Goal: Feedback & Contribution: Leave review/rating

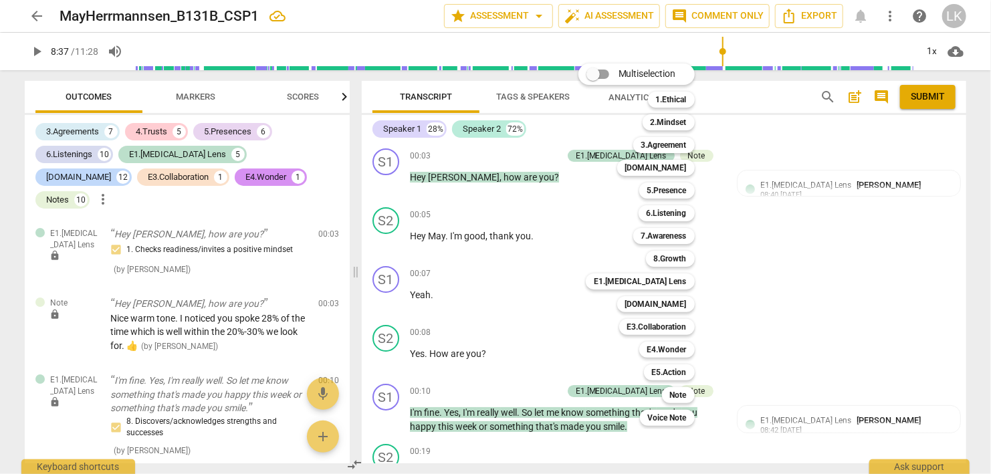
scroll to position [3603, 0]
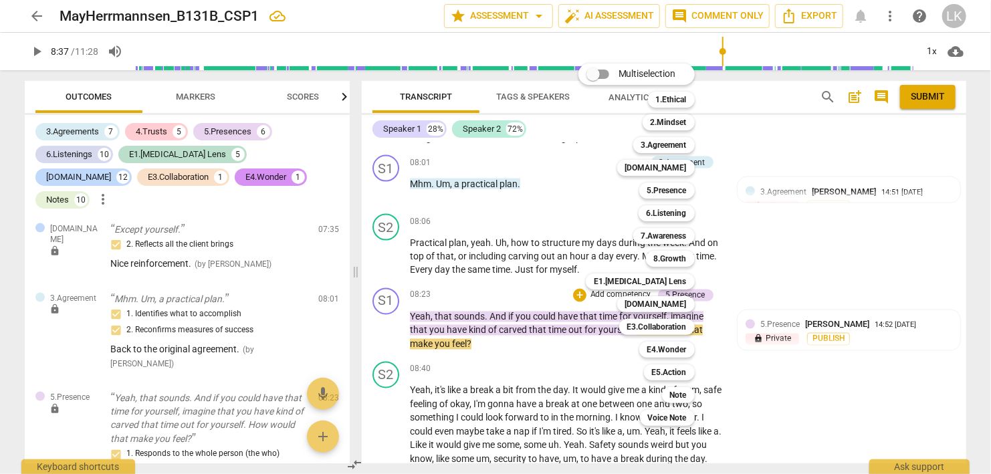
drag, startPoint x: 961, startPoint y: 191, endPoint x: 952, endPoint y: 196, distance: 10.8
click at [961, 191] on div at bounding box center [495, 237] width 991 height 474
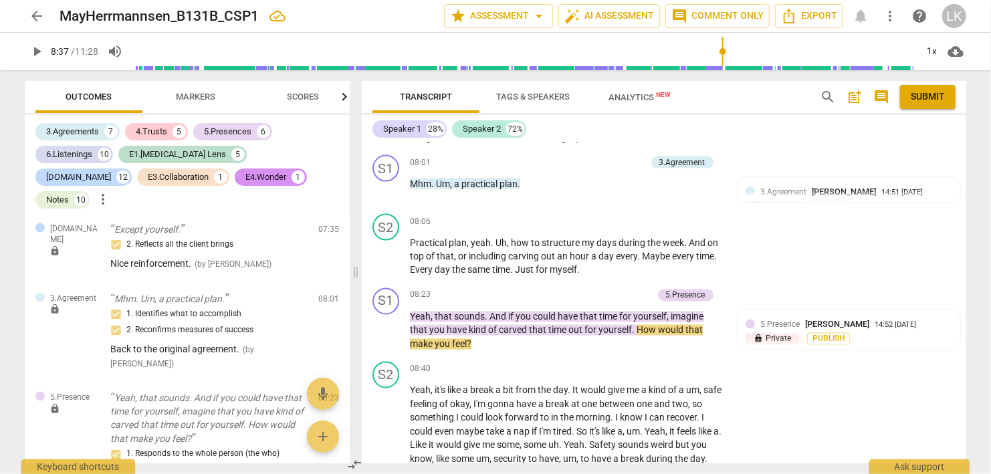
click at [827, 215] on div at bounding box center [495, 237] width 991 height 474
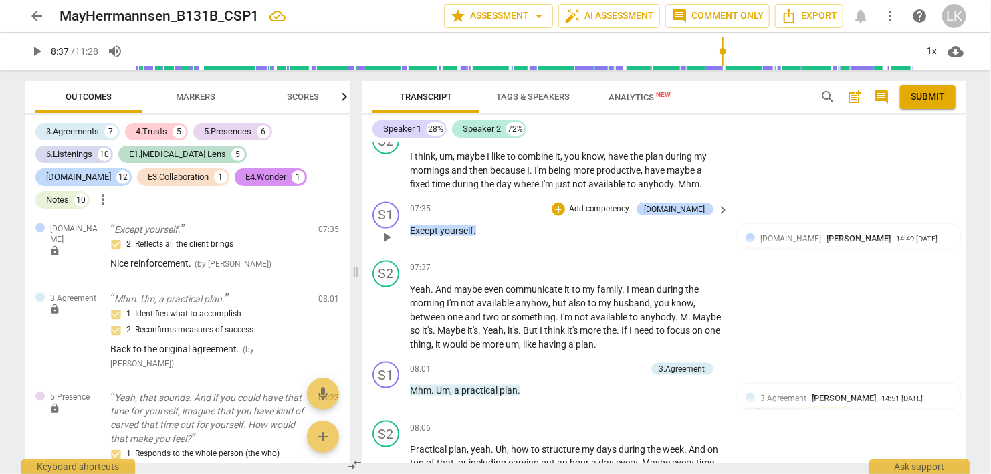
scroll to position [3371, 0]
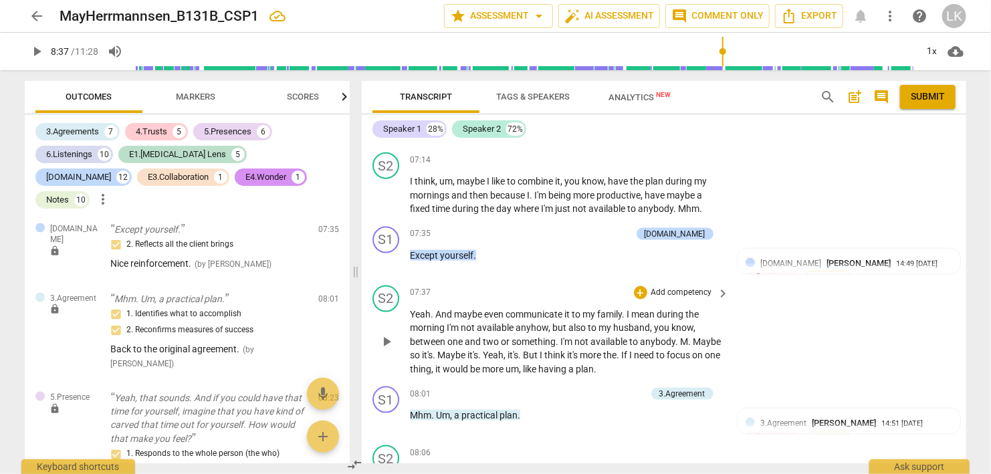
click at [387, 334] on span "play_arrow" at bounding box center [387, 342] width 16 height 16
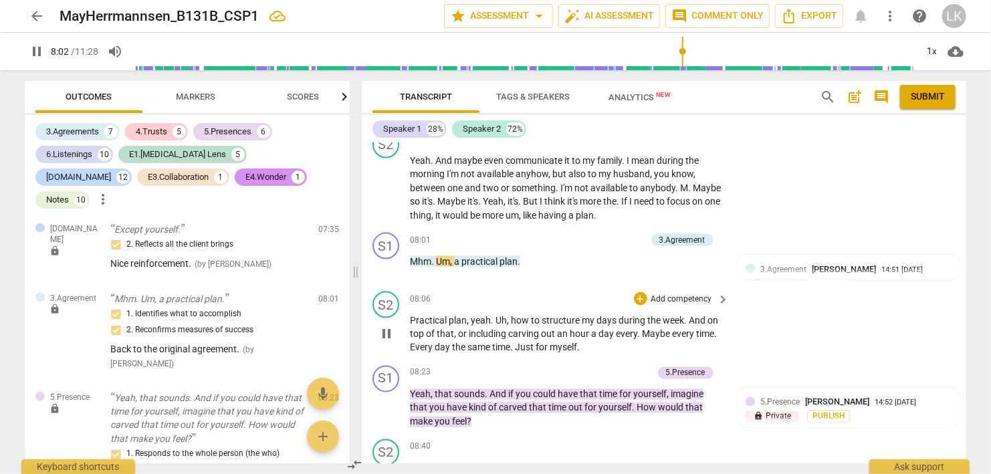
scroll to position [3603, 0]
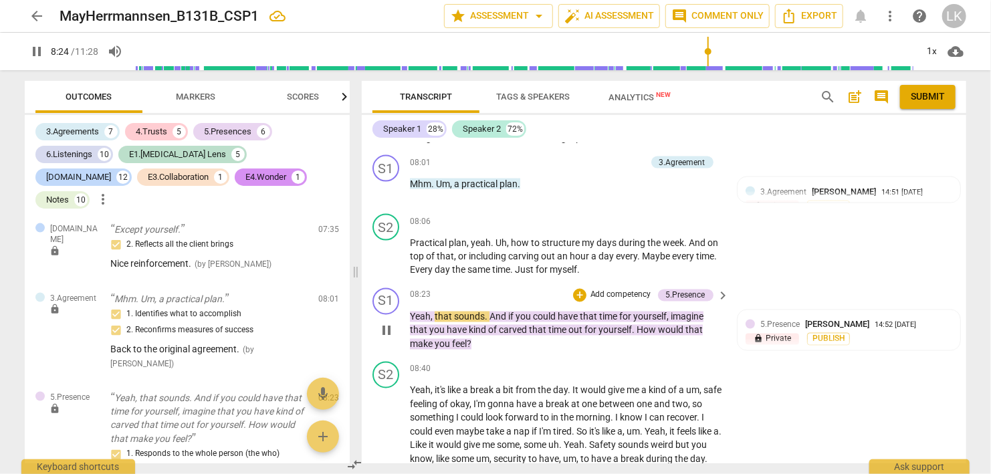
click at [393, 323] on span "pause" at bounding box center [387, 331] width 16 height 16
type input "505"
click at [579, 289] on div "+" at bounding box center [579, 295] width 13 height 13
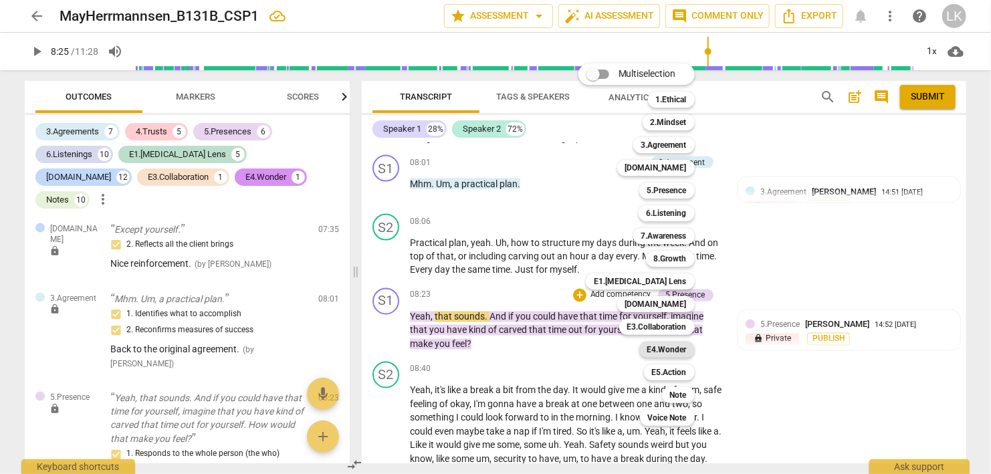
click at [660, 343] on b "E4.Wonder" at bounding box center [666, 350] width 39 height 16
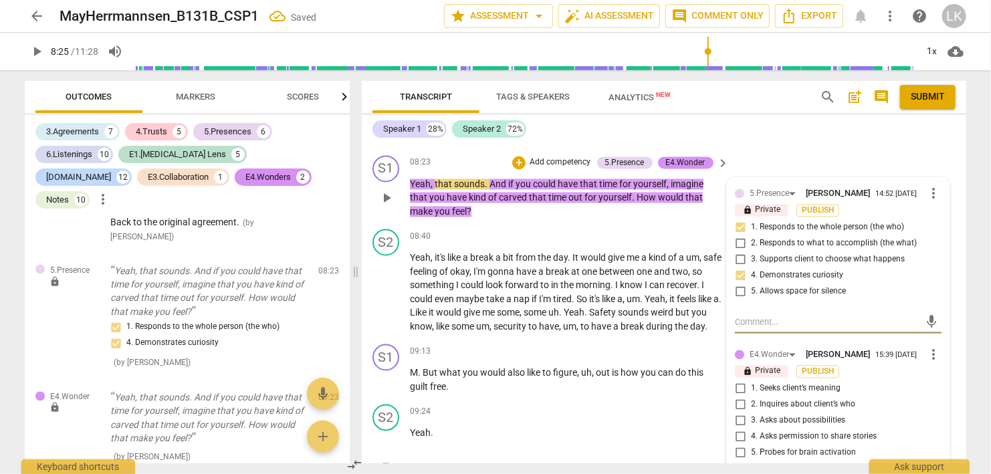
scroll to position [3756, 0]
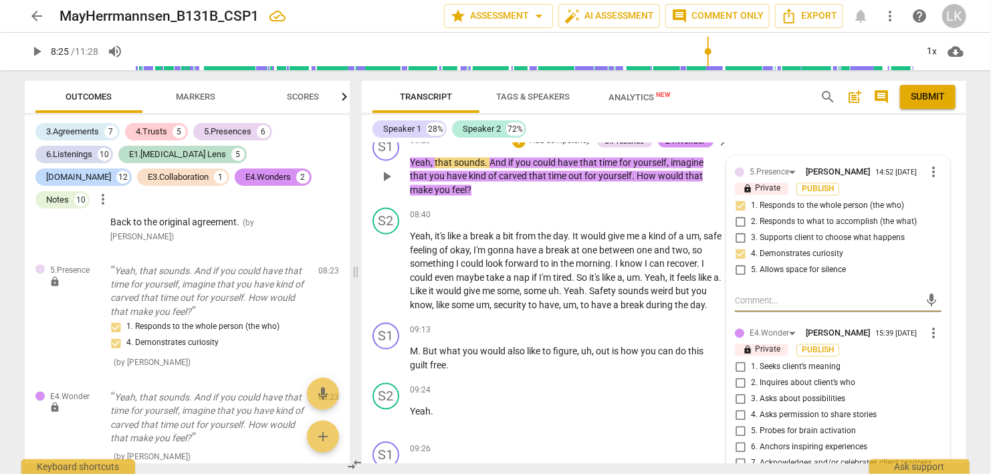
click at [738, 392] on input "3. Asks about possibilities" at bounding box center [740, 400] width 21 height 16
checkbox input "true"
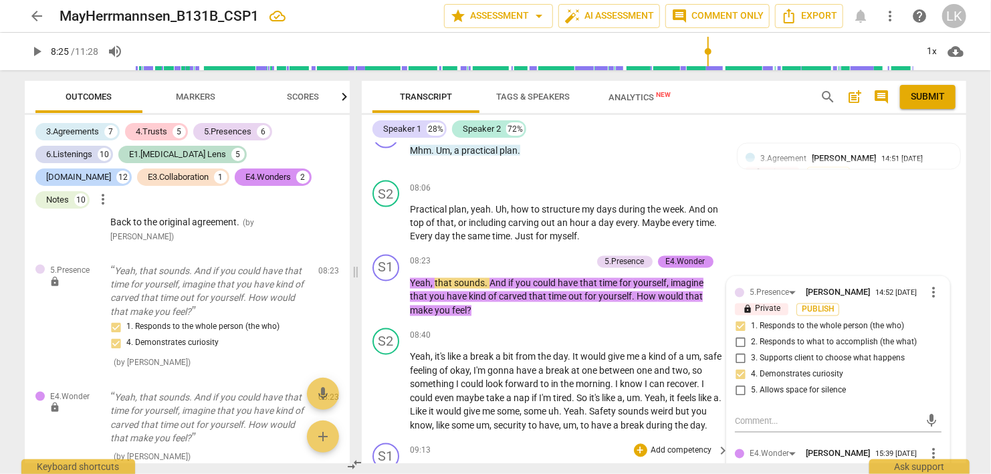
scroll to position [3603, 0]
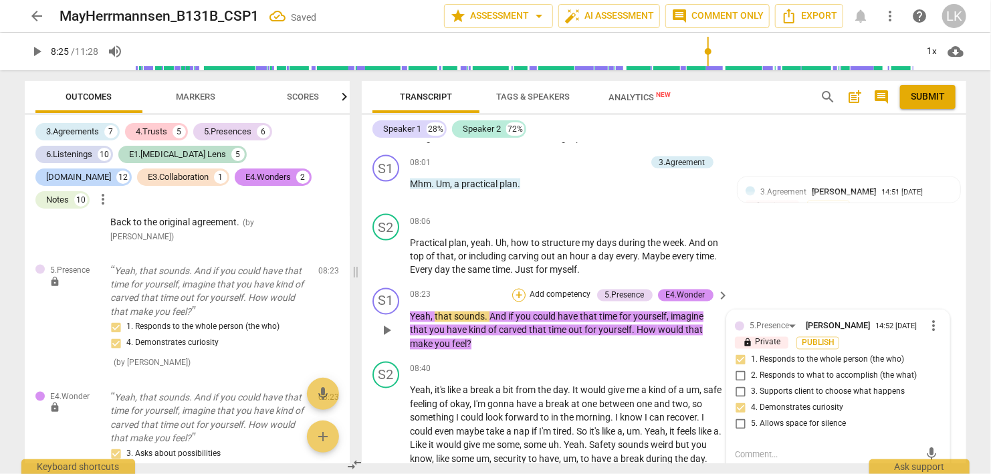
click at [520, 289] on div "+" at bounding box center [518, 295] width 13 height 13
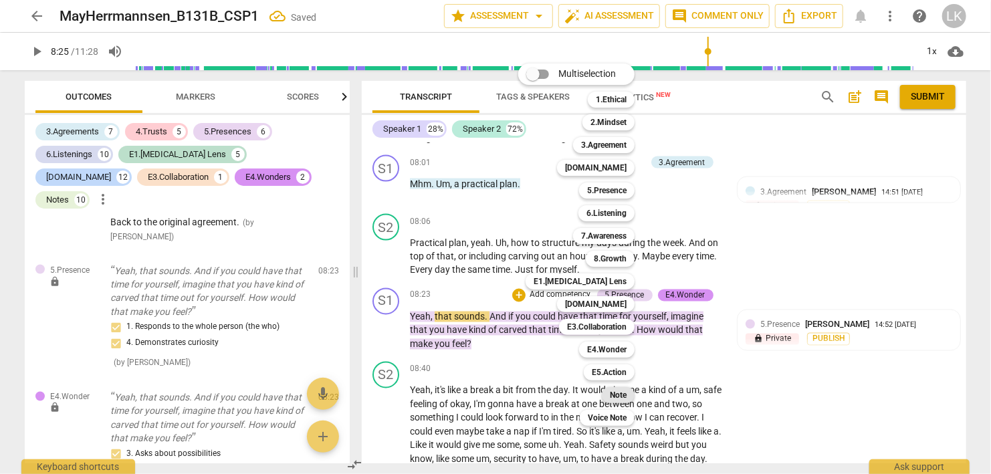
click at [611, 395] on div "Note" at bounding box center [618, 395] width 33 height 16
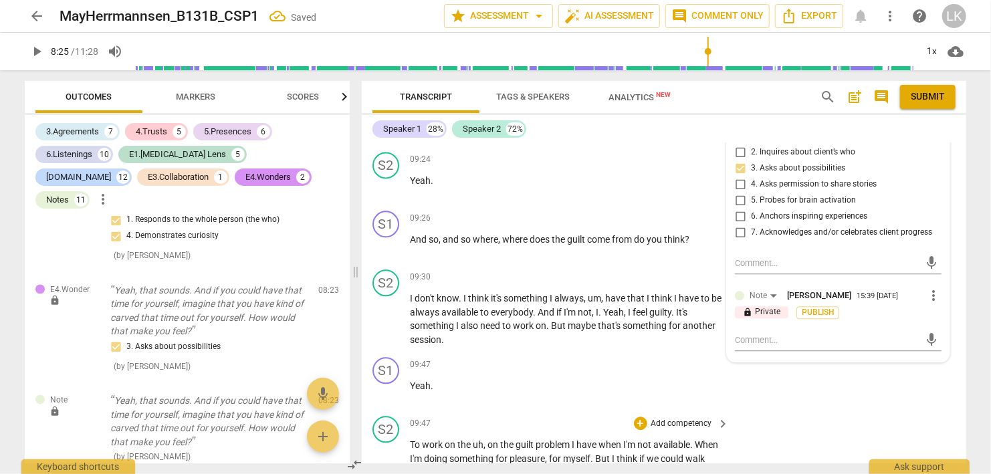
scroll to position [3910, 0]
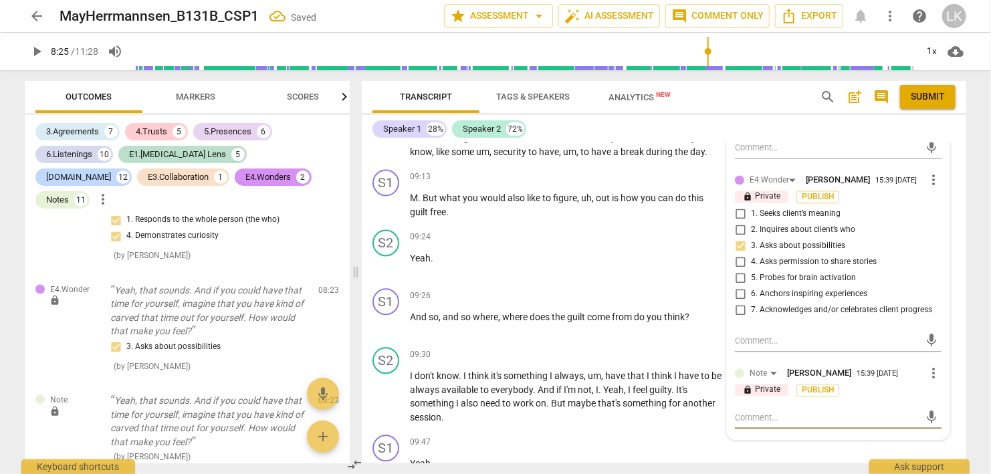
click at [782, 411] on textarea at bounding box center [827, 417] width 185 height 13
type textarea "A"
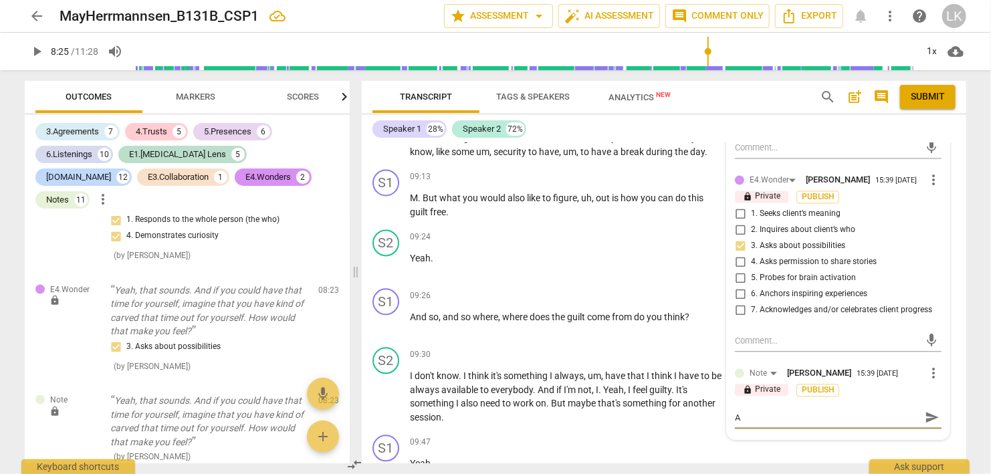
type textarea "A b"
type textarea "A be"
type textarea "A bet"
type textarea "A bett"
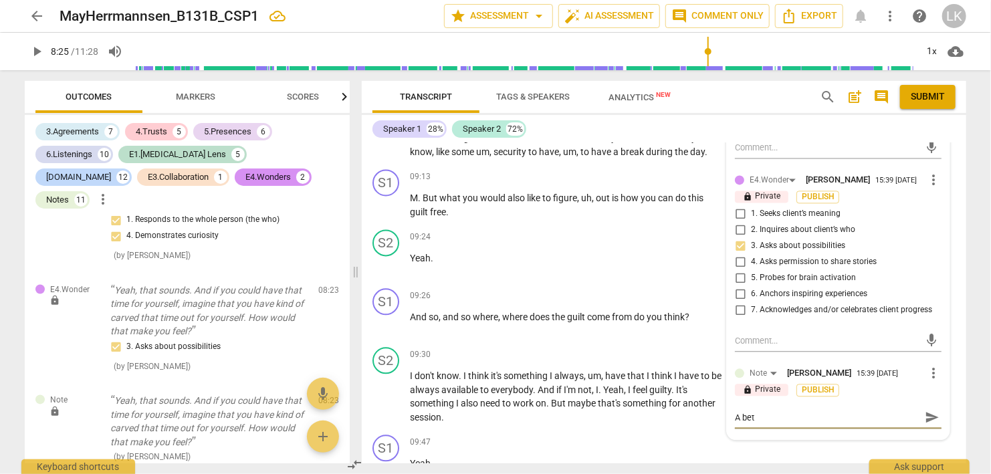
type textarea "A bett"
type textarea "A bette"
type textarea "A better"
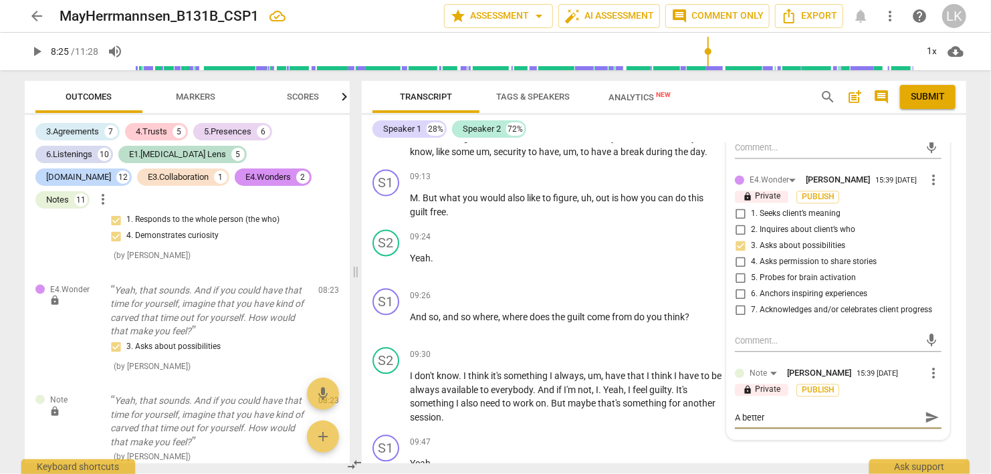
type textarea "A better q"
type textarea "A better qu"
type textarea "A better que"
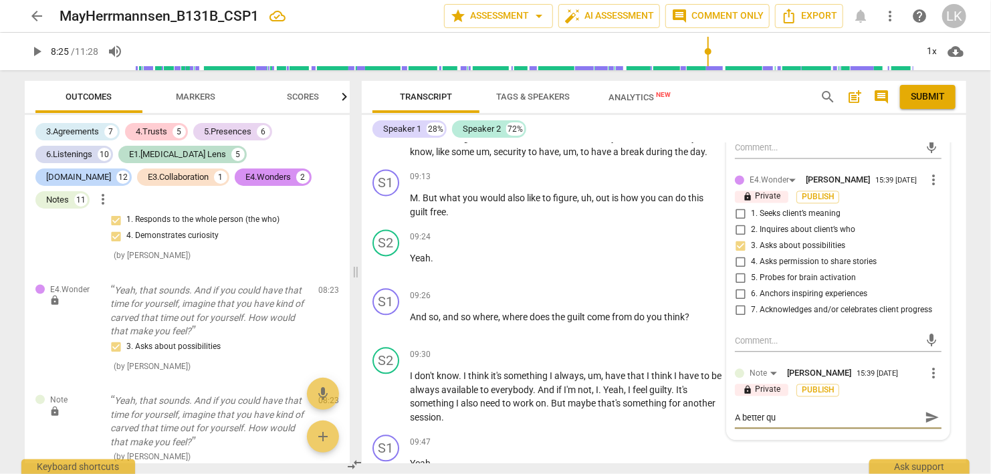
type textarea "A better que"
type textarea "A better ques"
type textarea "A better quest"
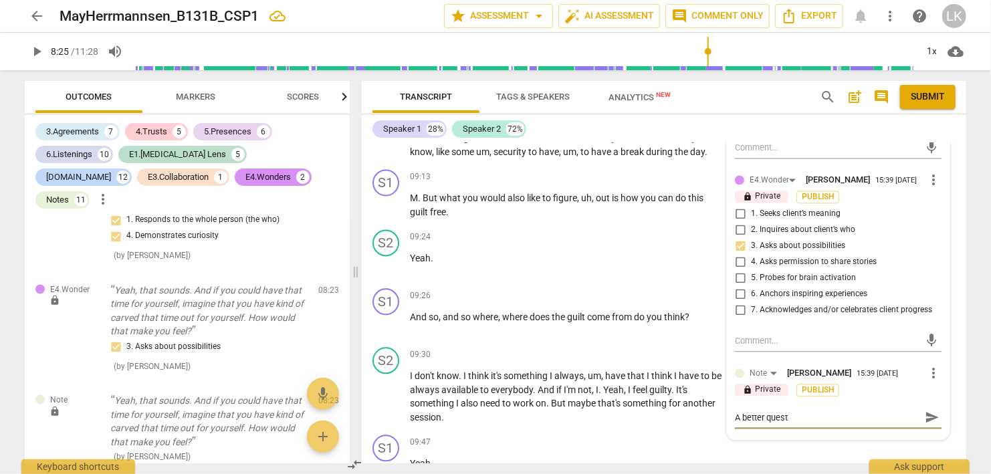
type textarea "A better questi"
type textarea "A better questio"
type textarea "A better question"
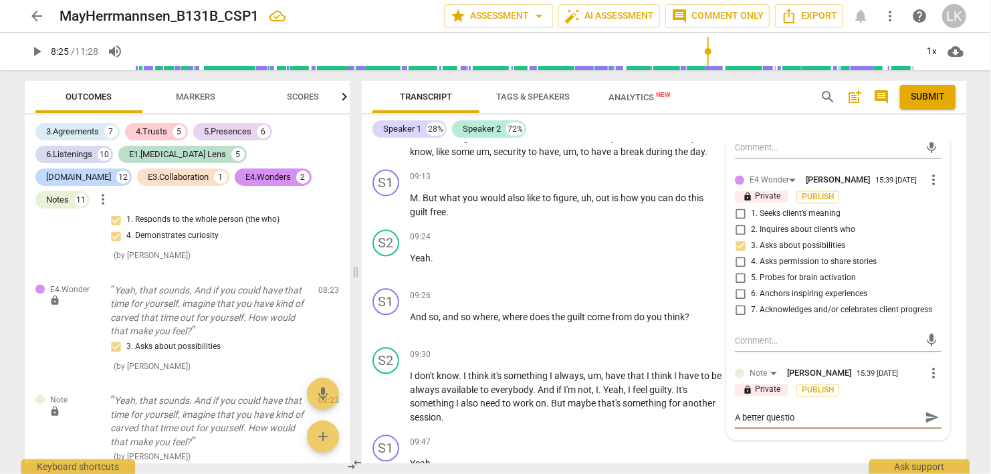
type textarea "A better question"
type textarea "A better question w"
type textarea "A better question wo"
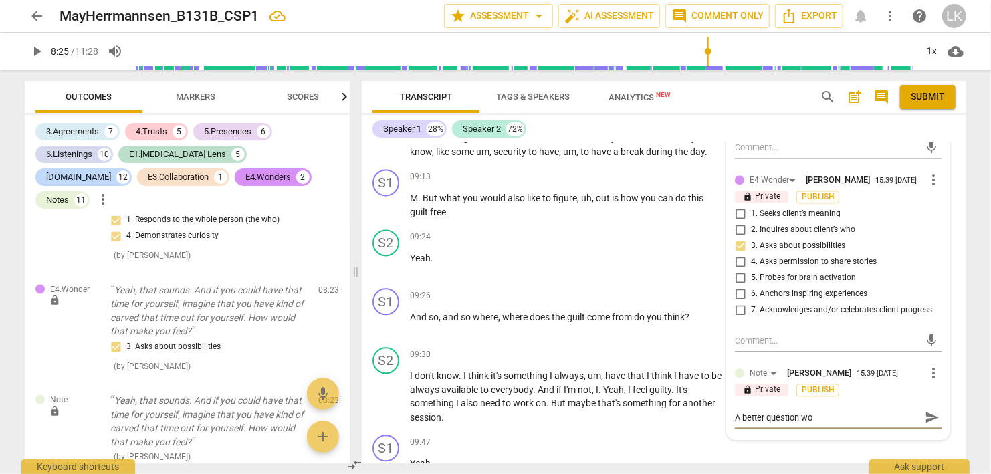
type textarea "A better question wou"
type textarea "A better question woul"
type textarea "A better question would"
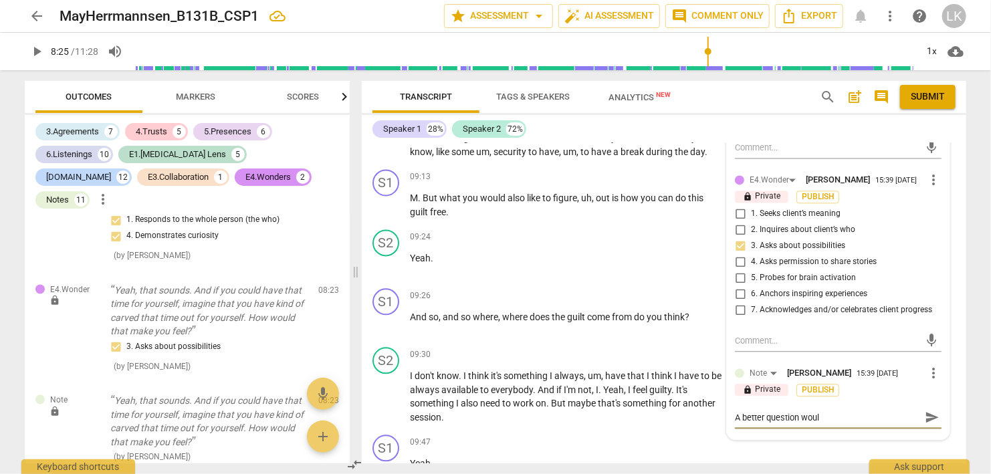
type textarea "A better question would"
type textarea "A better question would b"
type textarea "A better question would be"
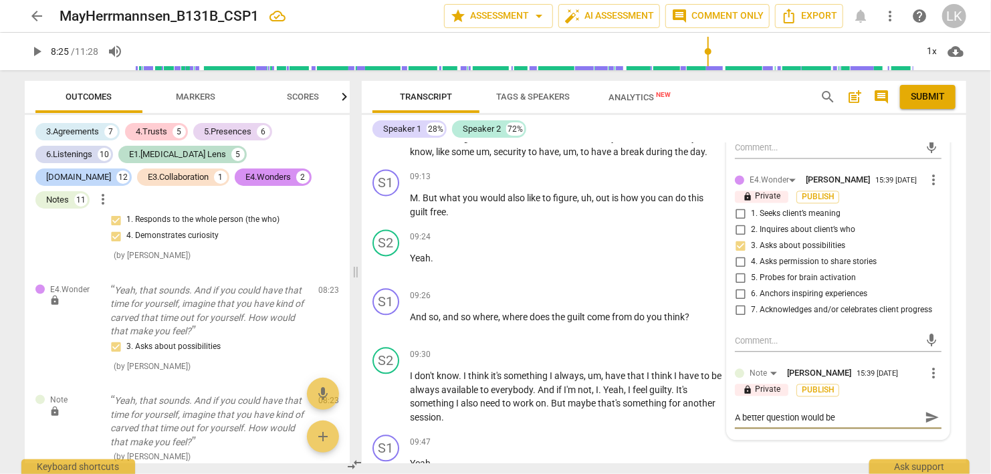
type textarea "A better question would be,"
type textarea "A better question would be, ""
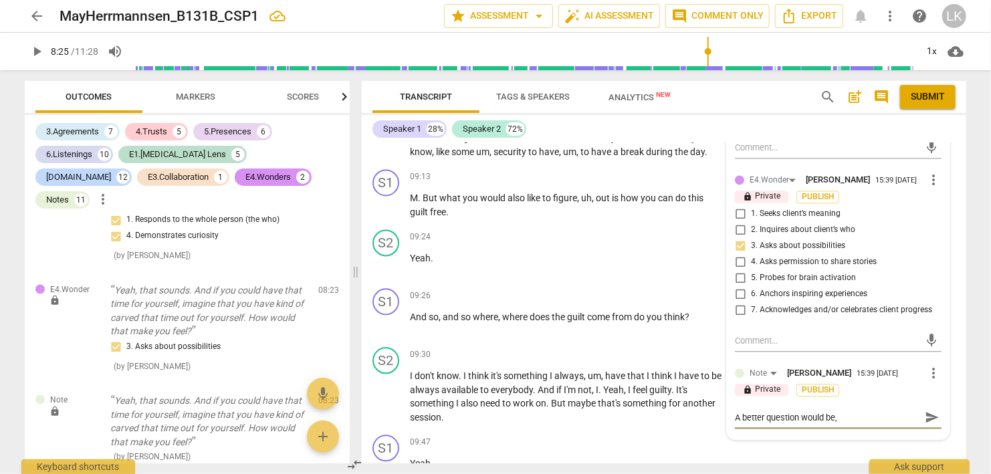
type textarea "A better question would be, ""
type textarea "A better question would be, "I"
type textarea "A better question would be, "If"
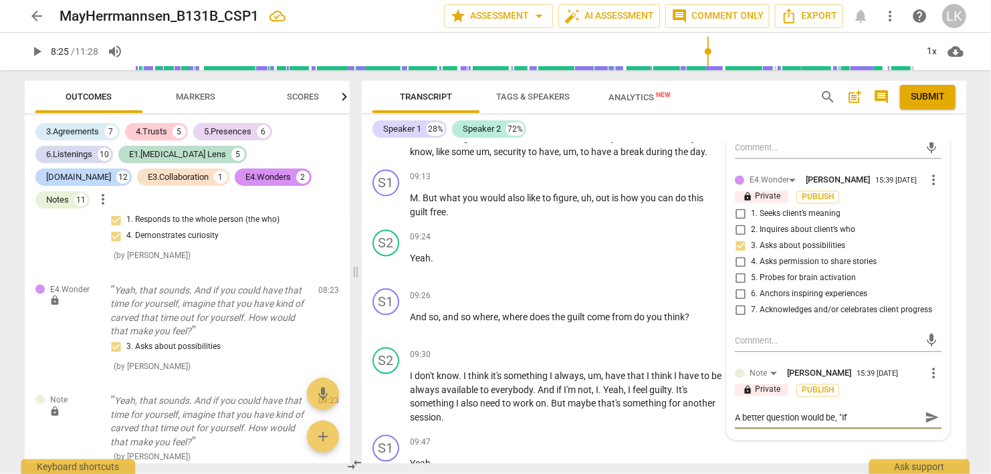
type textarea "A better question would be, "If"
type textarea "A better question would be, "If y"
type textarea "A better question would be, "If yo"
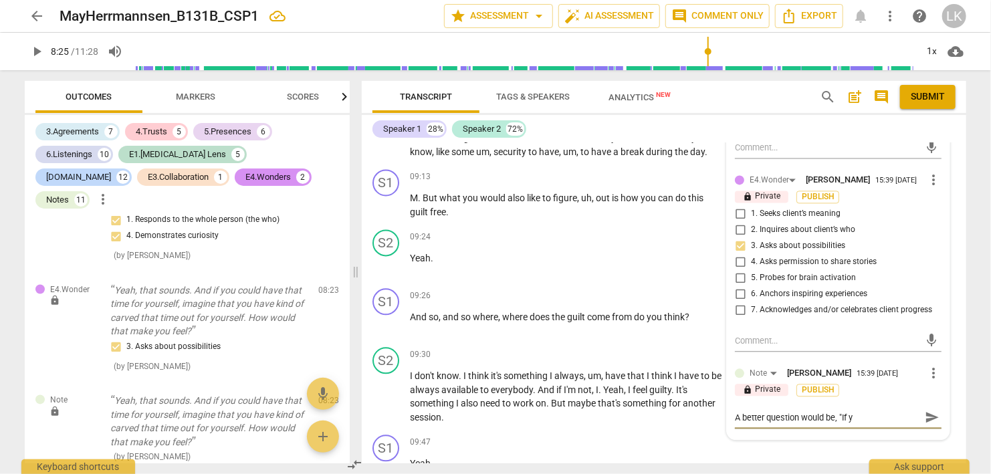
type textarea "A better question would be, "If yo"
type textarea "A better question would be, "If you"
type textarea "A better question would be, "If you h"
type textarea "A better question would be, "If you ha"
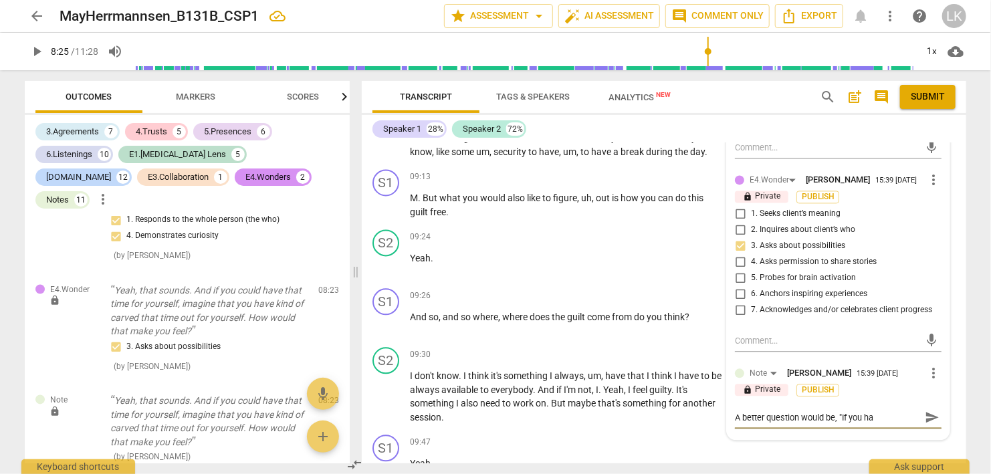
type textarea "A better question would be, "If you had"
type textarea "A better question would be, "If you had a"
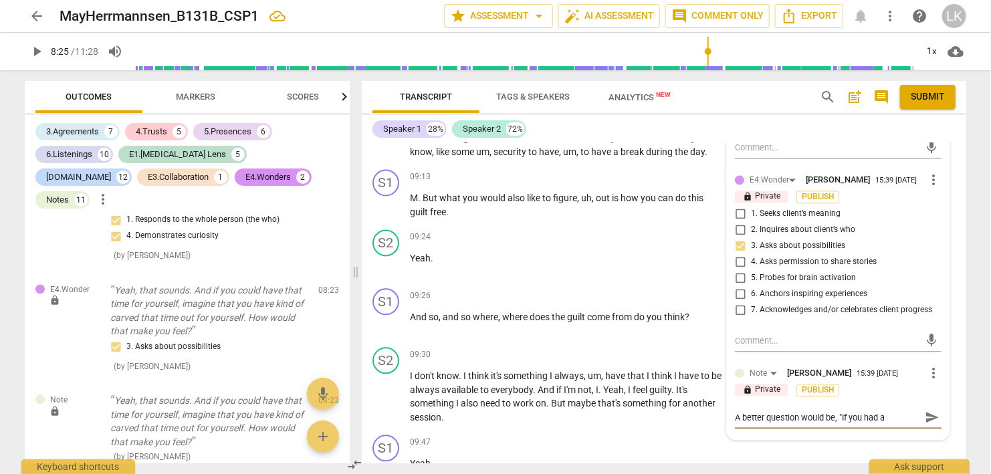
type textarea "A better question would be, "If you had a"
type textarea "A better question would be, "If you had a p"
type textarea "A better question would be, "If you had a pr"
type textarea "A better question would be, "If you had a pra"
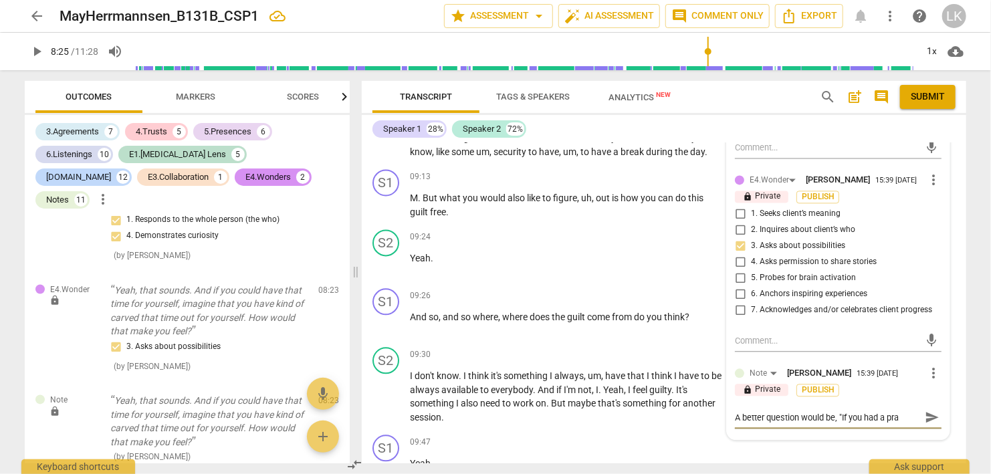
type textarea "A better question would be, "If you had a prac"
type textarea "A better question would be, "If you had a pract"
type textarea "A better question would be, "If you had a practi"
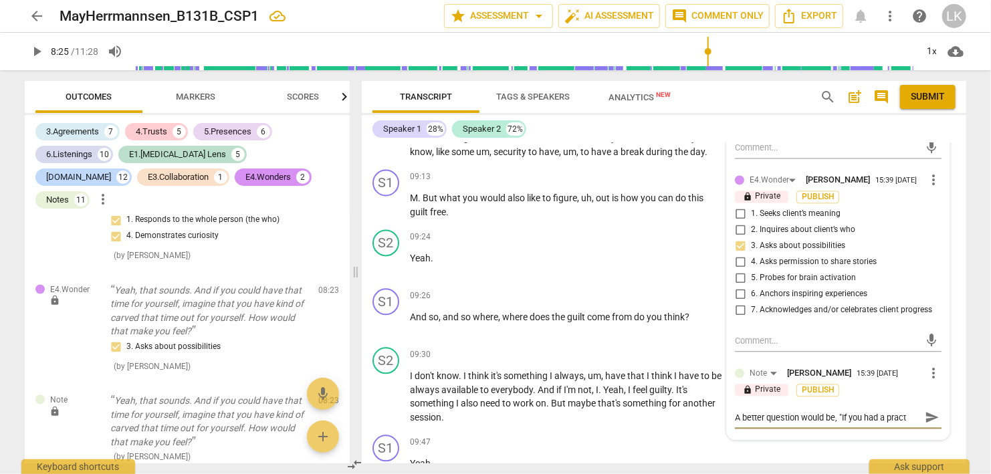
type textarea "A better question would be, "If you had a practi"
type textarea "A better question would be, "If you had a practic"
type textarea "A better question would be, "If you had a practica"
type textarea "A better question would be, "If you had a practical"
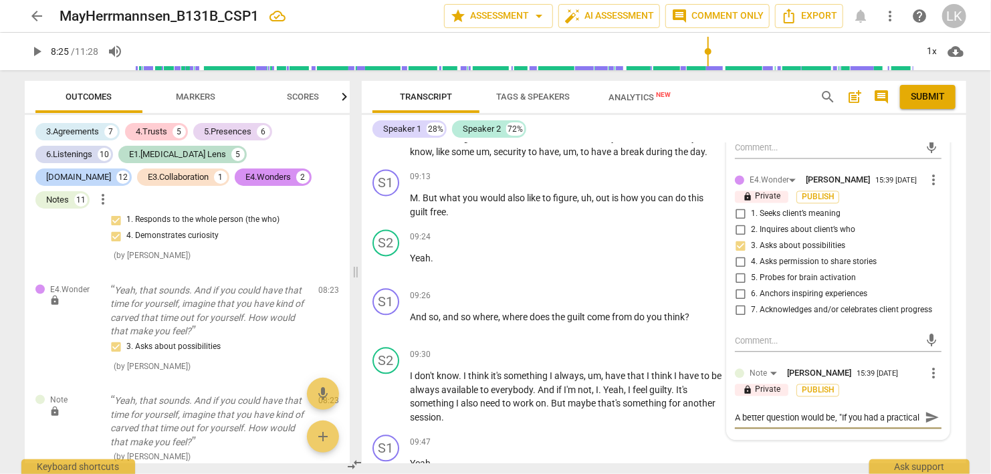
scroll to position [12, 0]
type textarea "A better question would be, "If you had a practical"
type textarea "A better question would be, "If you had a practical p"
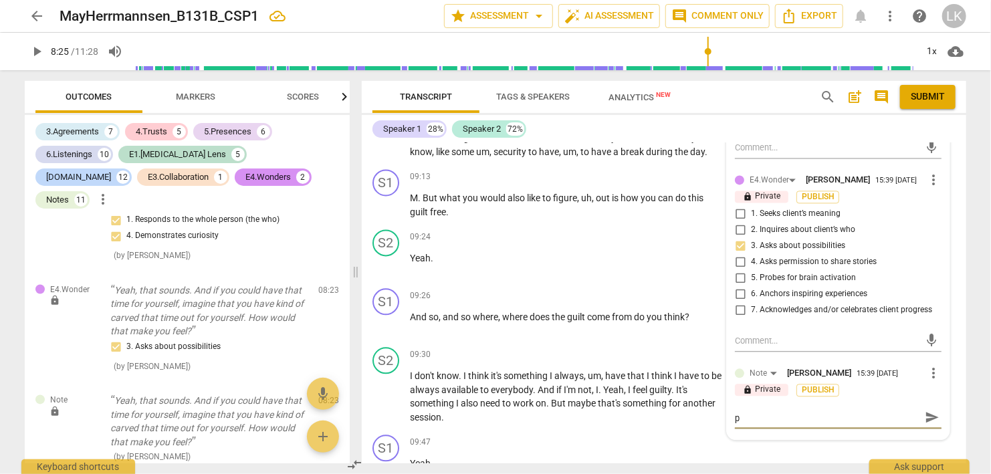
type textarea "A better question would be, "If you had a practical pl"
type textarea "A better question would be, "If you had a practical pla"
type textarea "A better question would be, "If you had a practical plan"
type textarea "A better question would be, "If you had a practical plan,"
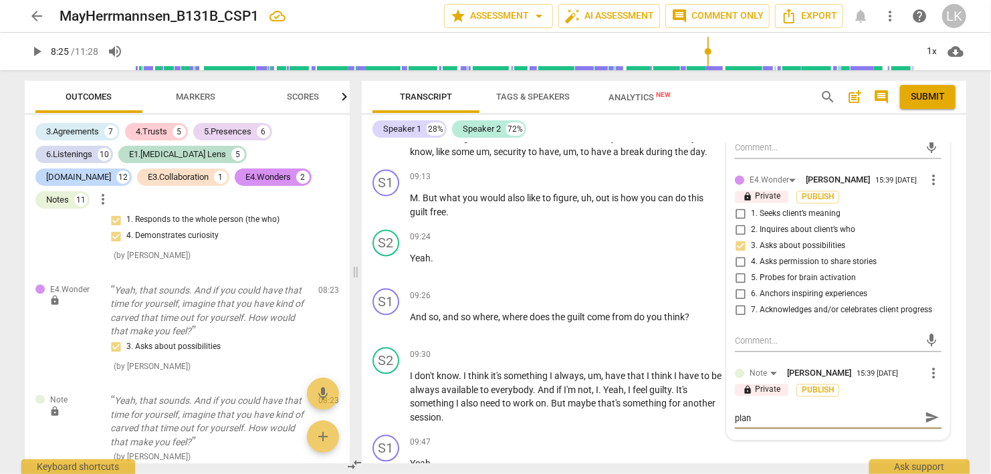
type textarea "A better question would be, "If you had a practical plan,"
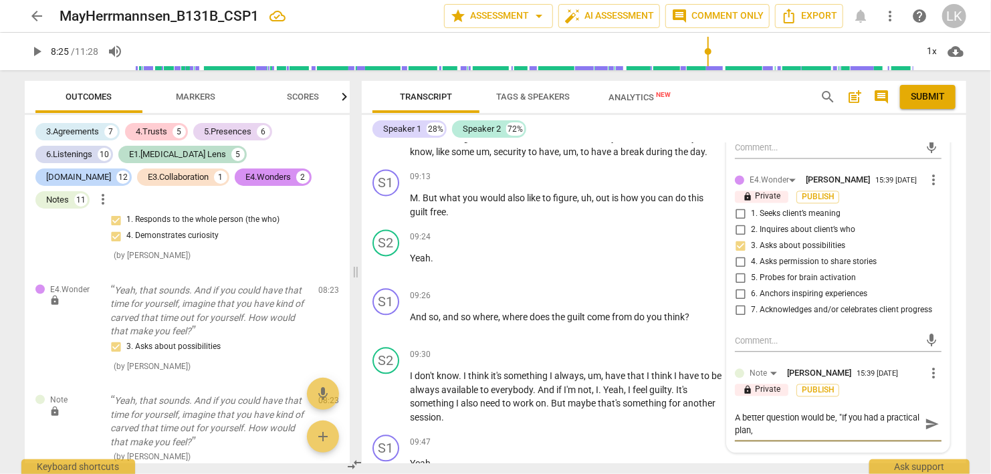
scroll to position [0, 0]
type textarea "A better question would be, "If you had a practical plan,"
type textarea "A better question would be, "If you had a practical plan, i"
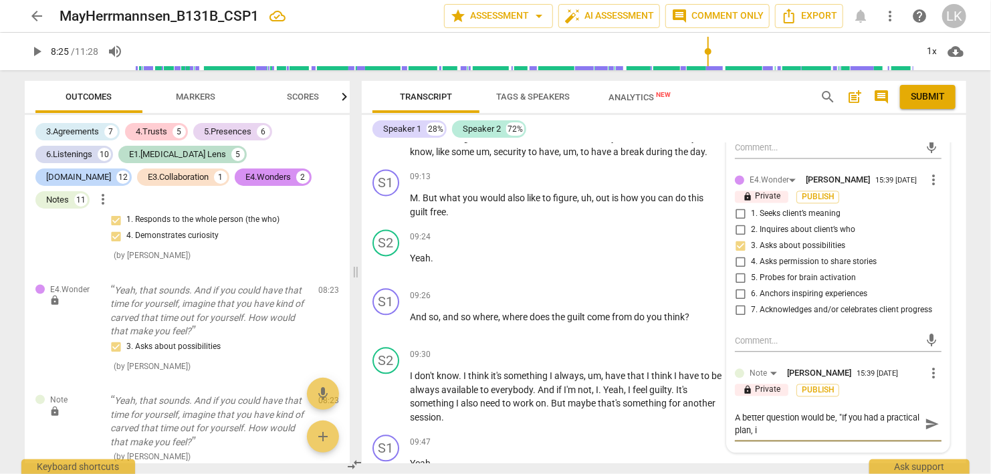
type textarea "A better question would be, "If you had a practical plan, in"
type textarea "A better question would be, "If you had a practical plan, inl"
type textarea "A better question would be, "If you had a practical plan, in"
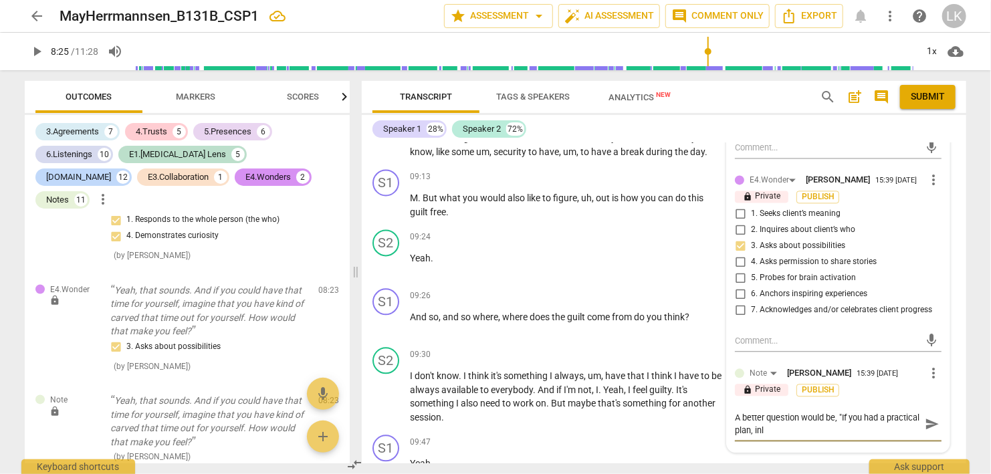
type textarea "A better question would be, "If you had a practical plan, in"
type textarea "A better question would be, "If you had a practical plan, inc"
type textarea "A better question would be, "If you had a practical plan, incl"
type textarea "A better question would be, "If you had a practical plan, incllu"
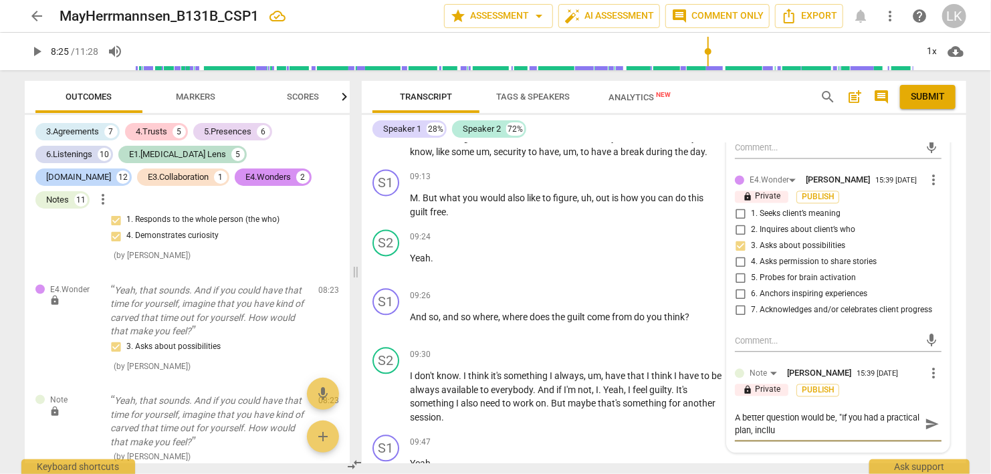
type textarea "A better question would be, "If you had a practical plan, incllud"
type textarea "A better question would be, "If you had a practical plan, inclludi"
type textarea "A better question would be, "If you had a practical plan, incllud"
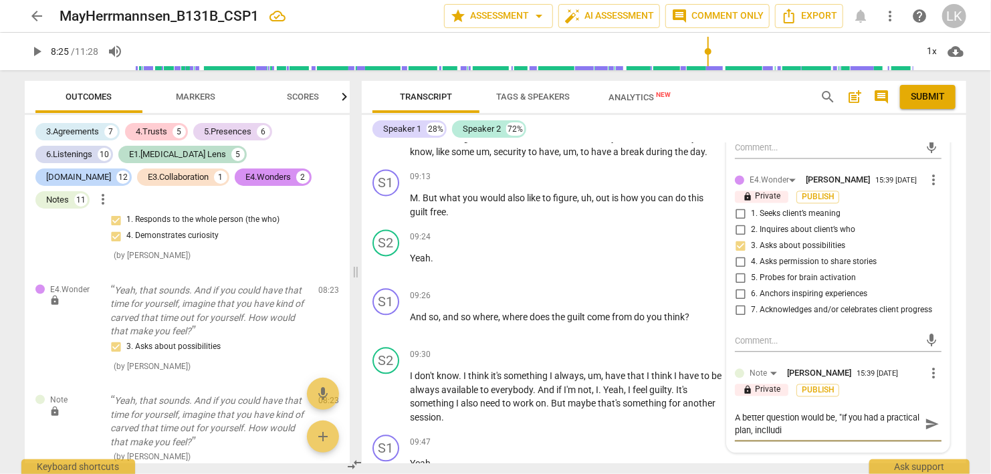
type textarea "A better question would be, "If you had a practical plan, incllud"
type textarea "A better question would be, "If you had a practical plan, incllu"
type textarea "A better question would be, "If you had a practical plan, incll"
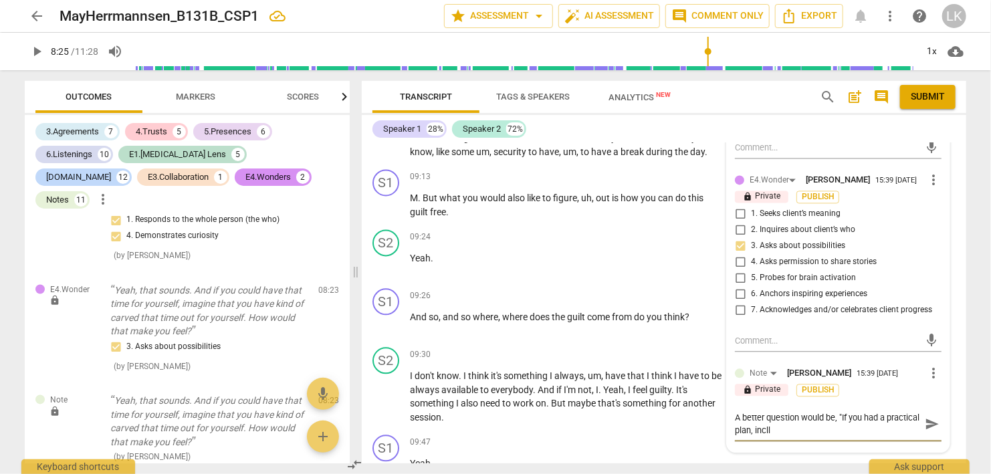
type textarea "A better question would be, "If you had a practical plan, incl"
type textarea "A better question would be, "If you had a practical plan, inclu"
type textarea "A better question would be, "If you had a practical plan, includ"
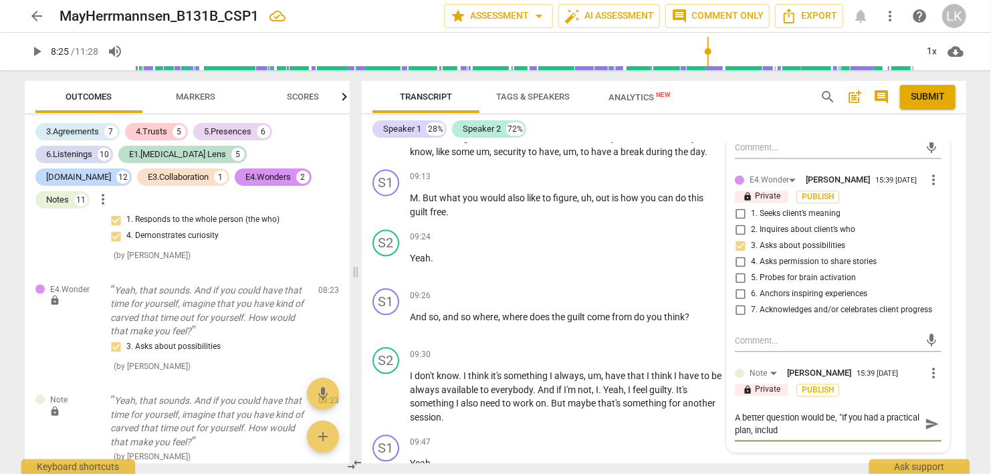
type textarea "A better question would be, "If you had a practical plan, includi"
type textarea "A better question would be, "If you had a practical plan, includin"
type textarea "A better question would be, "If you had a practical plan, including"
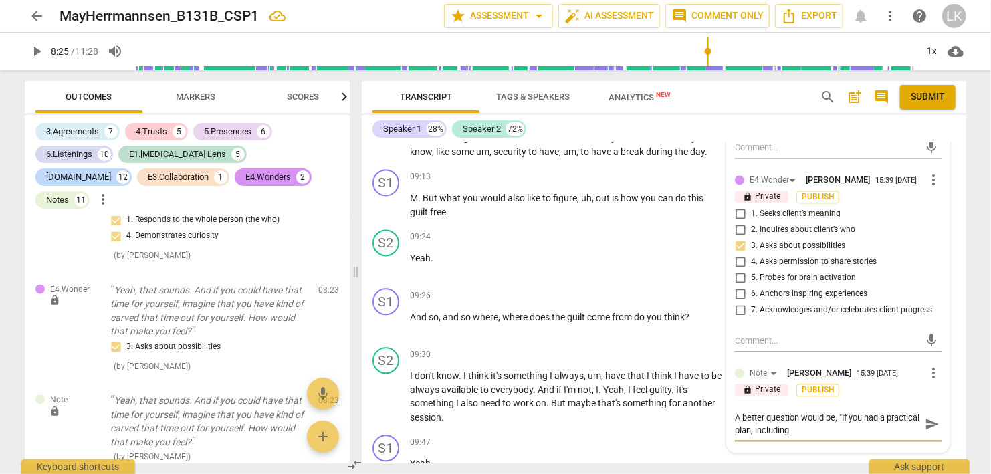
type textarea "A better question would be, "If you had a practical plan, including"
type textarea "A better question would be, "If you had a practical plan, including a"
type textarea "A better question would be, "If you had a practical plan, including an"
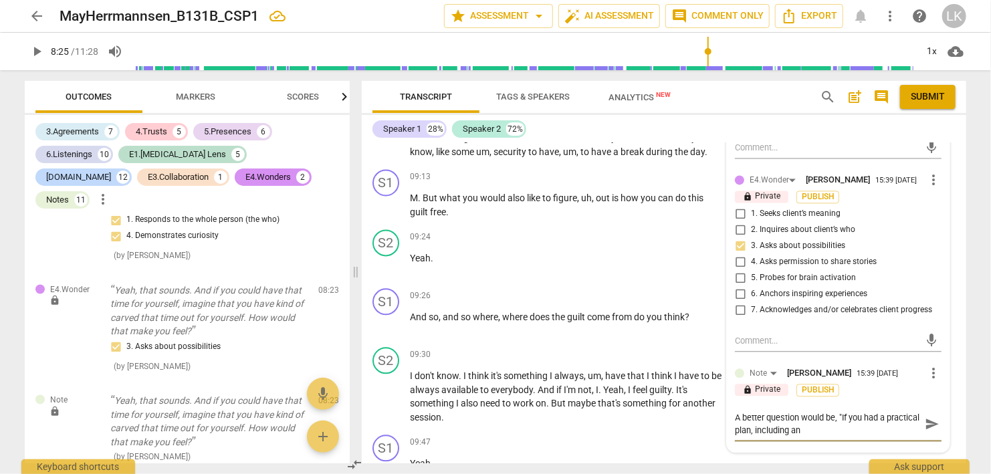
type textarea "A better question would be, "If you had a practical plan, including an"
type textarea "A better question would be, "If you had a practical plan, including an h"
type textarea "A better question would be, "If you had a practical plan, including an ho"
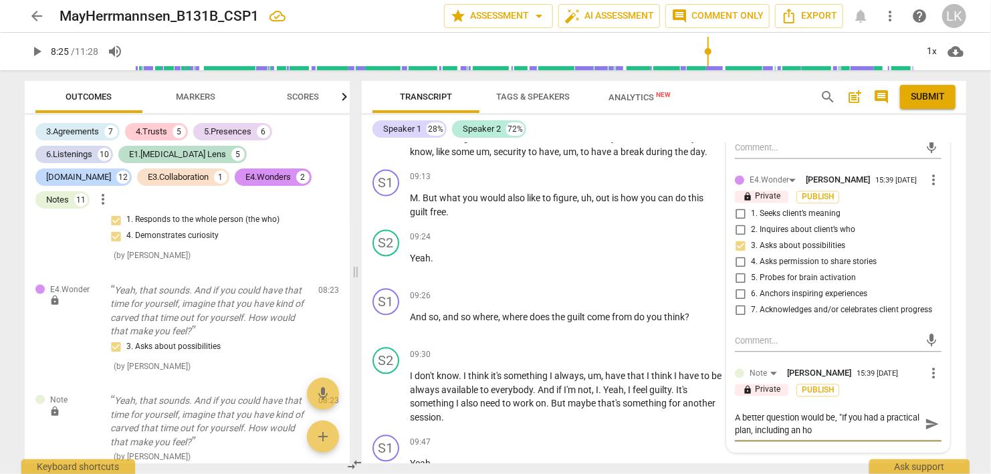
type textarea "A better question would be, "If you had a practical plan, including an hou"
type textarea "A better question would be, "If you had a practical plan, including an hour"
type textarea "A better question would be, "If you had a practical plan, including an hour t"
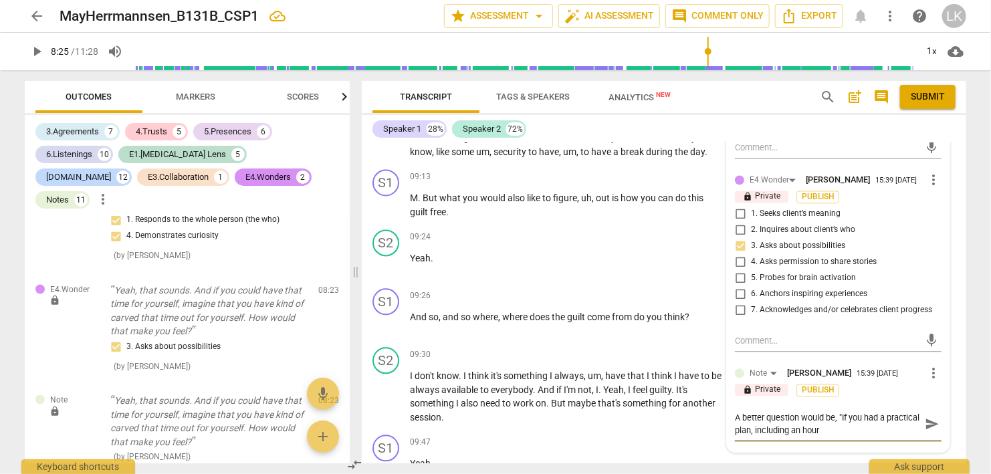
type textarea "A better question would be, "If you had a practical plan, including an hour t"
type textarea "A better question would be, "If you had a practical plan, including an hour to"
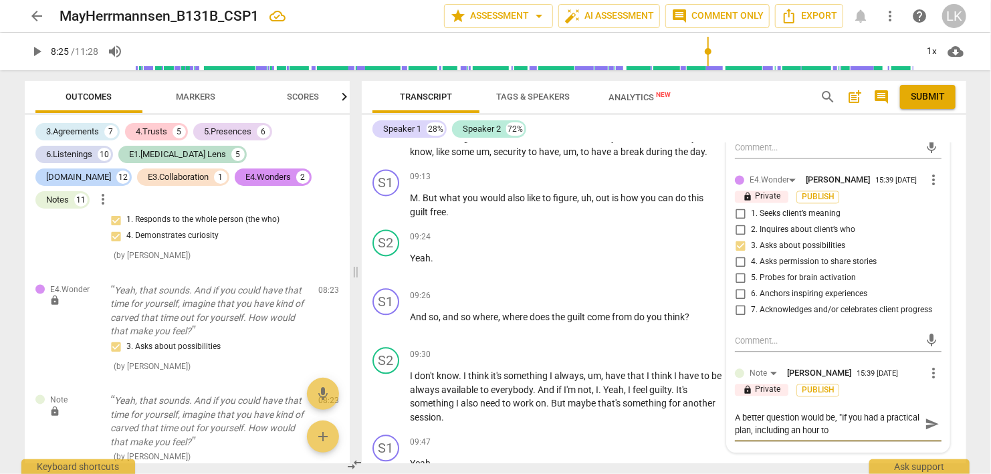
type textarea "A better question would be, "If you had a practical plan, including an hour to y"
type textarea "A better question would be, "If you had a practical plan, including an hour to …"
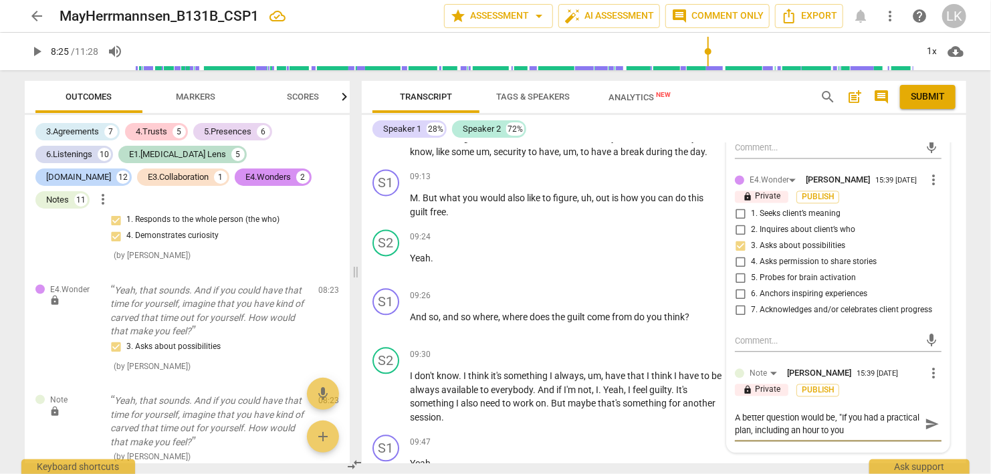
type textarea "A better question would be, "If you had a practical plan, including an hour to …"
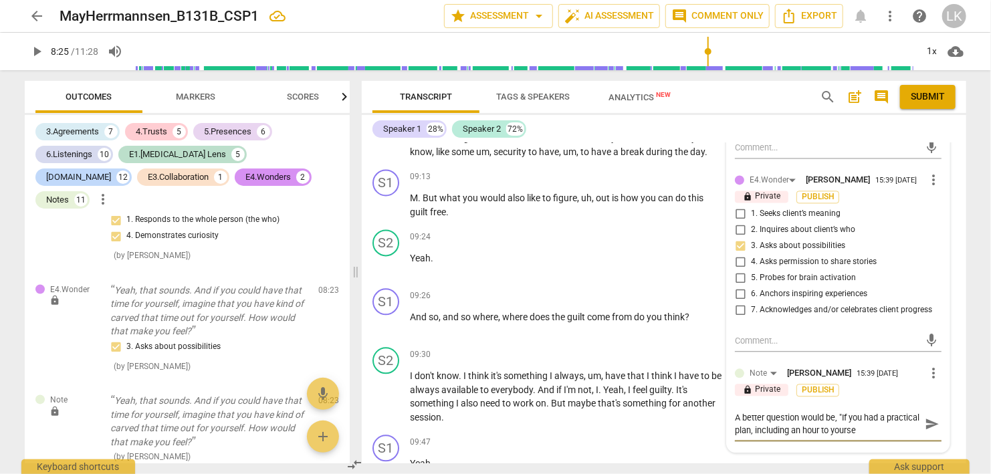
type textarea "A better question would be, "If you had a practical plan, including an hour to …"
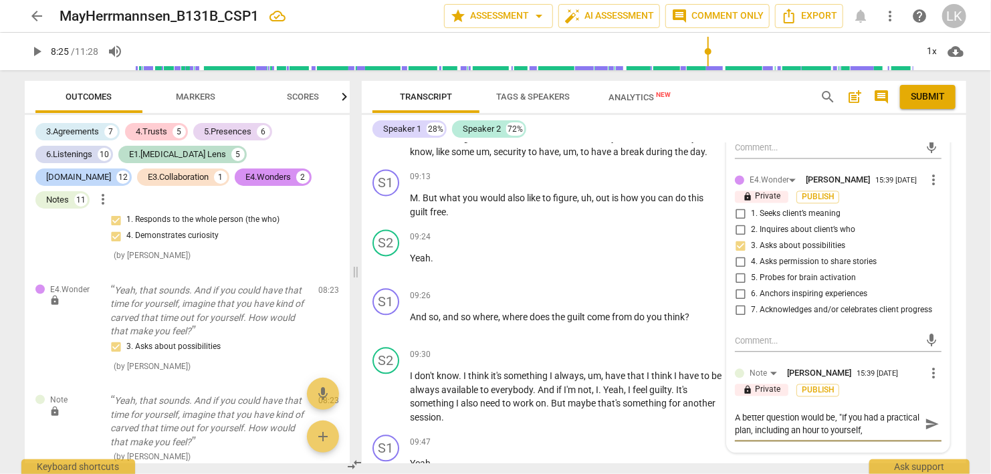
type textarea "A better question would be, "If you had a practical plan, including an hour to …"
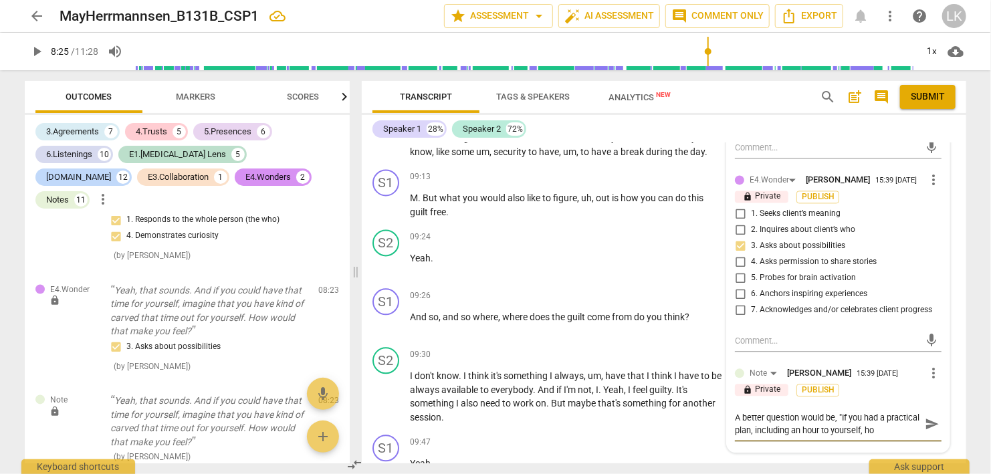
type textarea "A better question would be, "If you had a practical plan, including an hour to …"
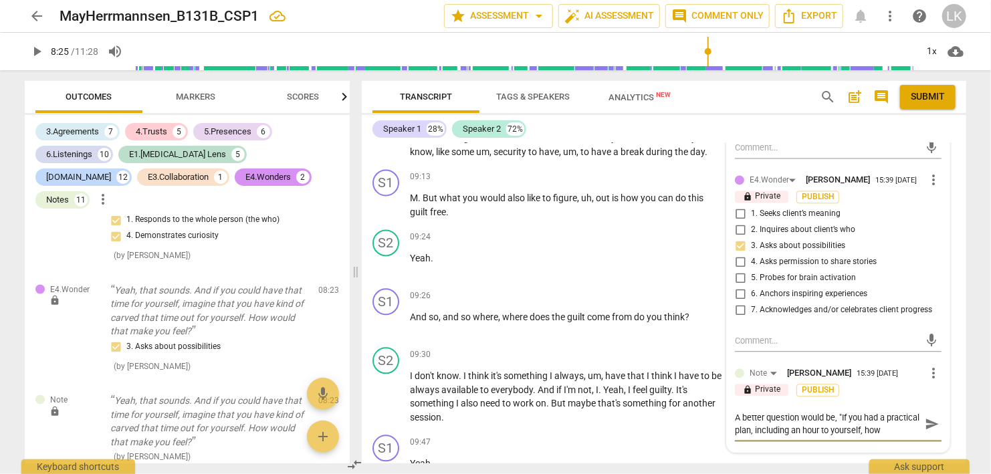
type textarea "A better question would be, "If you had a practical plan, including an hour to …"
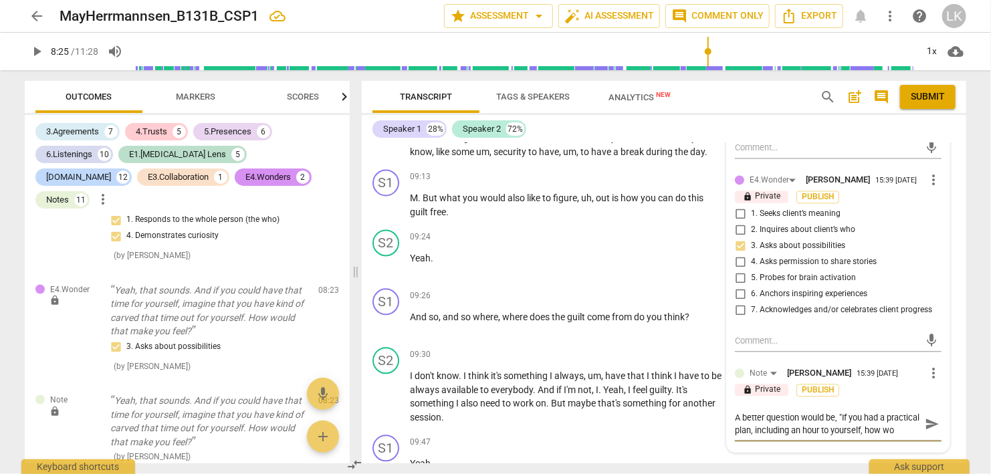
type textarea "A better question would be, "If you had a practical plan, including an hour to …"
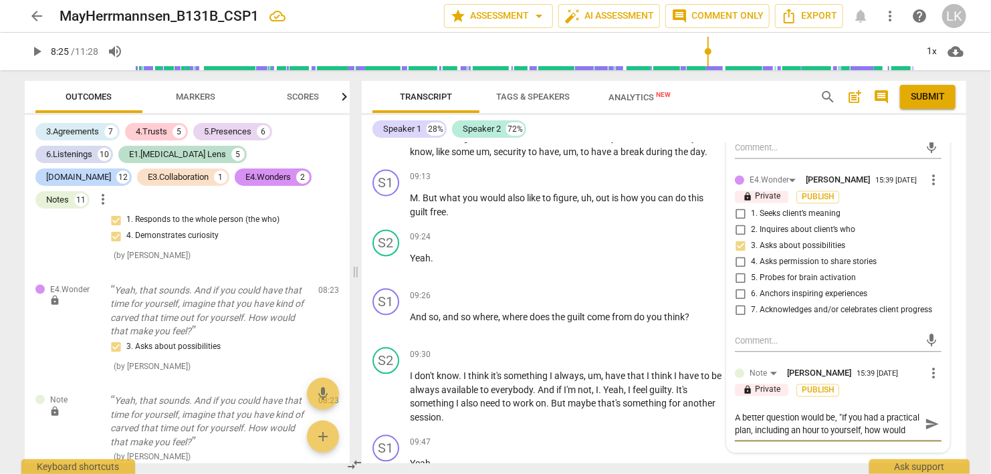
type textarea "A better question would be, "If you had a practical plan, including an hour to …"
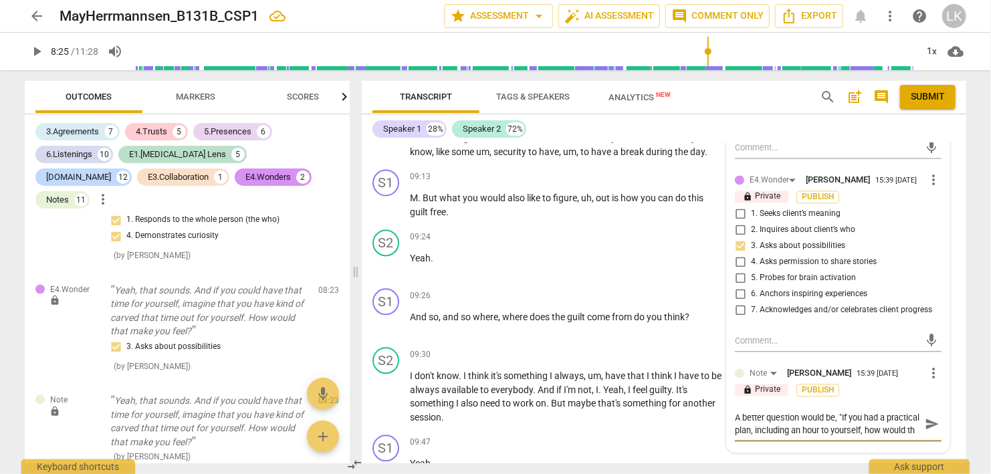
type textarea "A better question would be, "If you had a practical plan, including an hour to …"
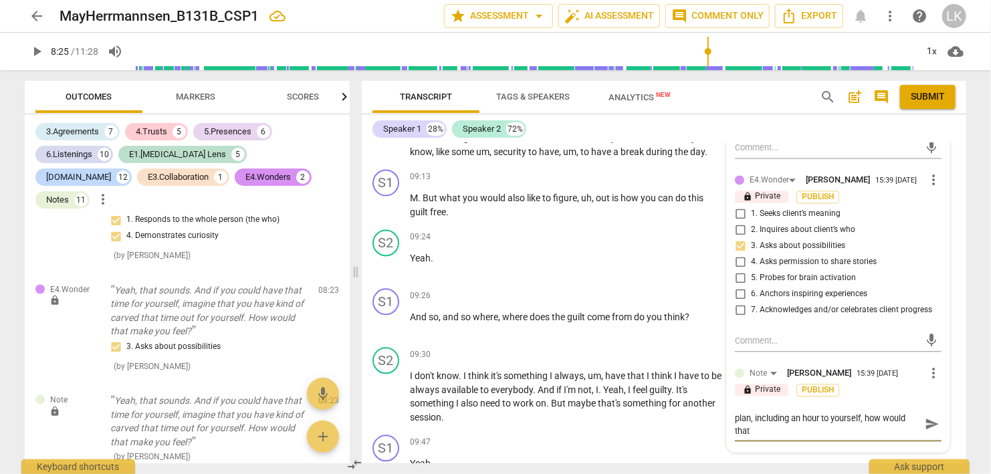
type textarea "A better question would be, "If you had a practical plan, including an hour to …"
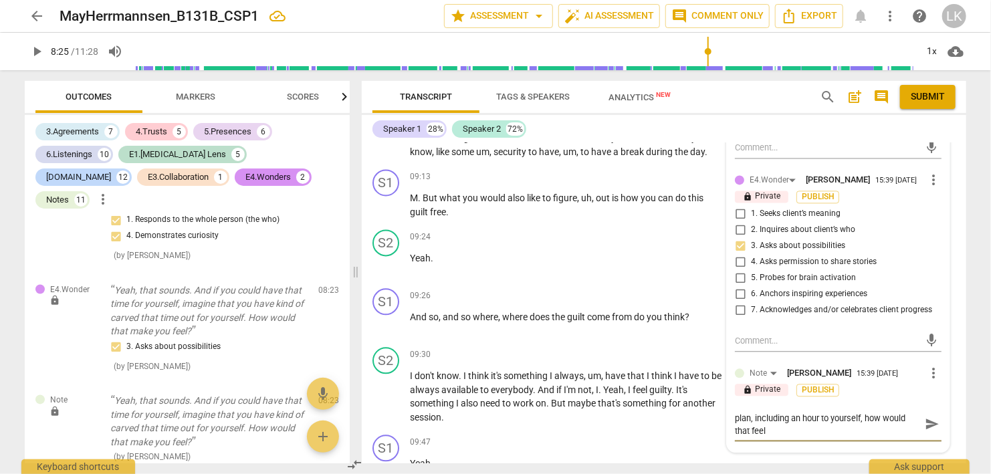
type textarea "A better question would be, "If you had a practical plan, including an hour to …"
click at [927, 429] on span "send" at bounding box center [932, 436] width 15 height 15
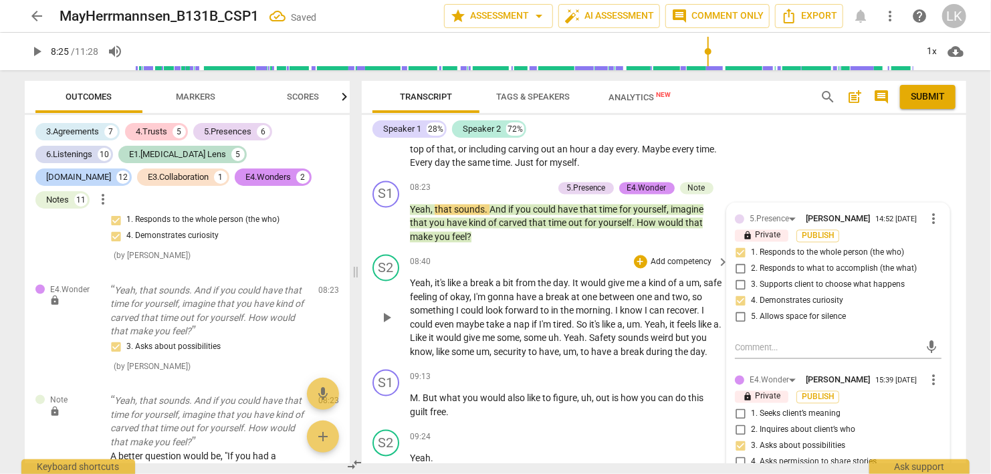
scroll to position [3679, 0]
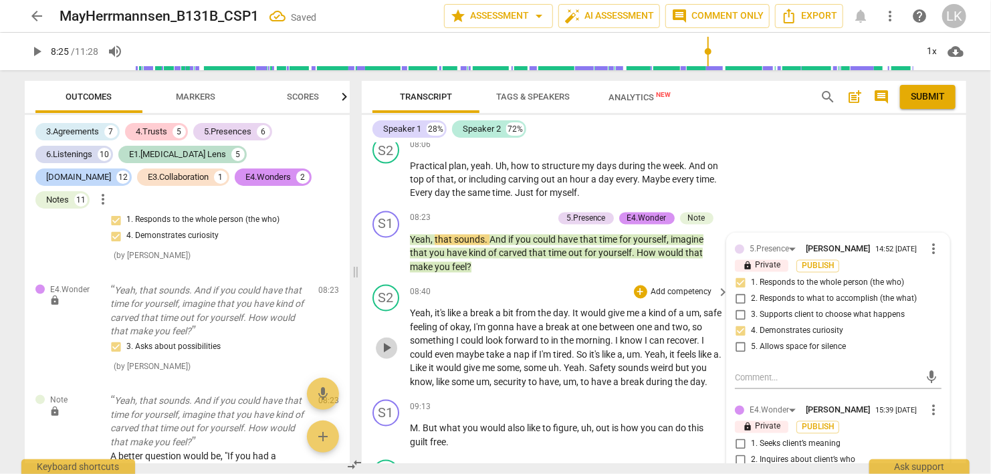
click at [389, 340] on span "play_arrow" at bounding box center [387, 348] width 16 height 16
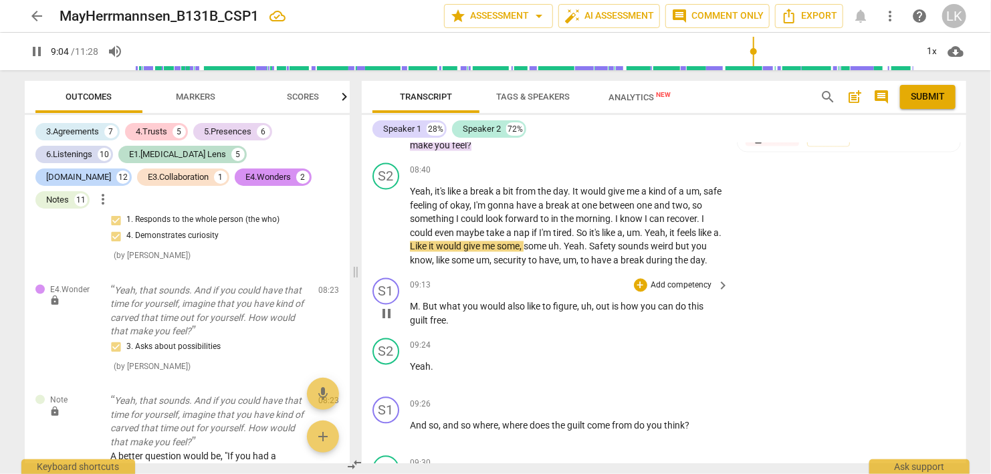
scroll to position [3833, 0]
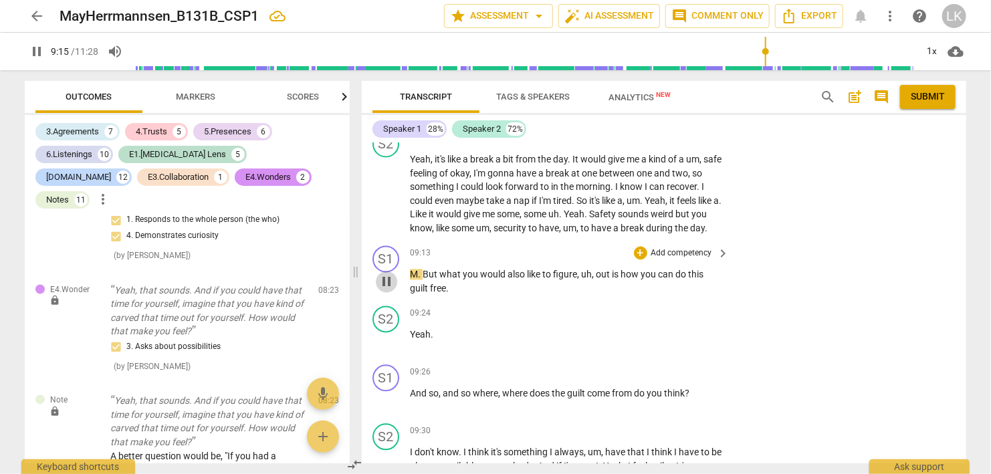
click at [388, 274] on span "pause" at bounding box center [387, 282] width 16 height 16
click at [639, 247] on div "+" at bounding box center [640, 253] width 13 height 13
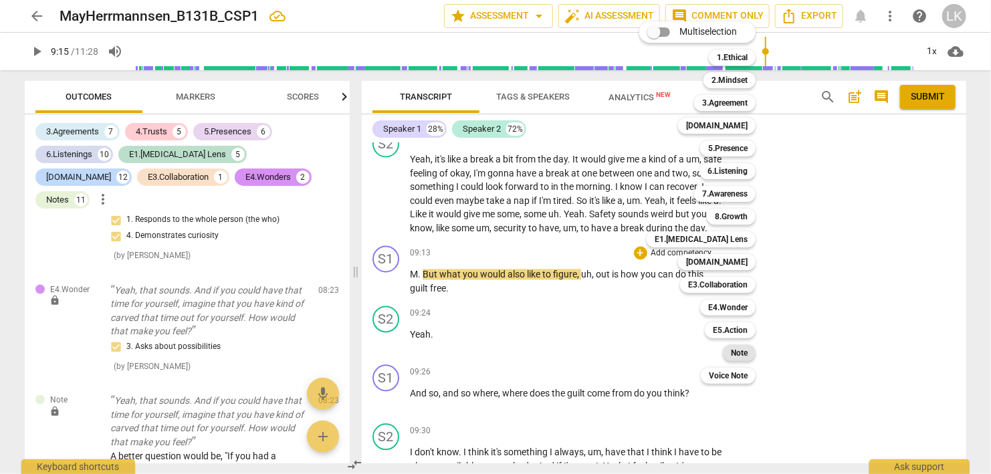
click at [752, 354] on div "Note" at bounding box center [739, 353] width 33 height 16
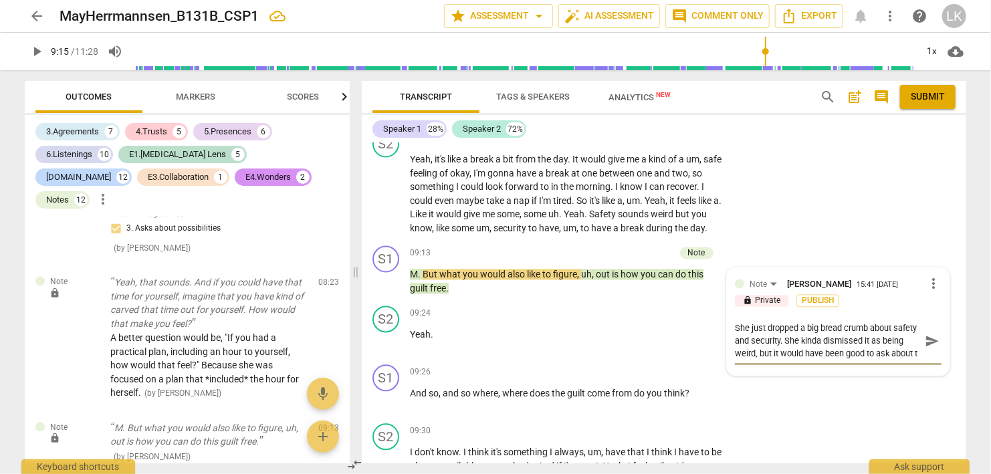
scroll to position [12, 0]
click at [925, 334] on span "send" at bounding box center [931, 342] width 19 height 16
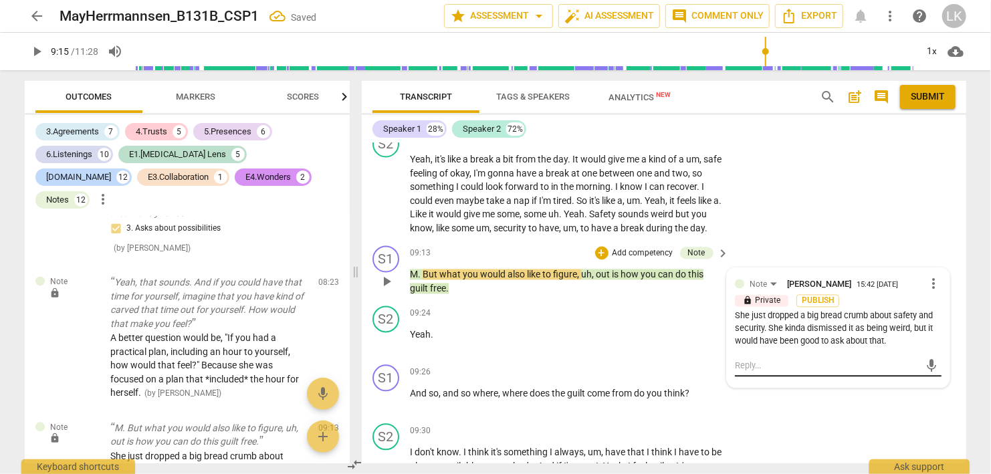
scroll to position [0, 0]
click at [387, 274] on span "play_arrow" at bounding box center [387, 282] width 16 height 16
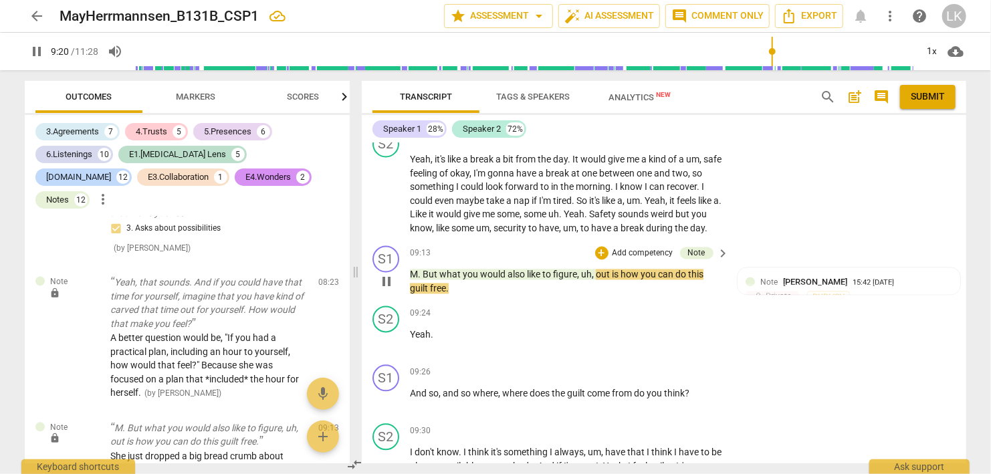
click at [385, 274] on span "pause" at bounding box center [387, 282] width 16 height 16
click at [607, 247] on div "+" at bounding box center [601, 253] width 13 height 13
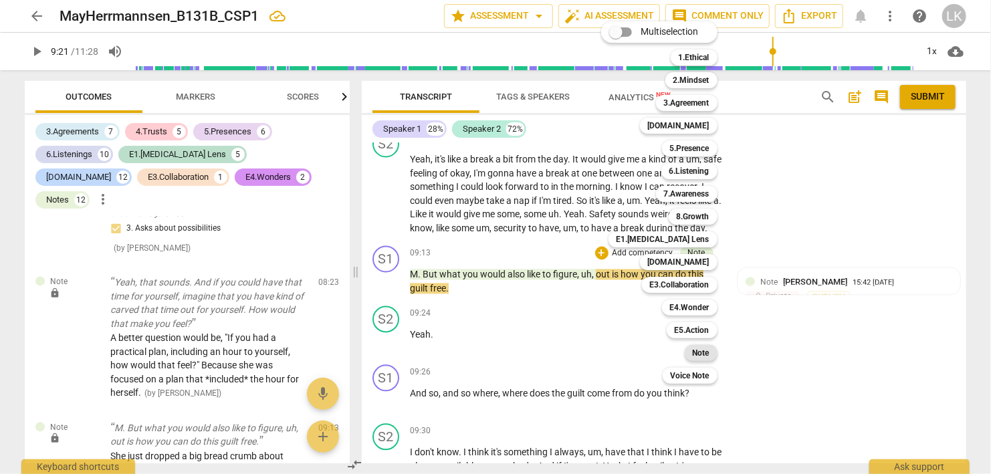
click at [706, 354] on b "Note" at bounding box center [701, 353] width 17 height 16
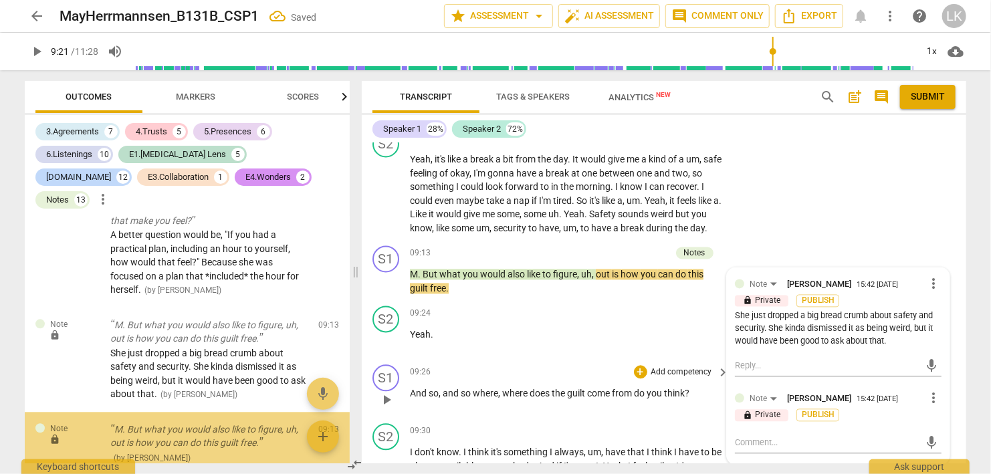
scroll to position [6457, 0]
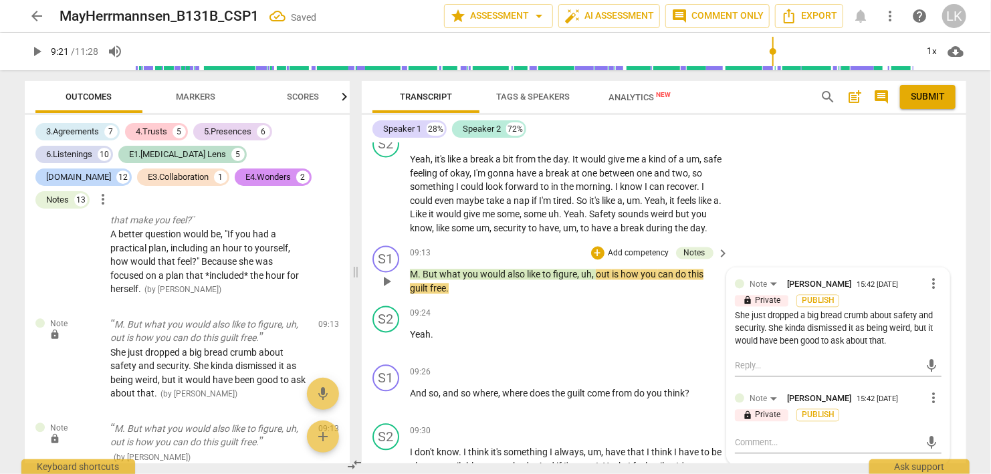
click at [934, 391] on span "more_vert" at bounding box center [934, 399] width 16 height 16
click at [939, 372] on li "Delete" at bounding box center [949, 372] width 46 height 25
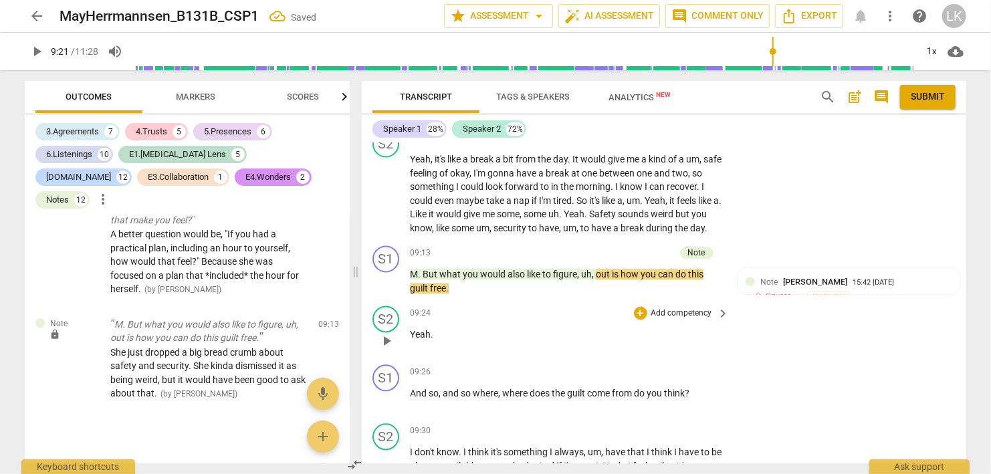
scroll to position [6393, 0]
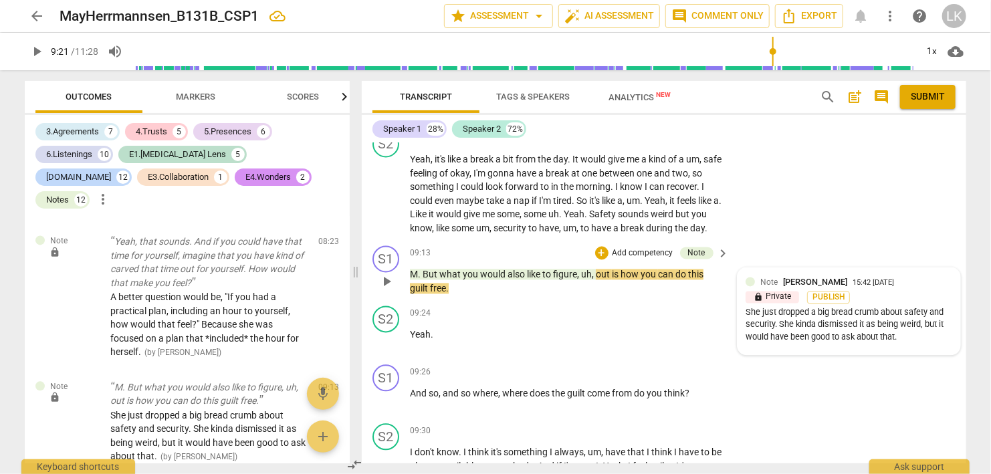
click at [938, 276] on div "Note Linda King 15:42 08-20-2025" at bounding box center [856, 282] width 192 height 13
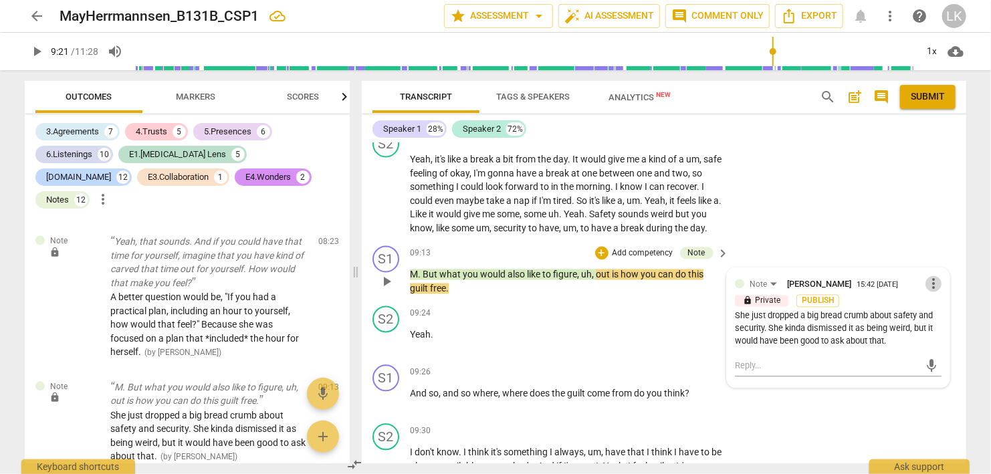
click at [938, 276] on span "more_vert" at bounding box center [934, 284] width 16 height 16
click at [938, 232] on li "Edit" at bounding box center [949, 232] width 46 height 25
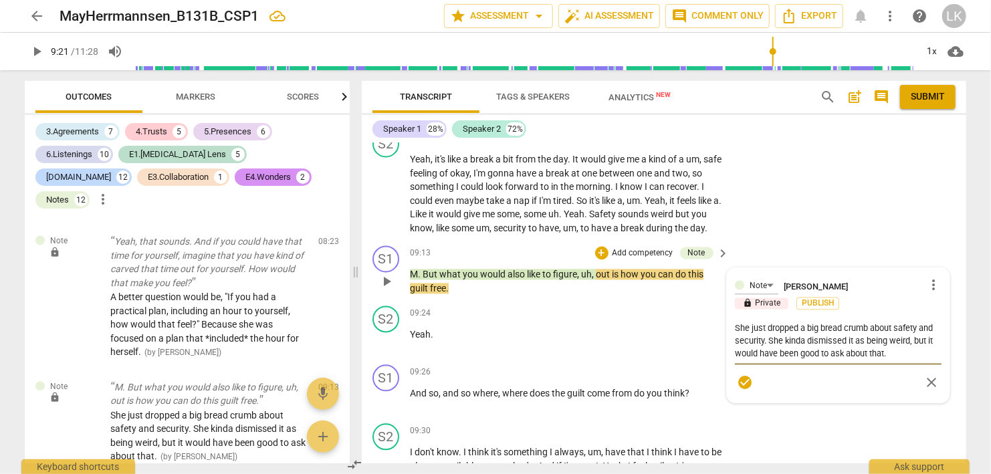
click at [906, 322] on textarea "She just dropped a big bread crumb about safety and security. She kinda dismiss…" at bounding box center [838, 341] width 207 height 38
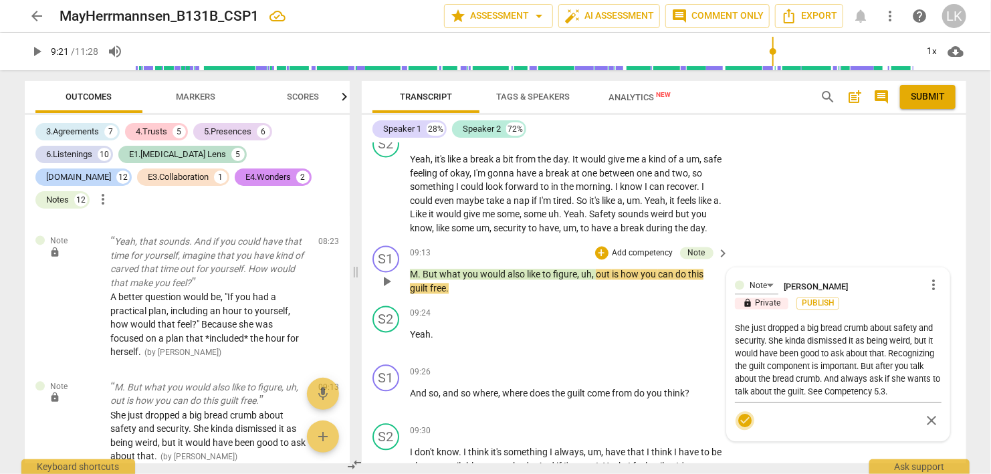
click at [738, 413] on span "check_circle" at bounding box center [745, 421] width 16 height 16
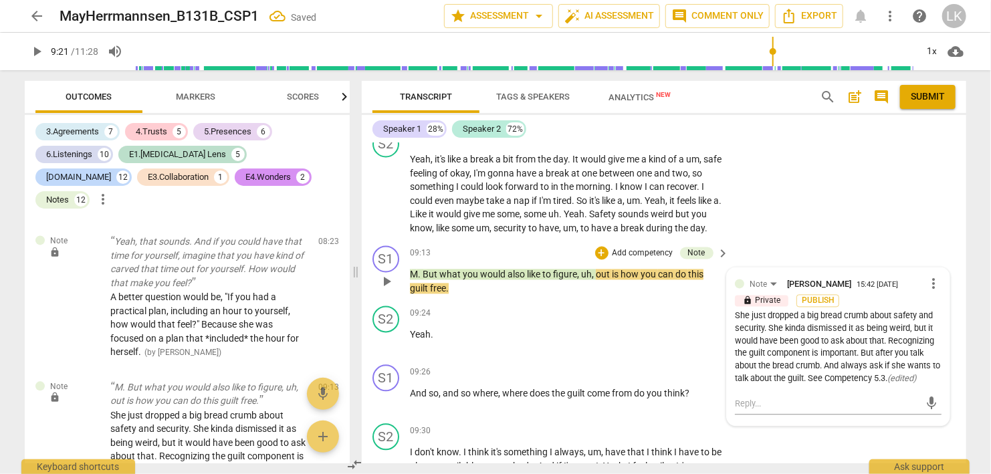
click at [376, 246] on div "S1 play_arrow pause" at bounding box center [391, 270] width 37 height 49
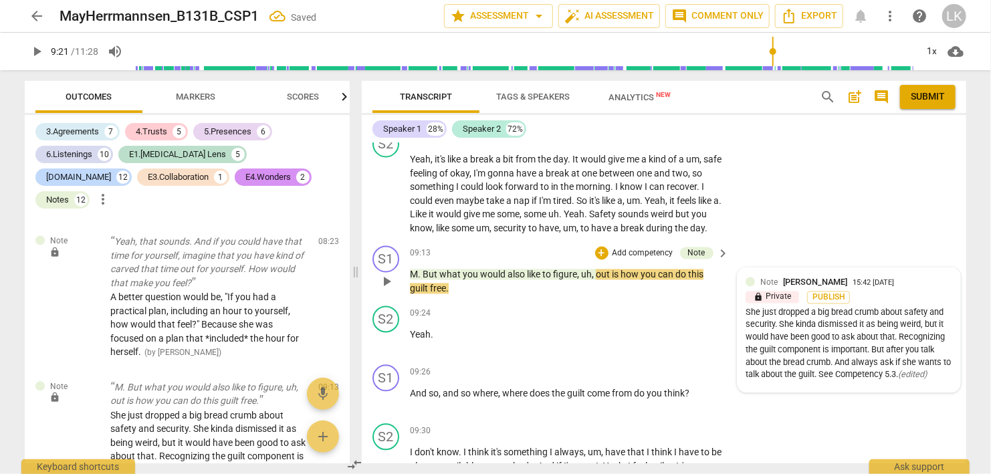
click at [385, 274] on span "play_arrow" at bounding box center [387, 282] width 16 height 16
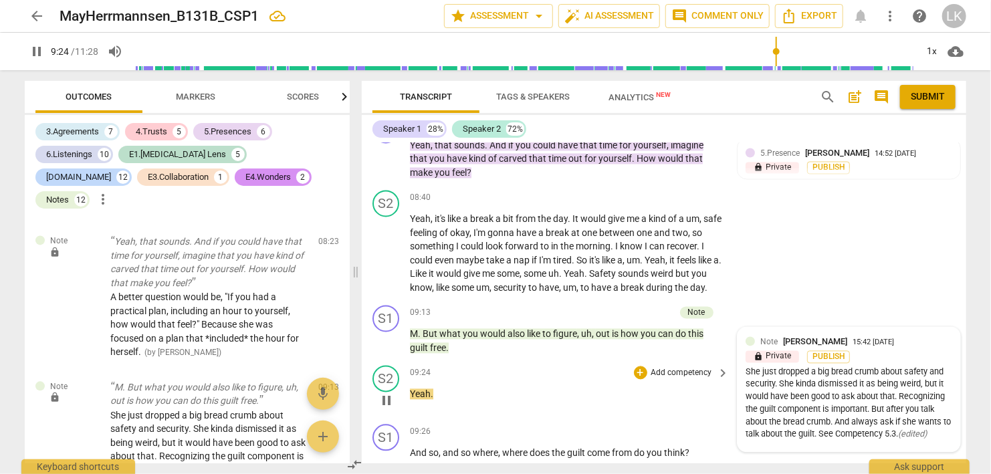
scroll to position [3756, 0]
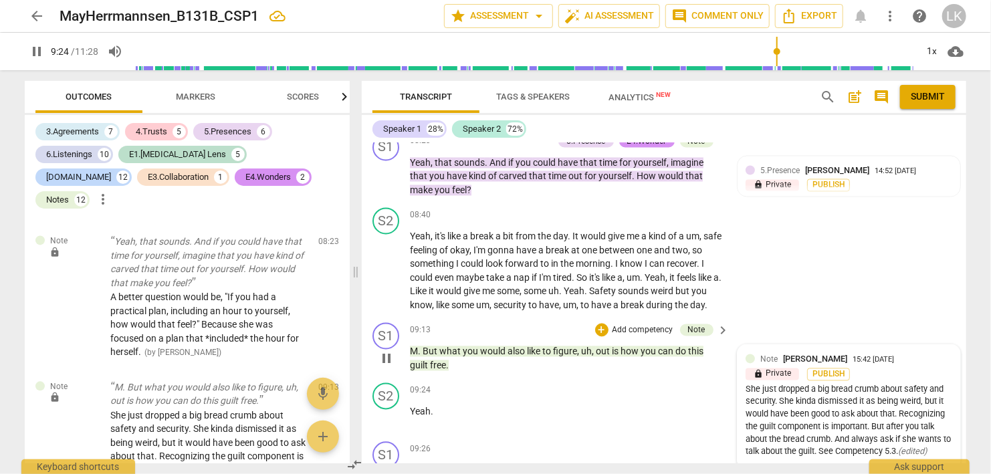
click at [386, 351] on span "pause" at bounding box center [387, 359] width 16 height 16
click at [387, 351] on span "play_arrow" at bounding box center [387, 359] width 16 height 16
click at [387, 351] on span "pause" at bounding box center [387, 359] width 16 height 16
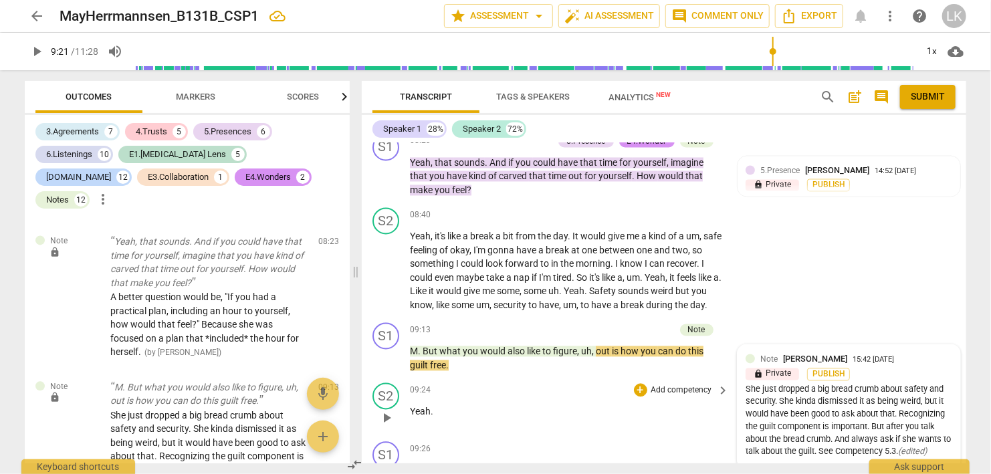
click at [385, 411] on span "play_arrow" at bounding box center [387, 419] width 16 height 16
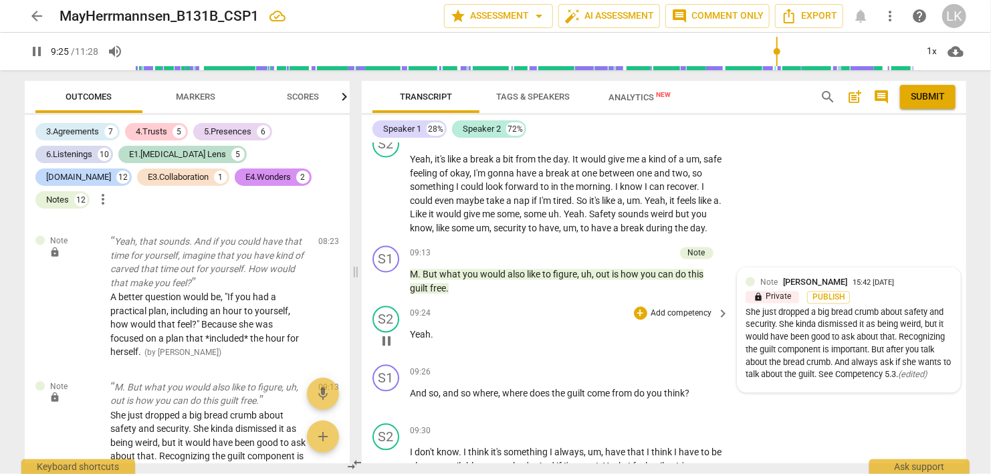
scroll to position [3910, 0]
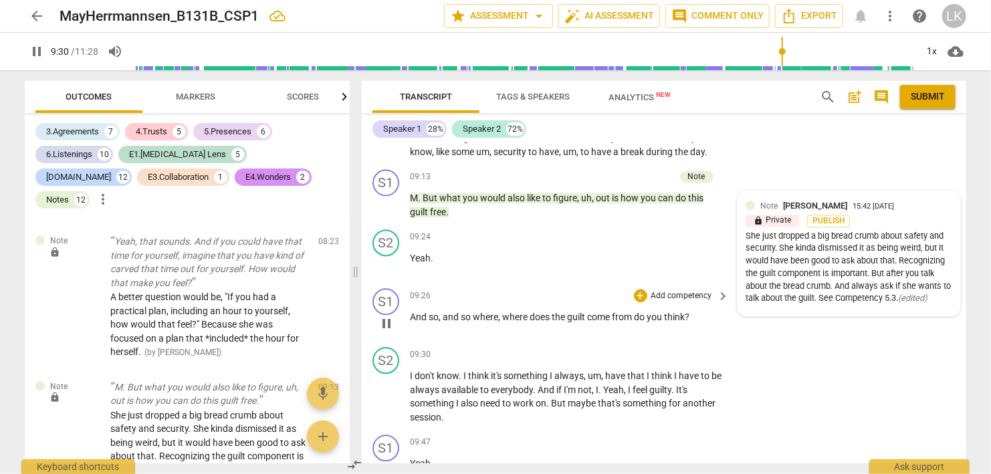
click at [379, 316] on span "pause" at bounding box center [387, 324] width 16 height 16
drag, startPoint x: 643, startPoint y: 247, endPoint x: 643, endPoint y: 256, distance: 8.7
click at [641, 288] on div "09:26 + Add competency keyboard_arrow_right And so , and so where , where does …" at bounding box center [570, 312] width 321 height 48
click at [641, 289] on div "+" at bounding box center [640, 295] width 13 height 13
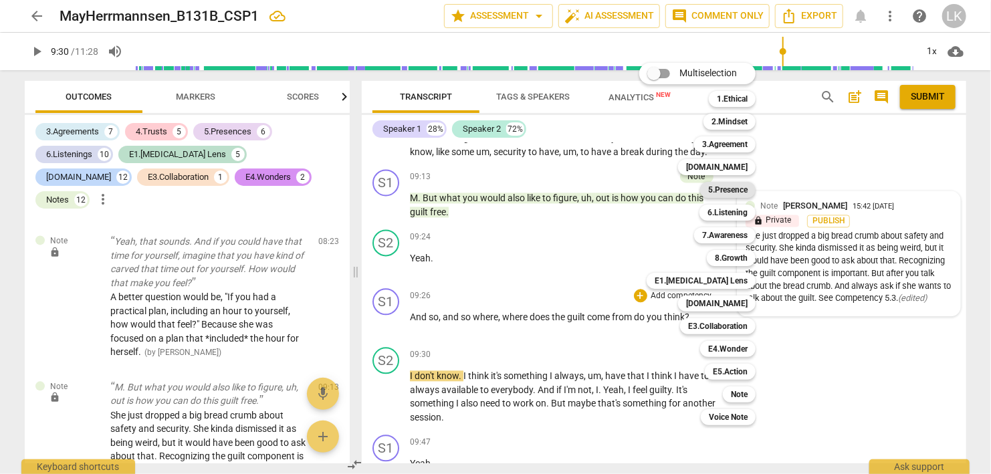
click at [740, 193] on b "5.Presence" at bounding box center [727, 190] width 39 height 16
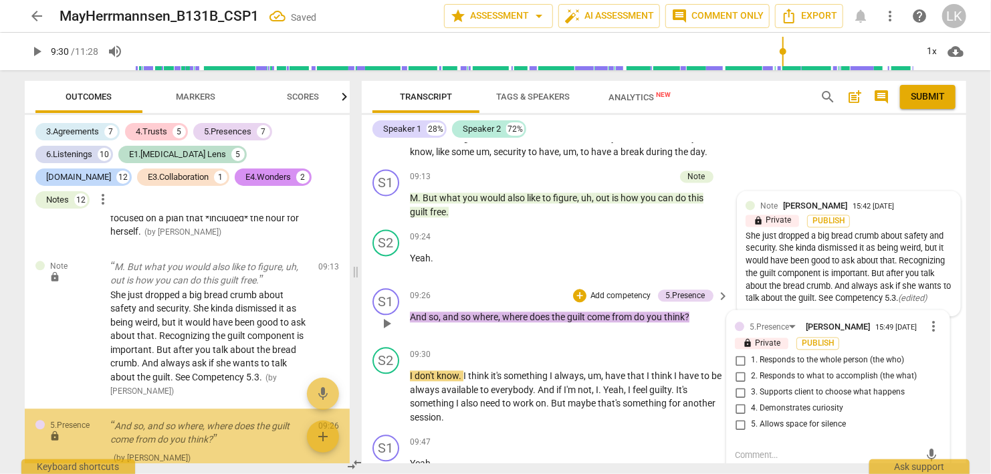
scroll to position [6515, 0]
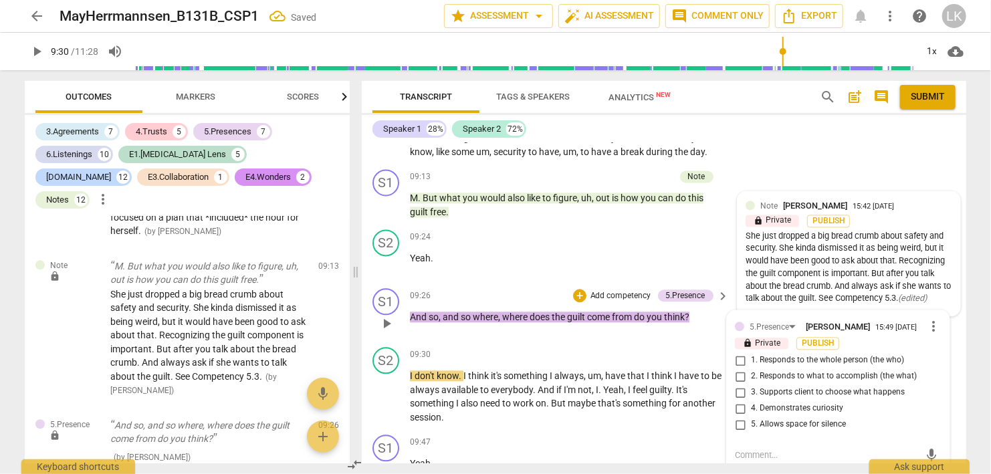
click at [743, 352] on input "1. Responds to the whole person (the who)" at bounding box center [740, 360] width 21 height 16
click at [740, 369] on input "2. Responds to what to accomplish (the what)" at bounding box center [740, 377] width 21 height 16
click at [738, 401] on input "4. Demonstrates curiosity" at bounding box center [740, 409] width 21 height 16
click at [383, 389] on span "play_arrow" at bounding box center [387, 397] width 16 height 16
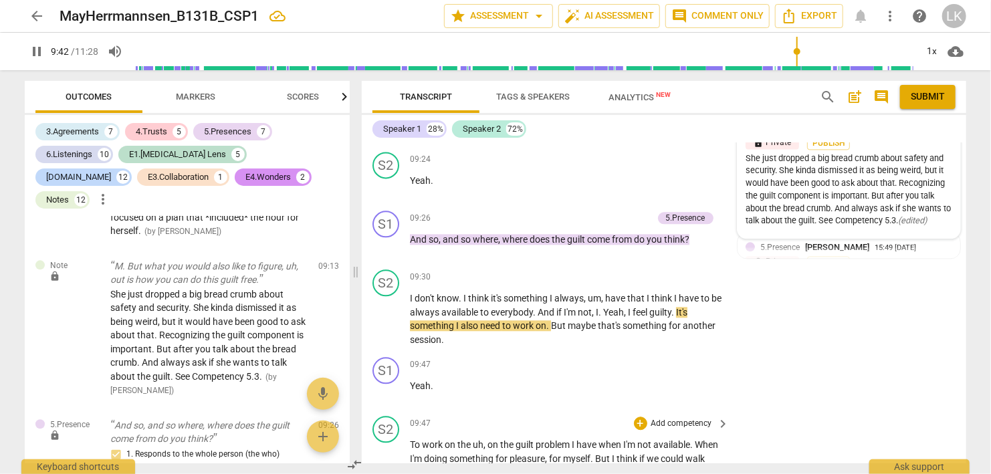
scroll to position [4065, 0]
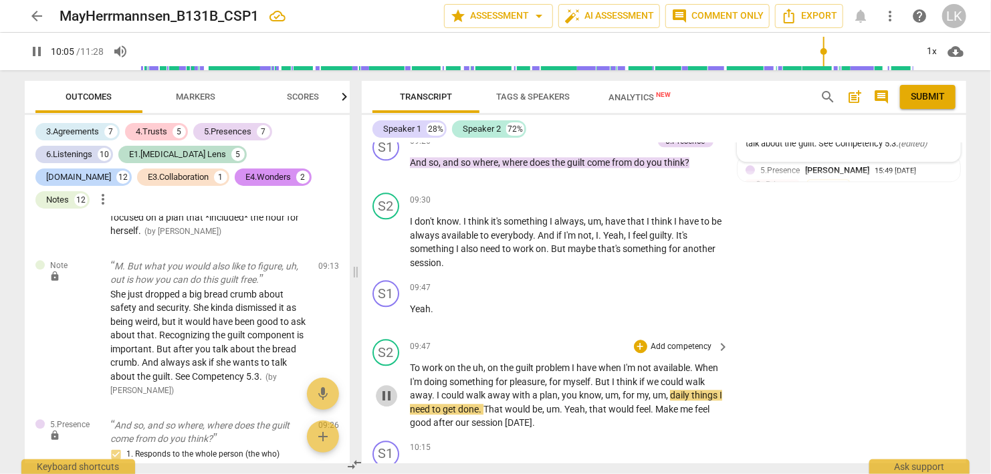
click at [382, 388] on span "pause" at bounding box center [387, 396] width 16 height 16
click at [674, 341] on p "Add competency" at bounding box center [682, 347] width 64 height 12
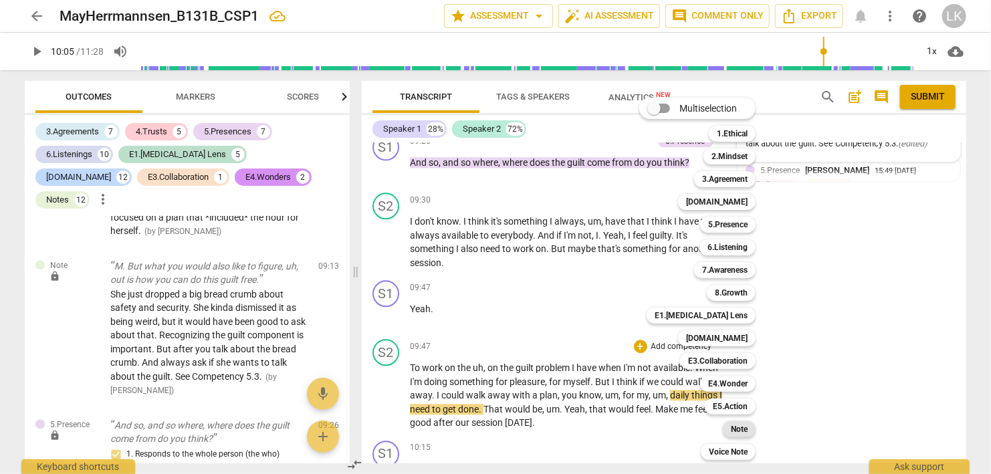
click at [736, 427] on b "Note" at bounding box center [739, 429] width 17 height 16
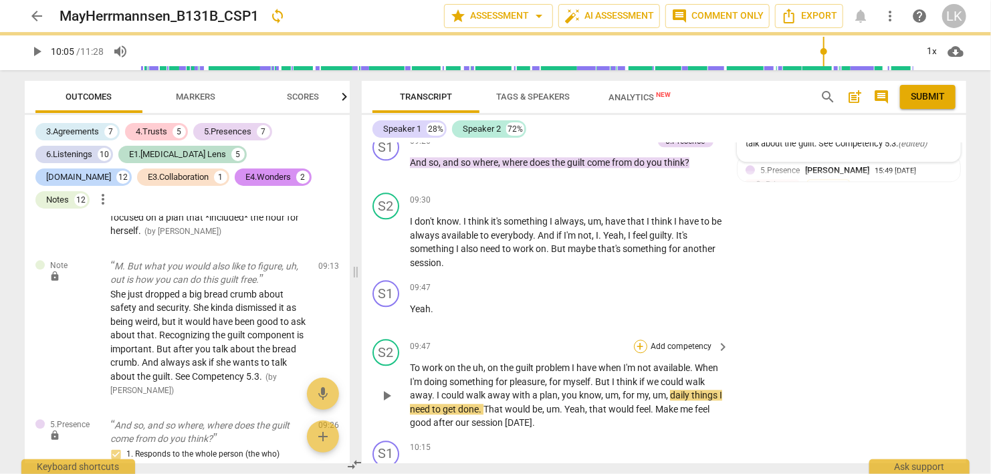
click at [645, 340] on div "+" at bounding box center [640, 346] width 13 height 13
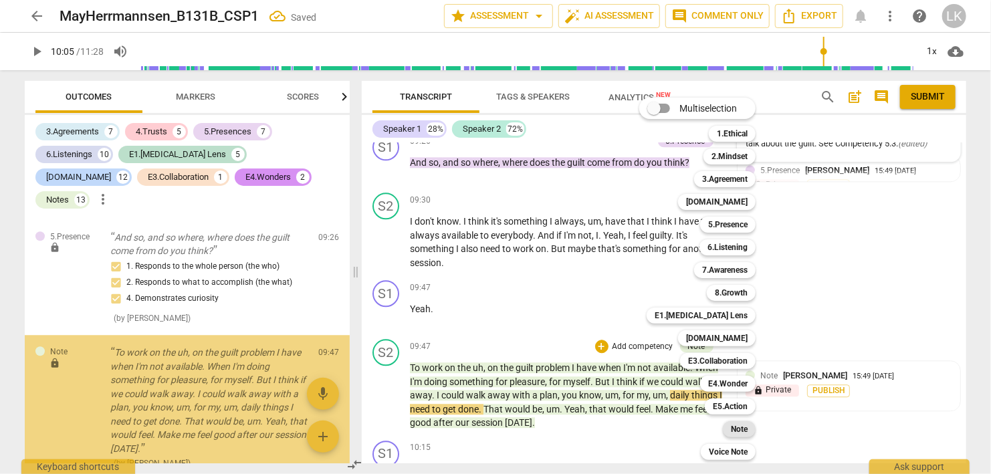
scroll to position [6704, 0]
click at [731, 428] on div "Note" at bounding box center [739, 429] width 33 height 16
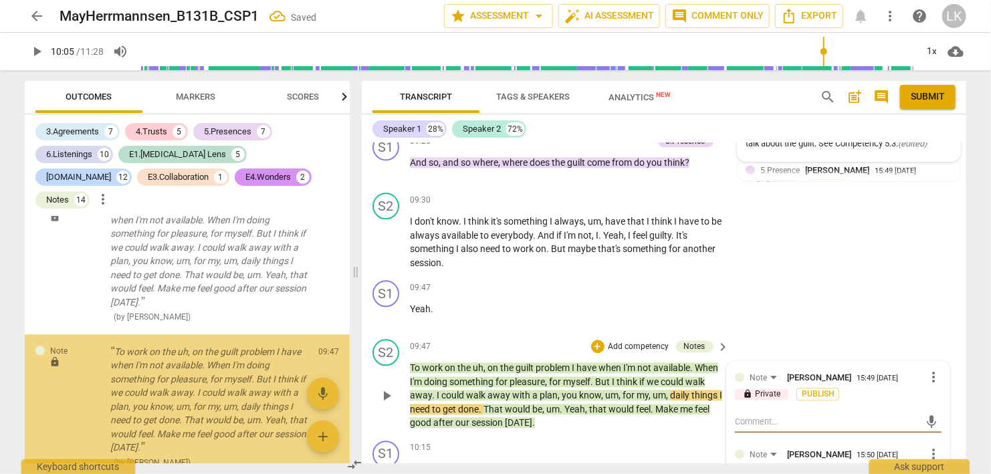
scroll to position [6850, 0]
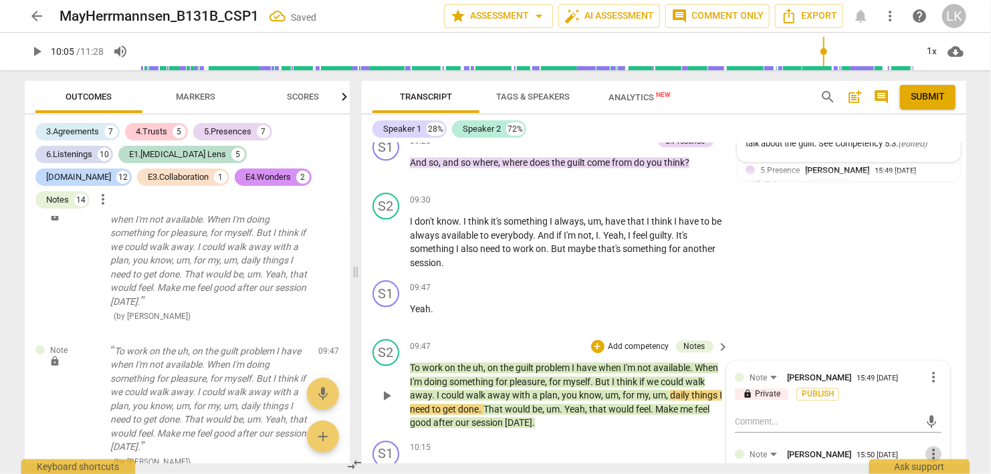
click at [936, 446] on span "more_vert" at bounding box center [934, 454] width 16 height 16
click at [942, 428] on li "Delete" at bounding box center [949, 426] width 46 height 25
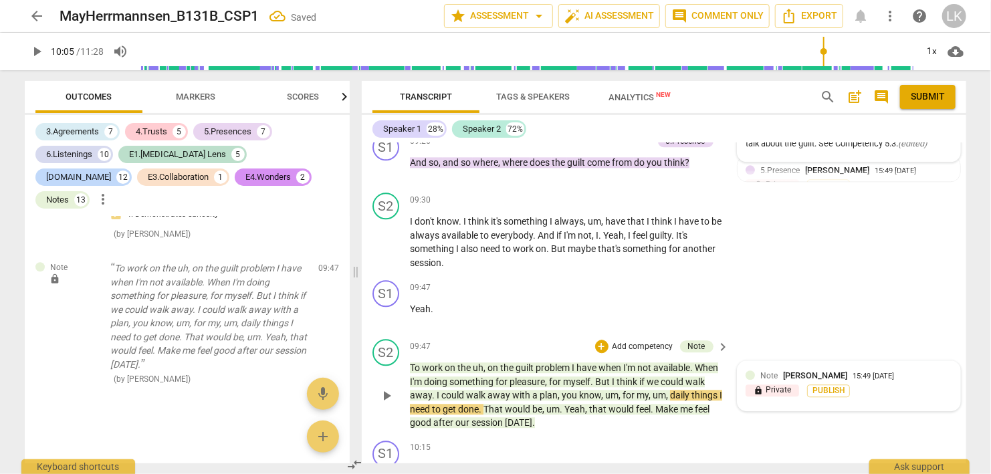
scroll to position [6709, 0]
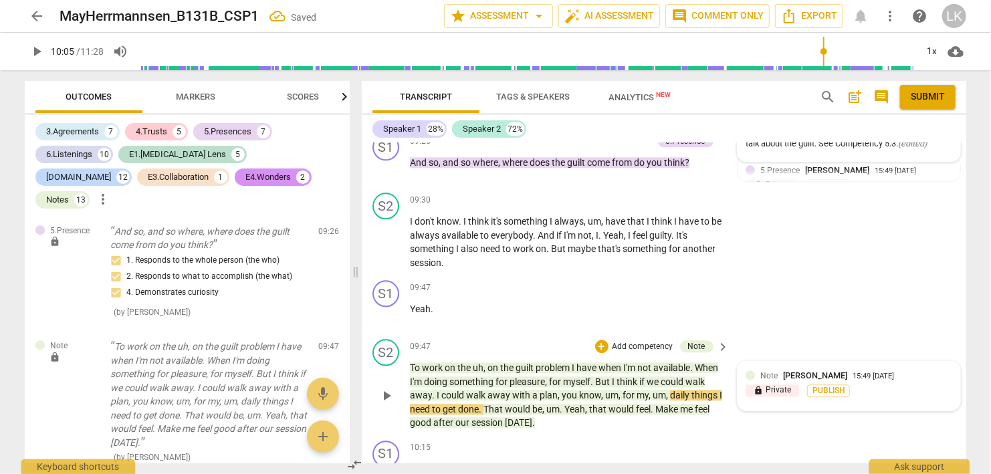
click at [929, 369] on div "Note Linda King 15:49 08-20-2025" at bounding box center [856, 375] width 192 height 13
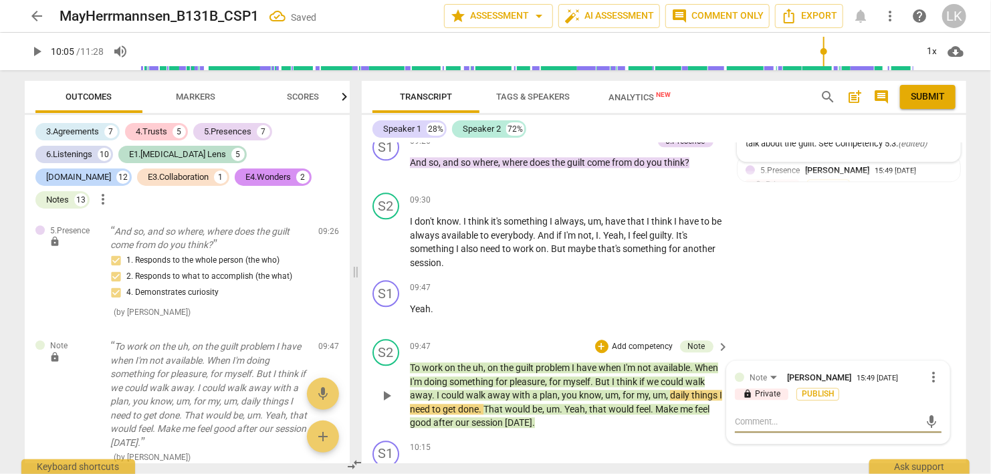
click at [807, 415] on textarea at bounding box center [827, 421] width 185 height 13
click at [928, 415] on span "send" at bounding box center [932, 422] width 15 height 15
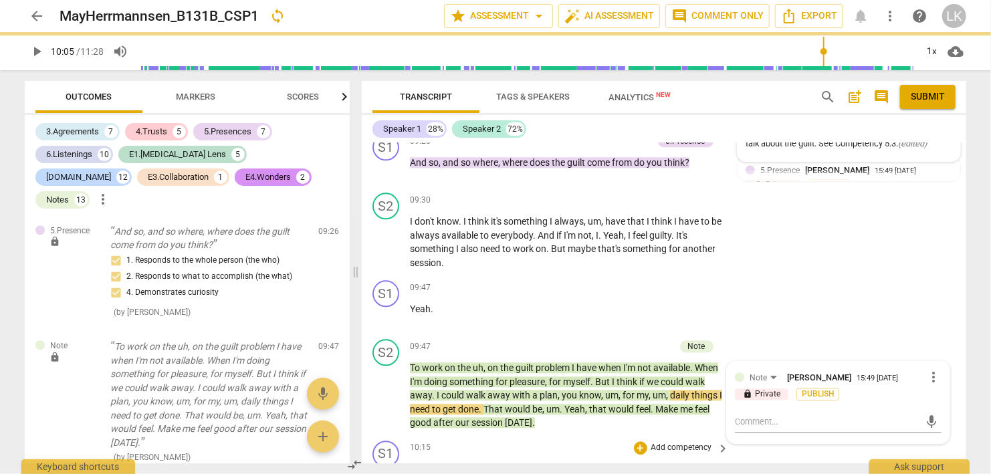
scroll to position [4142, 0]
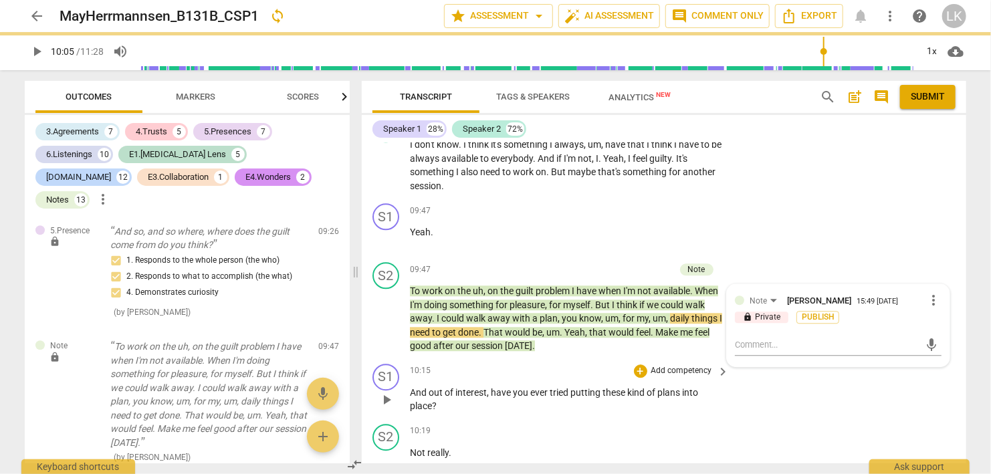
click at [389, 392] on span "play_arrow" at bounding box center [387, 400] width 16 height 16
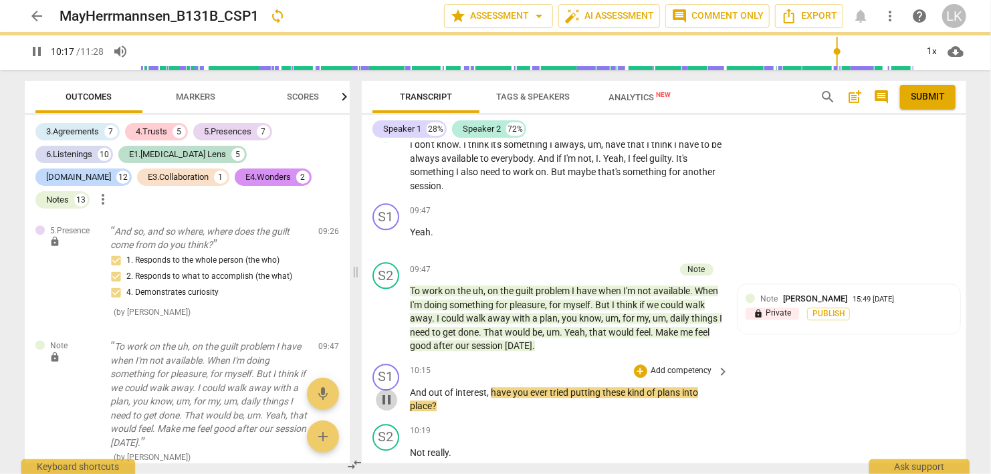
click at [389, 392] on span "pause" at bounding box center [387, 400] width 16 height 16
click at [638, 365] on div "+" at bounding box center [640, 371] width 13 height 13
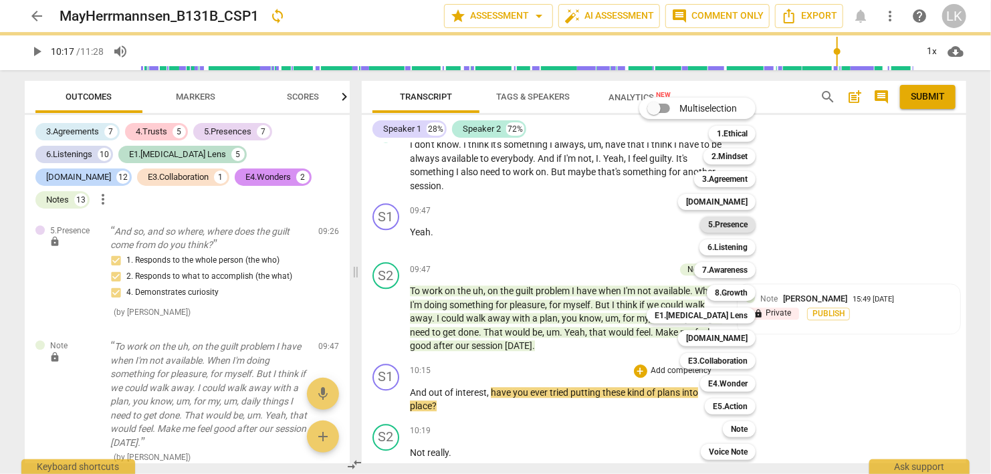
click at [738, 225] on b "5.Presence" at bounding box center [727, 225] width 39 height 16
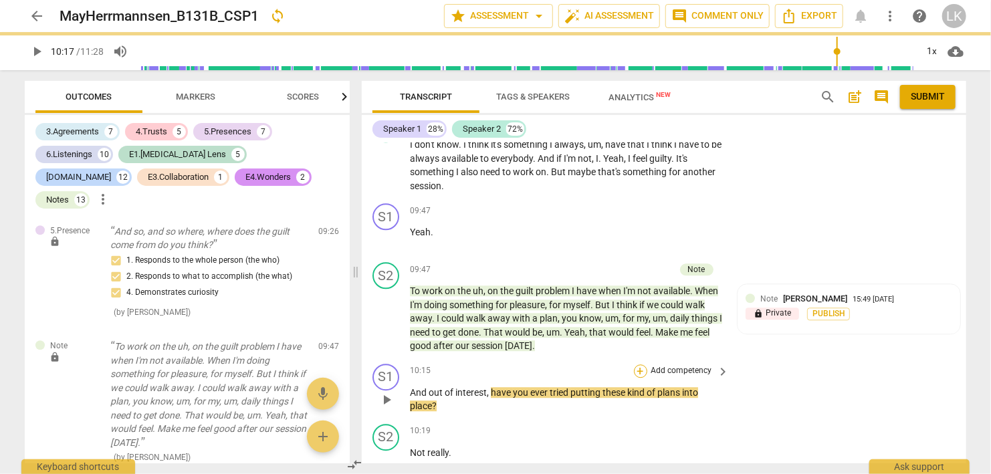
click at [644, 365] on div "+" at bounding box center [640, 371] width 13 height 13
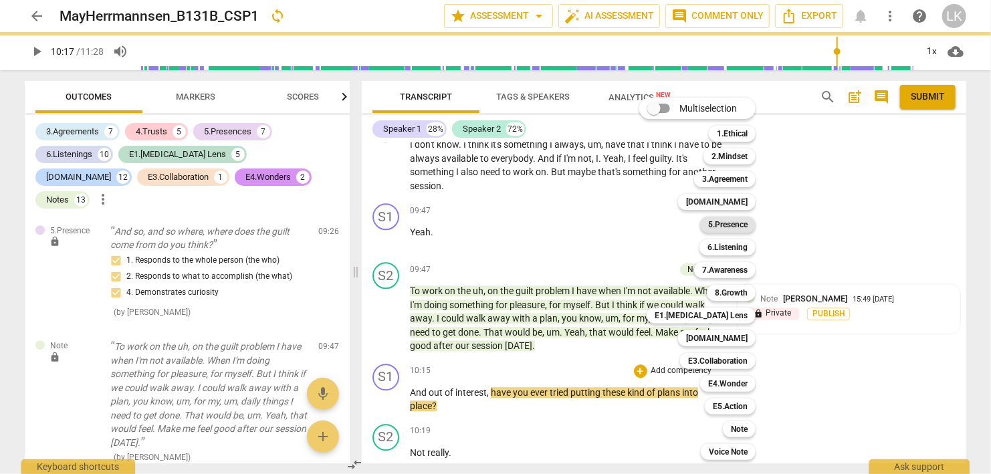
click at [742, 227] on b "5.Presence" at bounding box center [727, 225] width 39 height 16
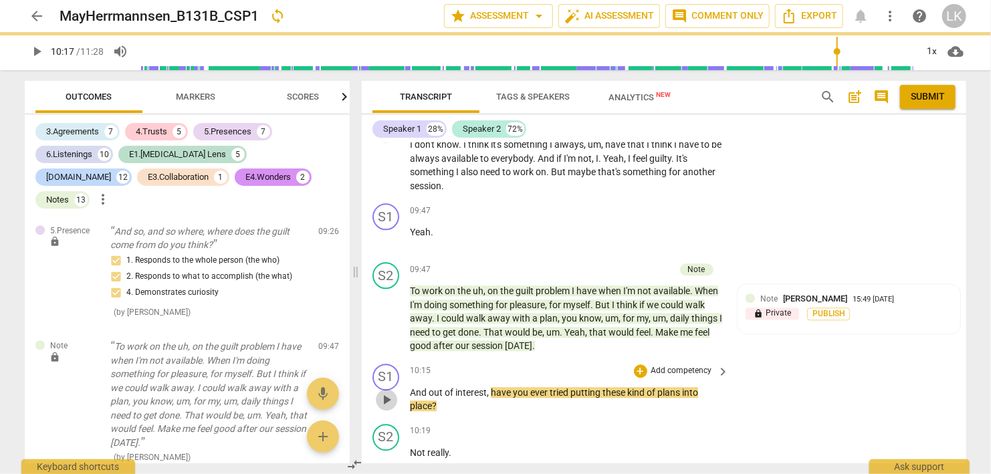
click at [389, 392] on span "play_arrow" at bounding box center [387, 400] width 16 height 16
click at [389, 392] on span "pause" at bounding box center [387, 400] width 16 height 16
click at [638, 365] on div "+" at bounding box center [640, 371] width 13 height 13
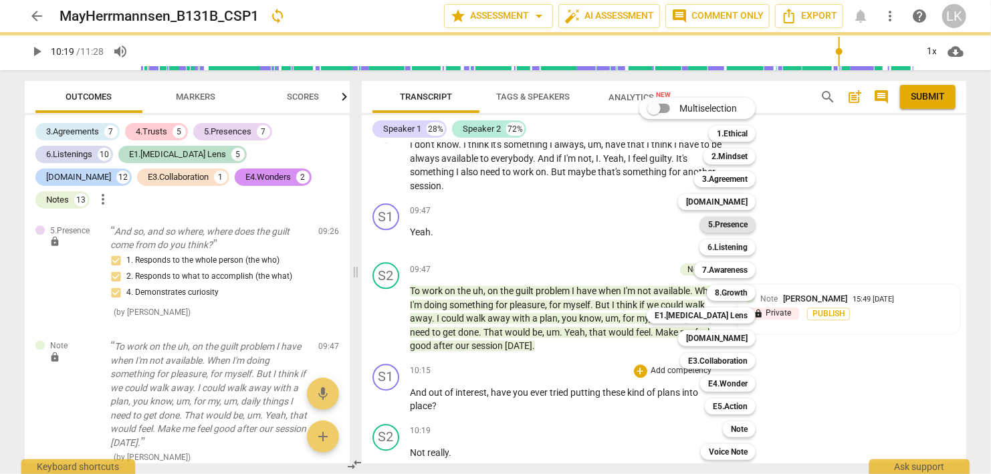
click at [720, 225] on b "5.Presence" at bounding box center [727, 225] width 39 height 16
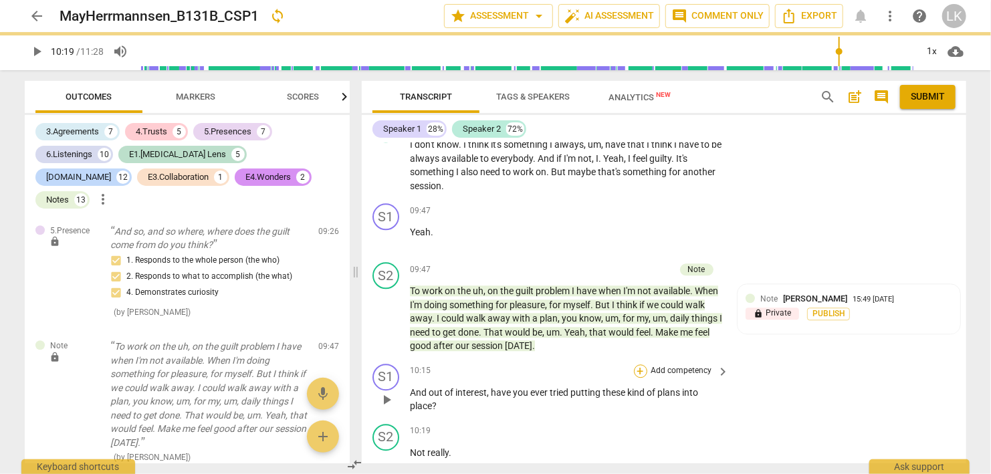
click at [645, 365] on div "+" at bounding box center [640, 371] width 13 height 13
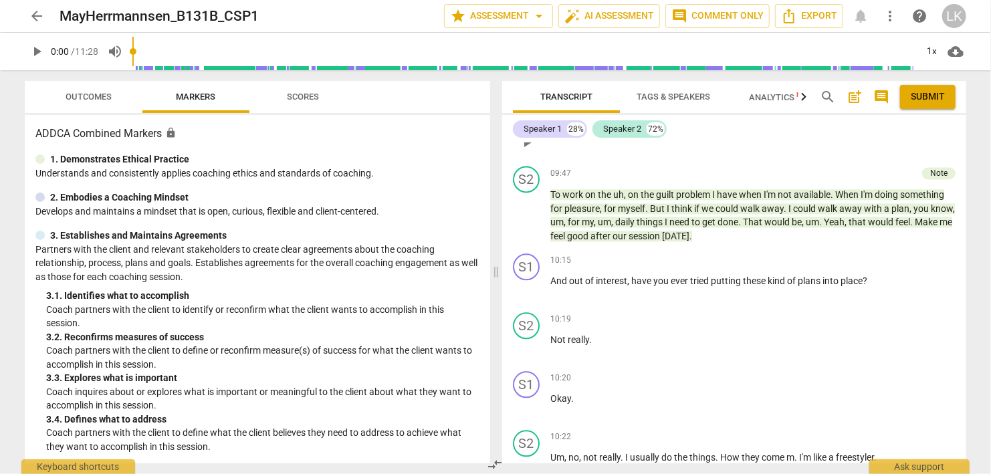
scroll to position [3973, 0]
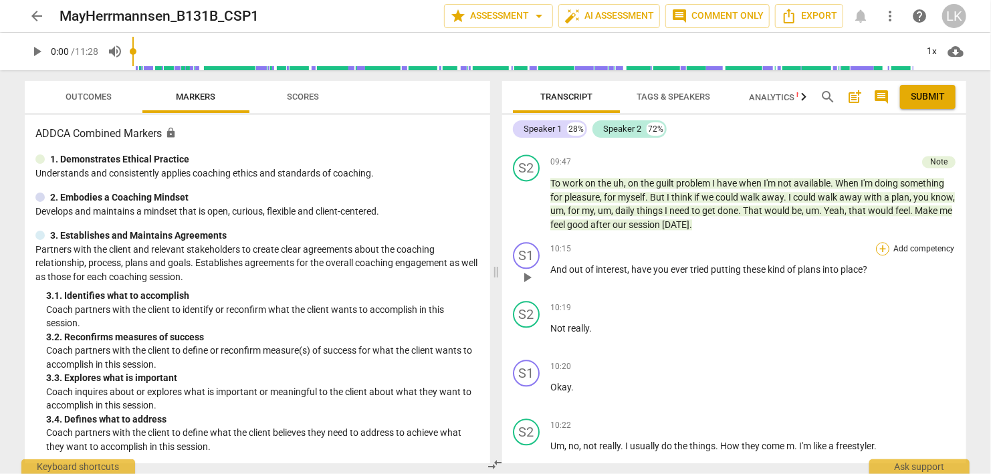
click at [886, 242] on div "+" at bounding box center [882, 248] width 13 height 13
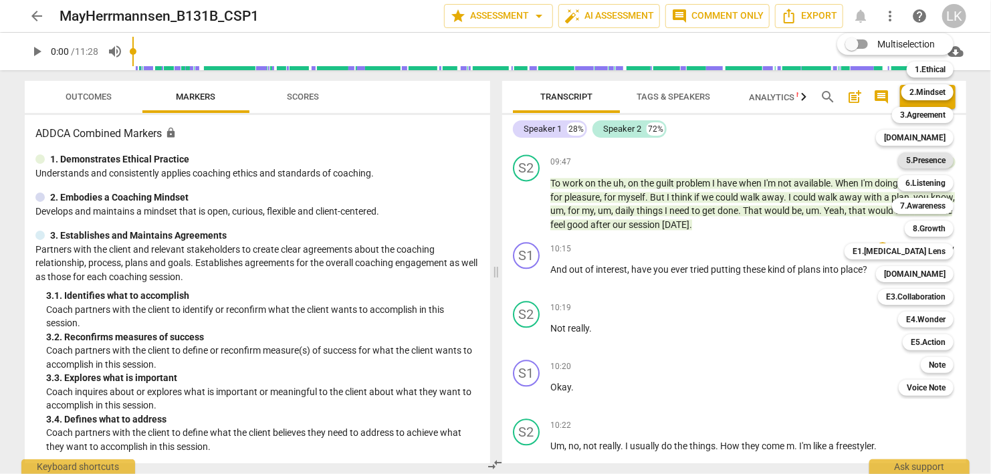
click at [932, 162] on b "5.Presence" at bounding box center [925, 161] width 39 height 16
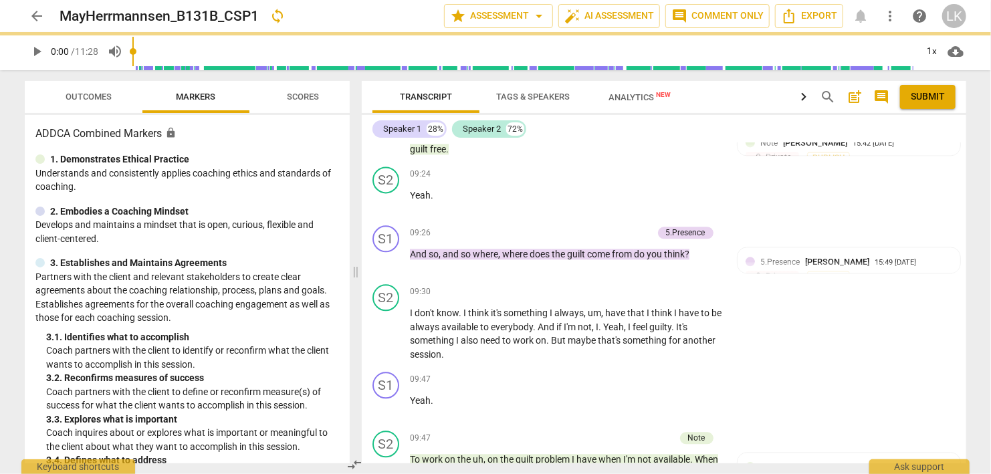
scroll to position [4231, 0]
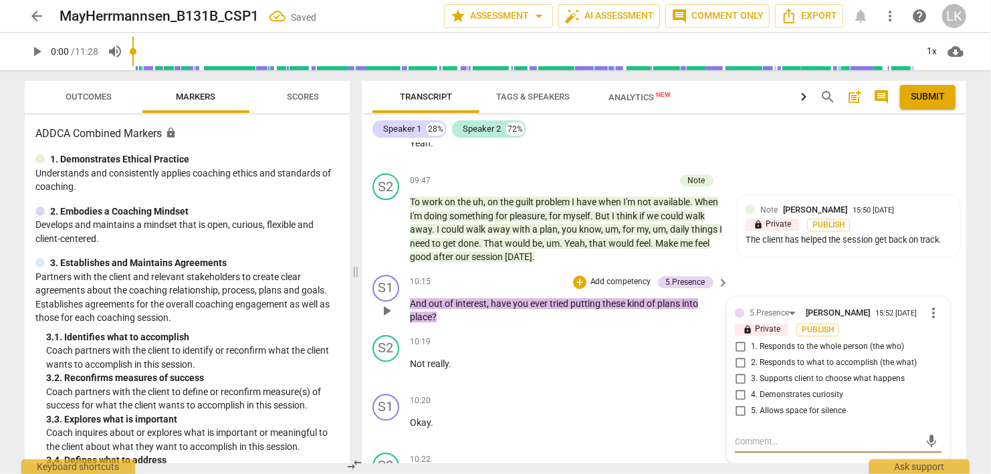
click at [742, 355] on input "2. Responds to what to accomplish (the what)" at bounding box center [740, 363] width 21 height 16
checkbox input "true"
click at [741, 387] on input "4. Demonstrates curiosity" at bounding box center [740, 395] width 21 height 16
checkbox input "true"
click at [579, 276] on div "+" at bounding box center [579, 282] width 13 height 13
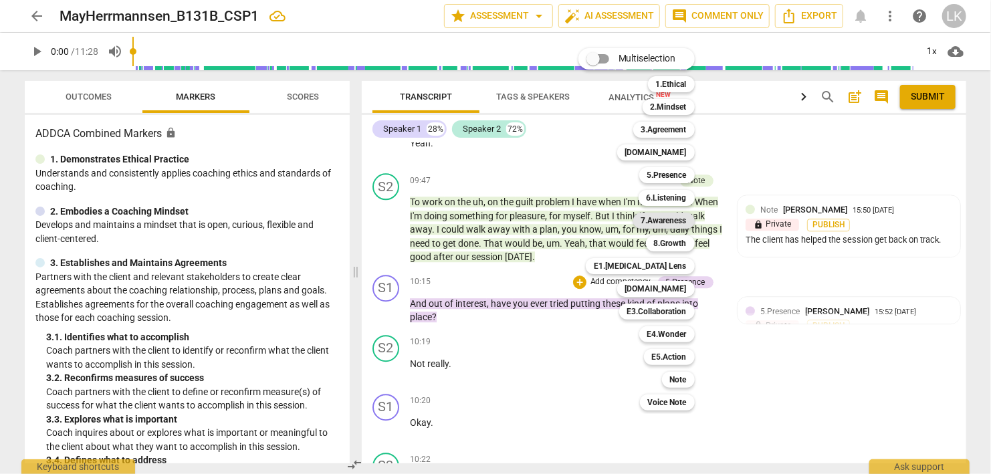
click at [672, 221] on b "7.Awareness" at bounding box center [663, 221] width 45 height 16
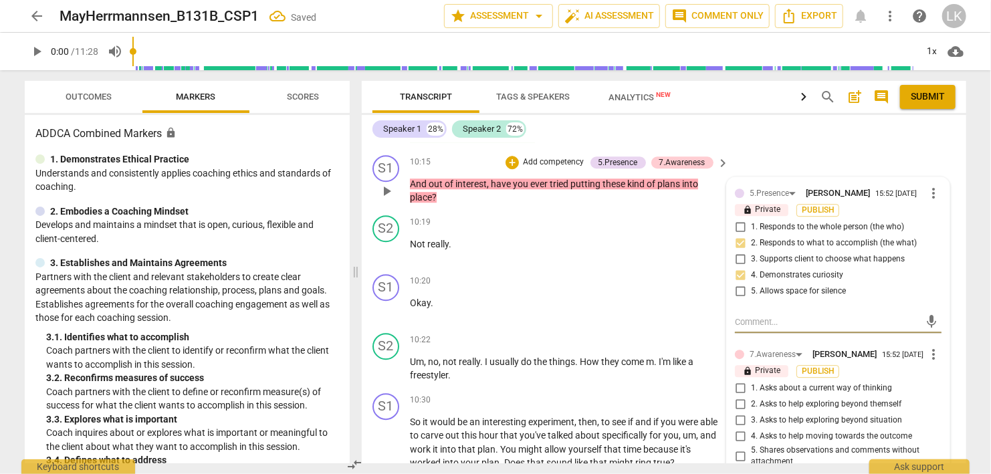
scroll to position [4385, 0]
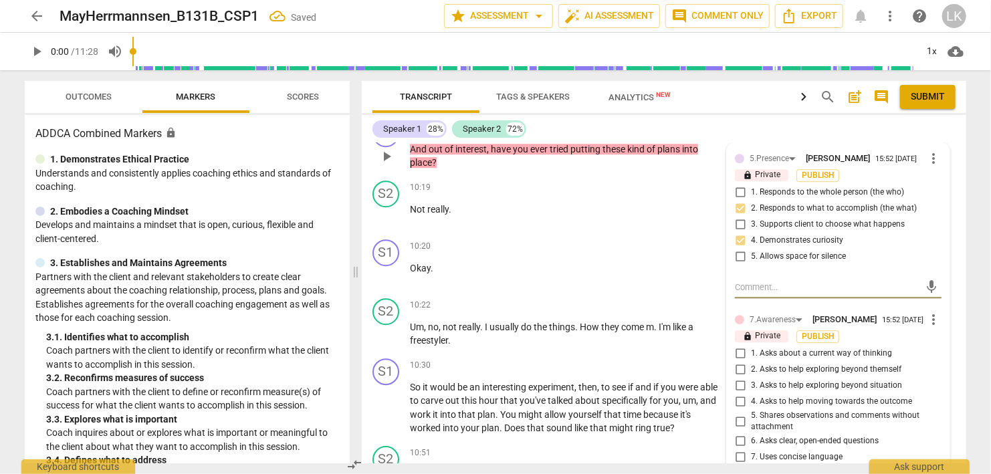
click at [741, 378] on input "3. Asks to help exploring beyond situation" at bounding box center [740, 386] width 21 height 16
checkbox input "true"
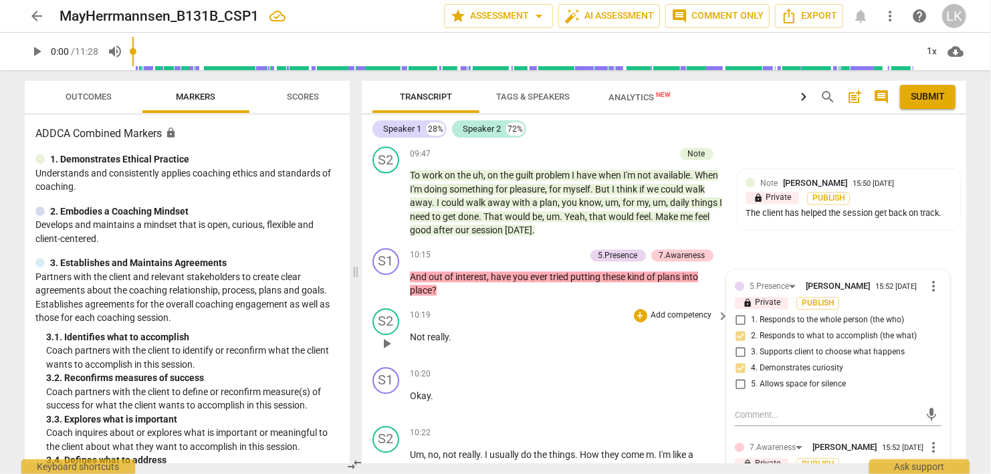
scroll to position [4231, 0]
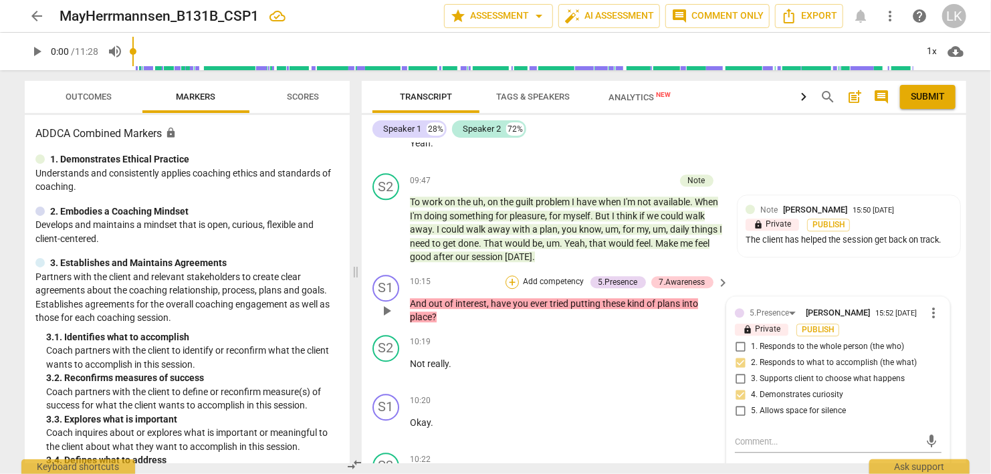
click at [518, 276] on div "+" at bounding box center [512, 282] width 13 height 13
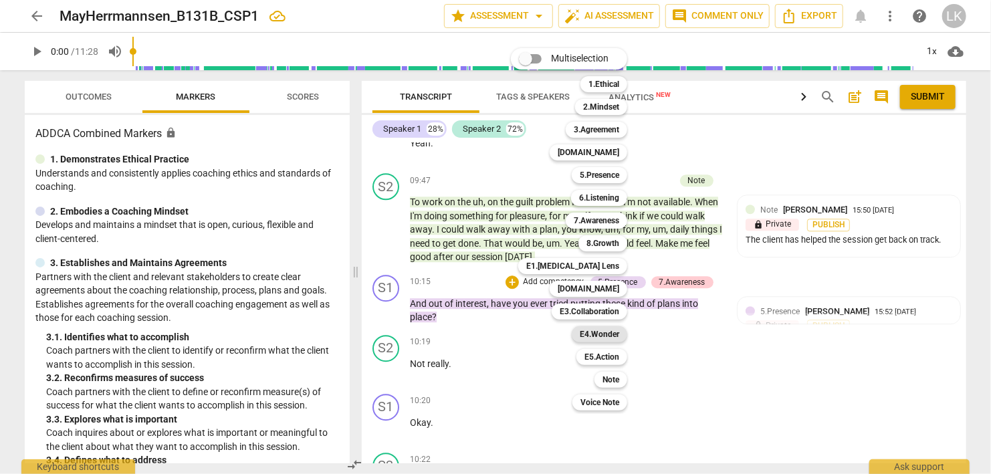
click at [593, 333] on b "E4.Wonder" at bounding box center [599, 334] width 39 height 16
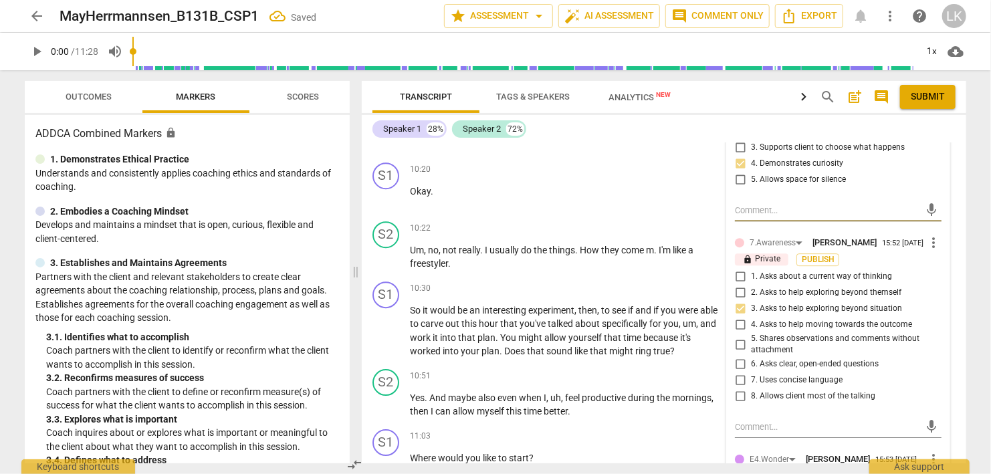
scroll to position [4608, 0]
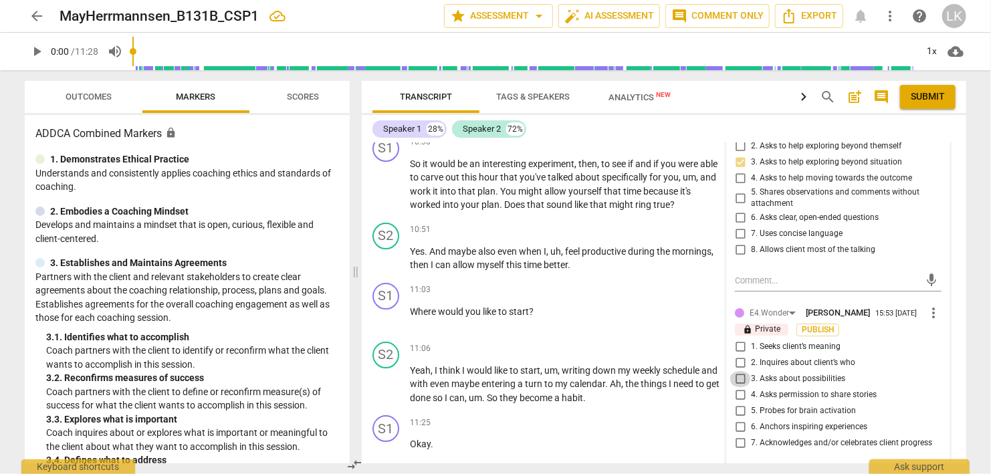
click at [742, 371] on input "3. Asks about possibilities" at bounding box center [740, 379] width 21 height 16
checkbox input "true"
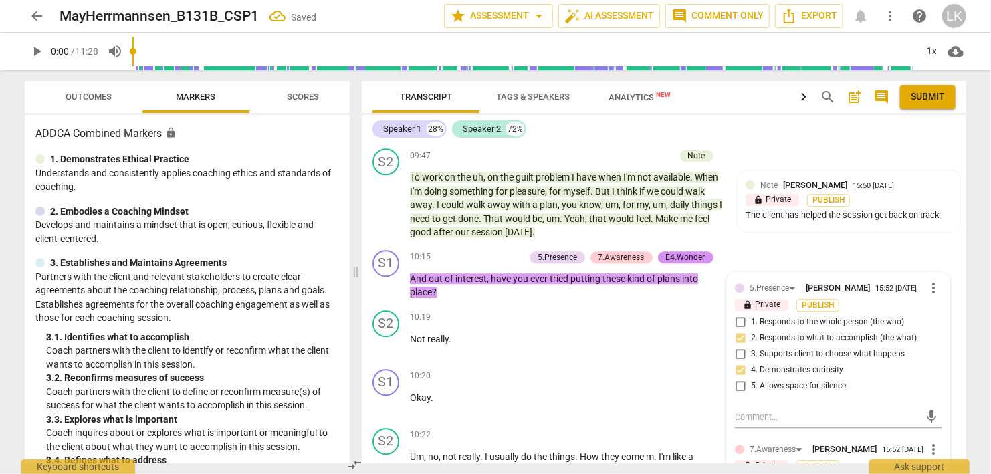
scroll to position [4223, 0]
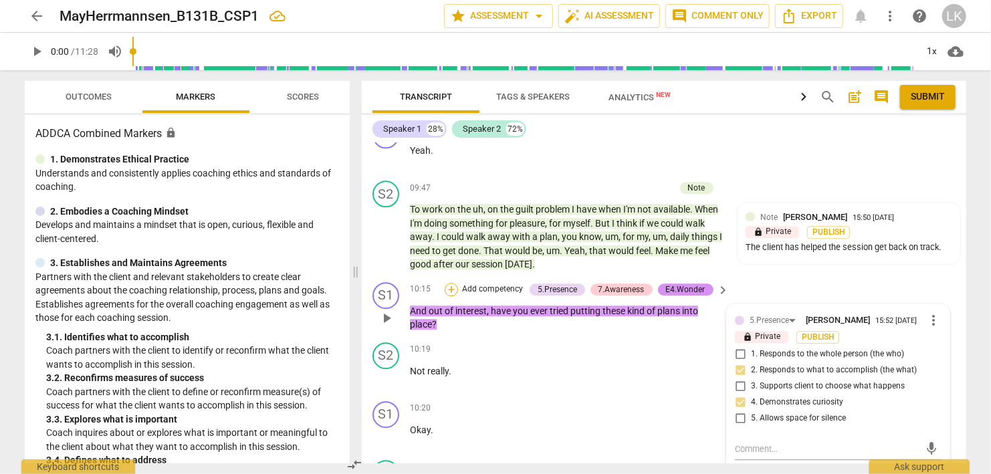
click at [456, 283] on div "+" at bounding box center [451, 289] width 13 height 13
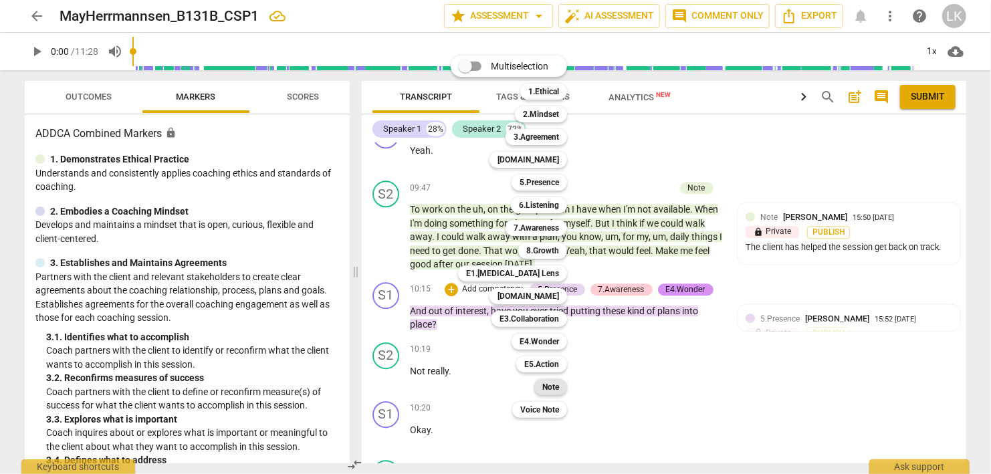
click at [555, 386] on b "Note" at bounding box center [550, 387] width 17 height 16
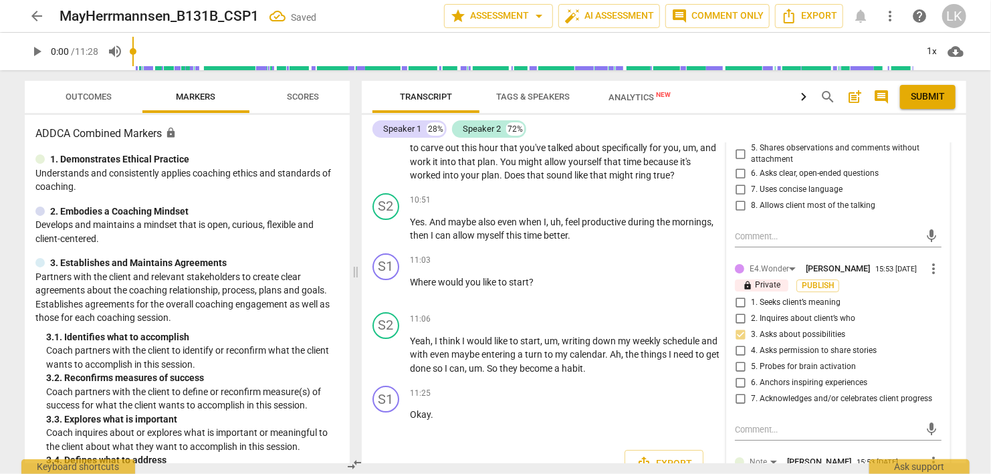
scroll to position [4665, 0]
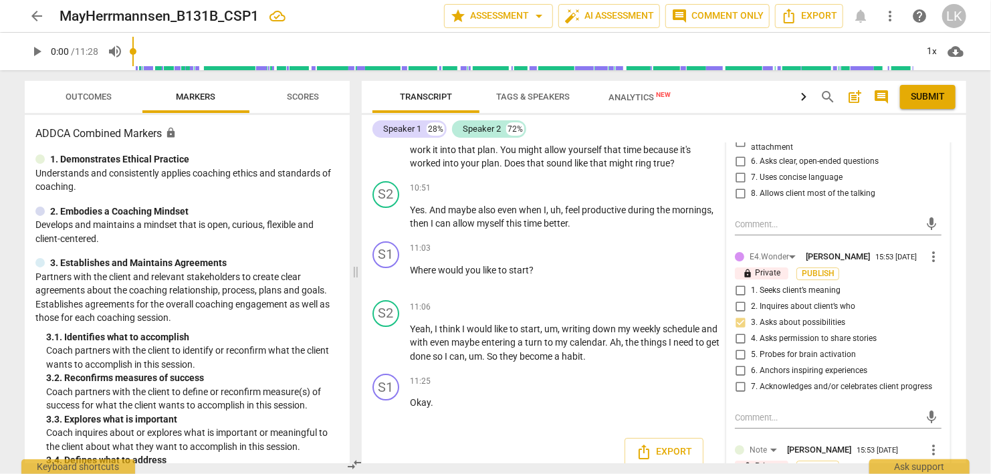
type textarea "A"
type textarea "Al"
type textarea "Als"
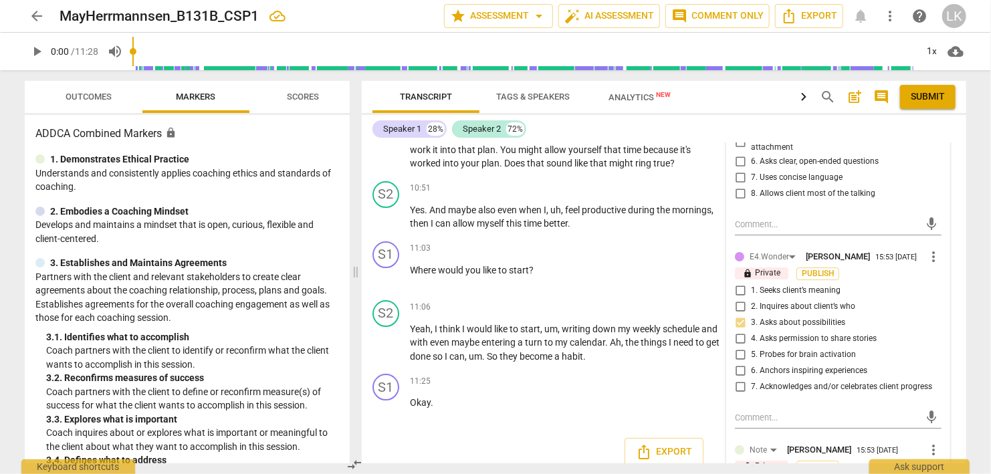
type textarea "Alsw"
type textarea "Alswy"
type textarea "Alswya"
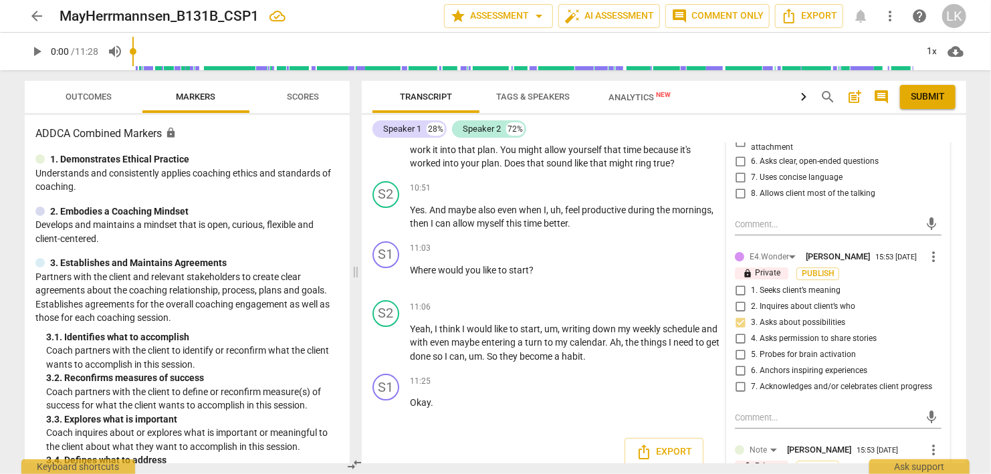
type textarea "Alswya"
type textarea "Alswyas"
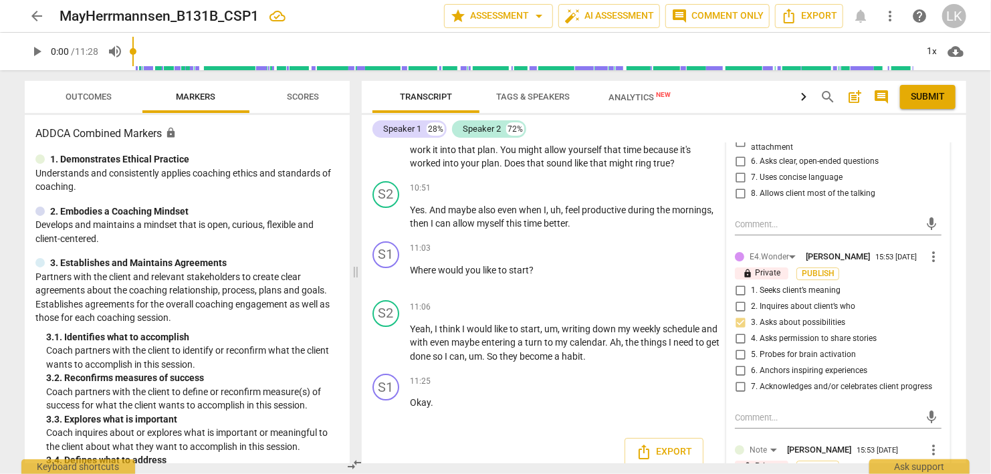
type textarea "Alswyas"
type textarea "Alswya"
type textarea "Alswy"
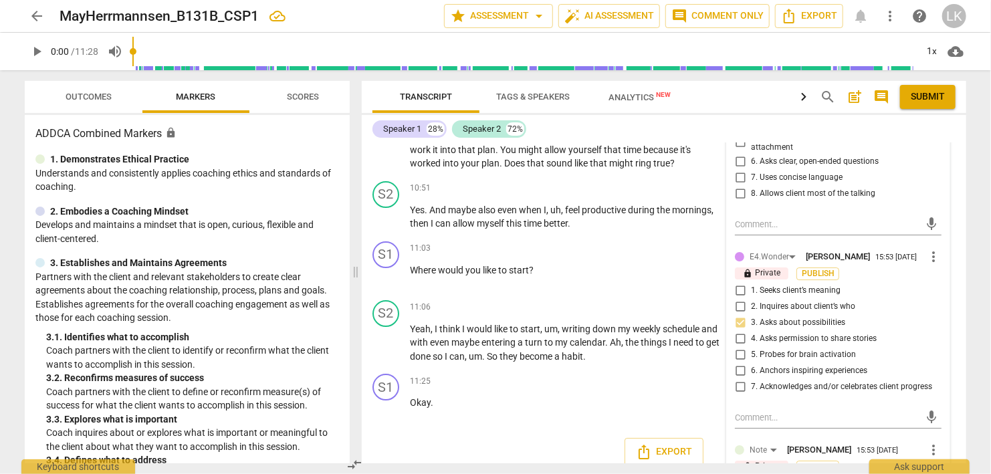
type textarea "Alswy"
type textarea "Alsw"
type textarea "Als"
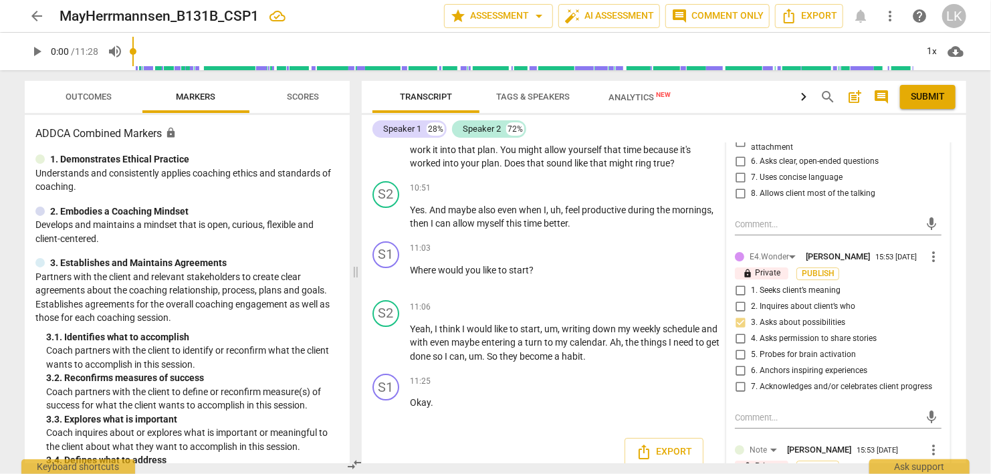
type textarea "Al"
type textarea "Ala"
type textarea "Al"
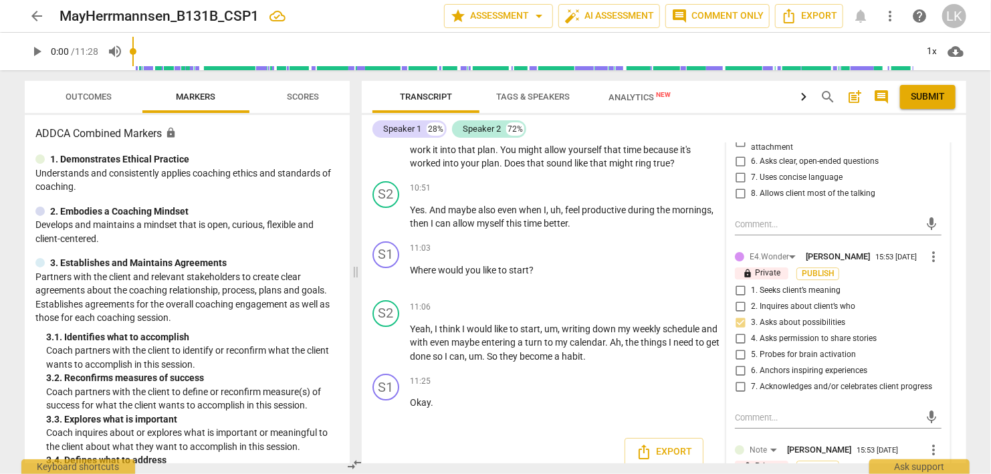
type textarea "Al"
type textarea "Alw"
type textarea "Alwa"
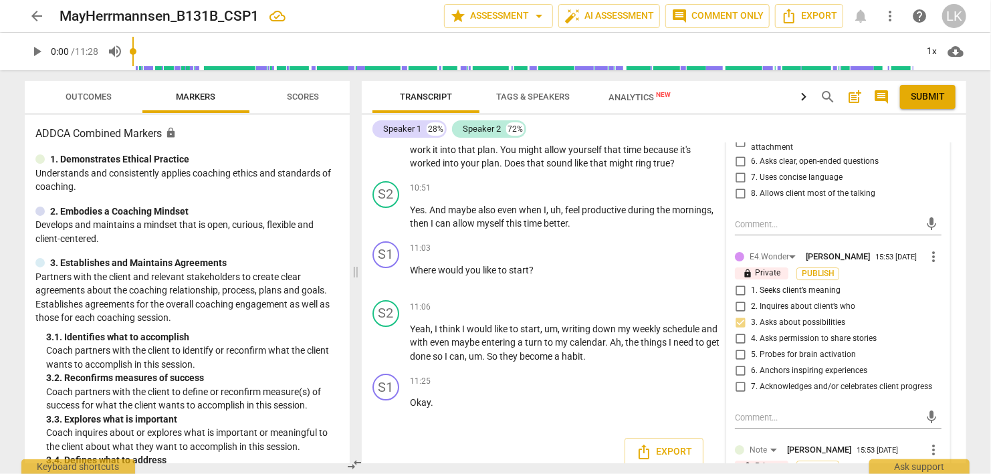
type textarea "Alway"
type textarea "Always"
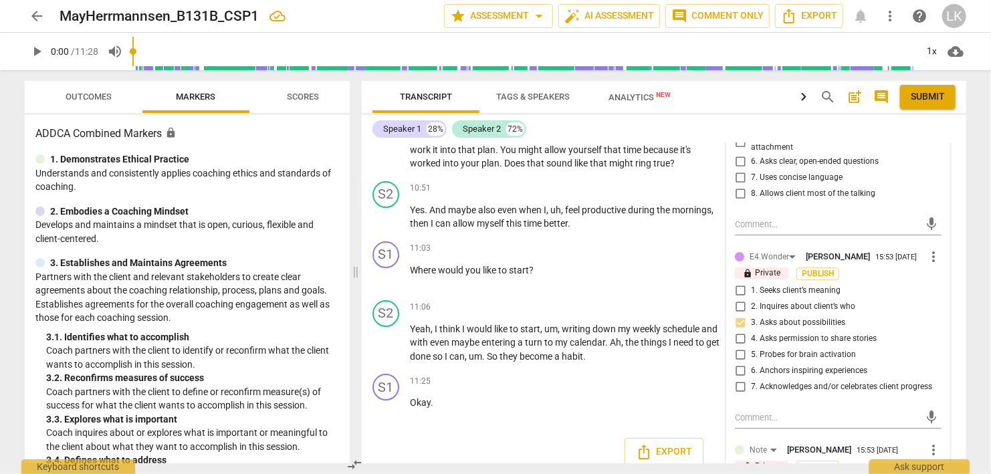
type textarea "Always"
type textarea "Always g"
type textarea "Always go"
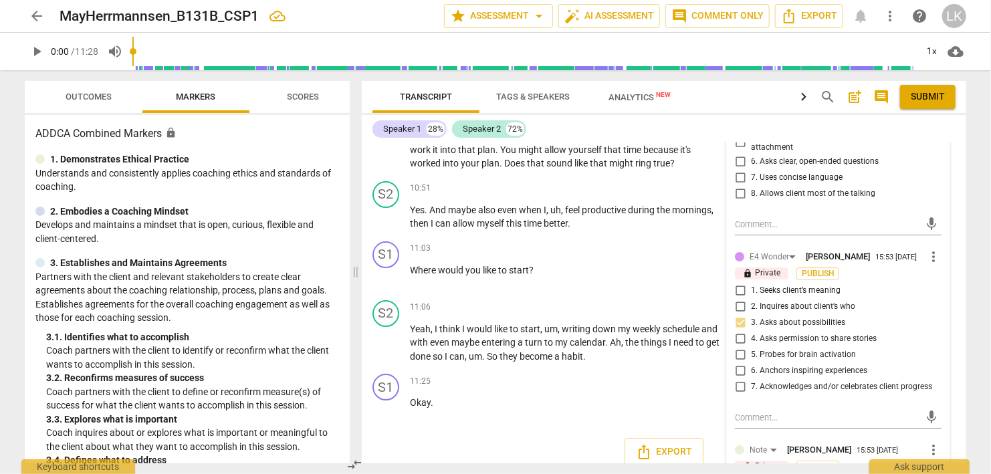
type textarea "Always goo"
type textarea "Always good"
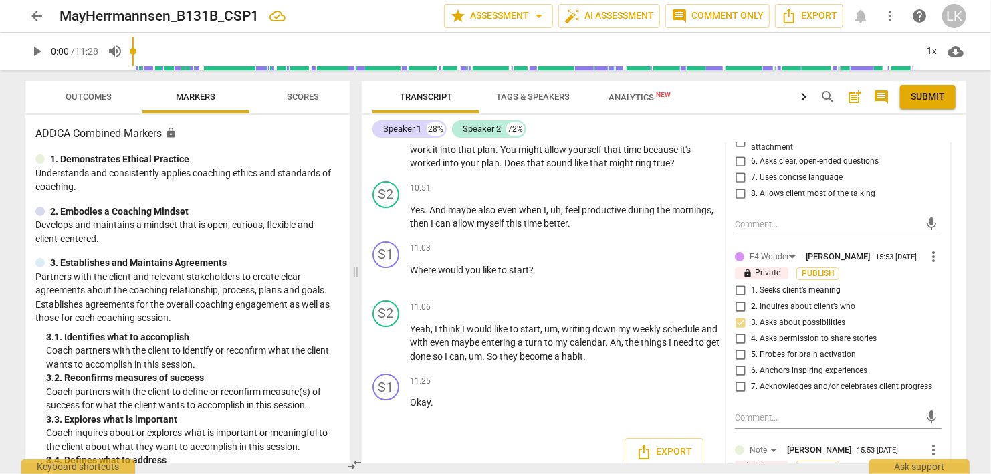
type textarea "Always good"
type textarea "Always good t"
type textarea "Always good to"
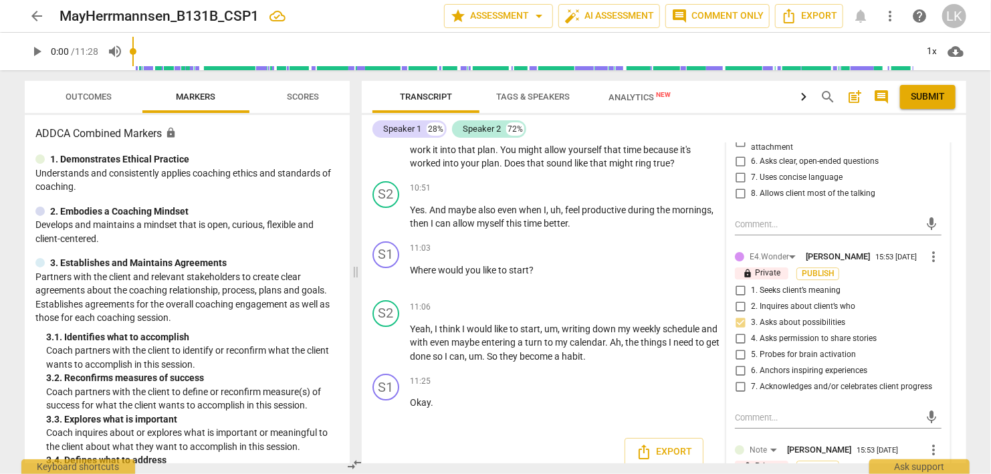
type textarea "Always good to"
type textarea "Always good to a"
type textarea "Always good to as"
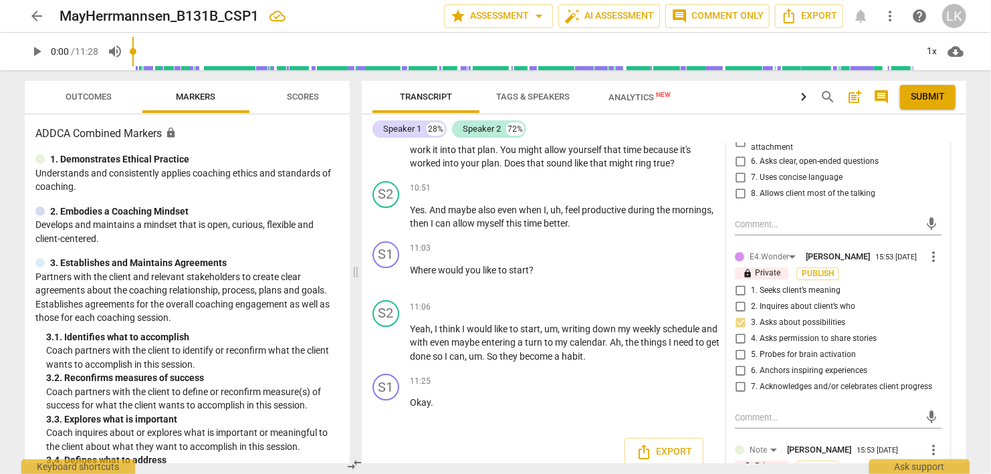
type textarea "Always good to as"
type textarea "Always good to ask"
type textarea "Always good to ask."
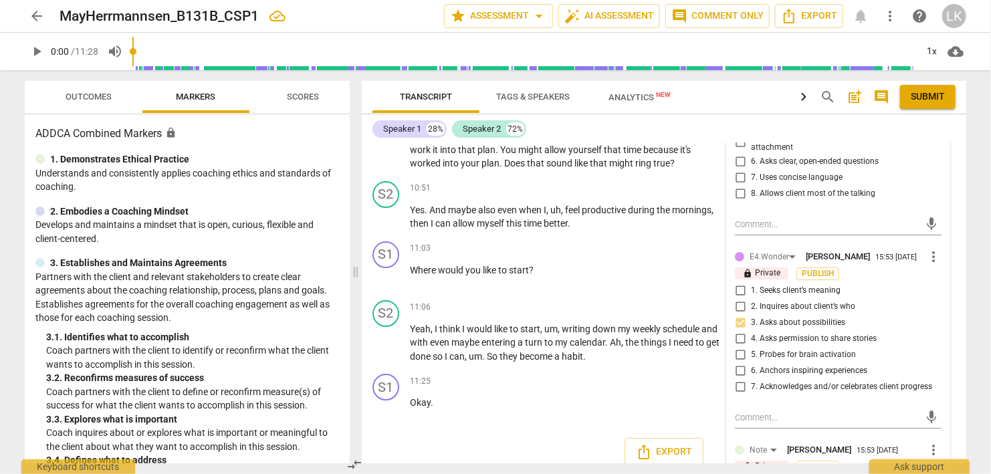
type textarea "Always good to ask."
type textarea "Always good to ask. N"
type textarea "Always good to ask. No"
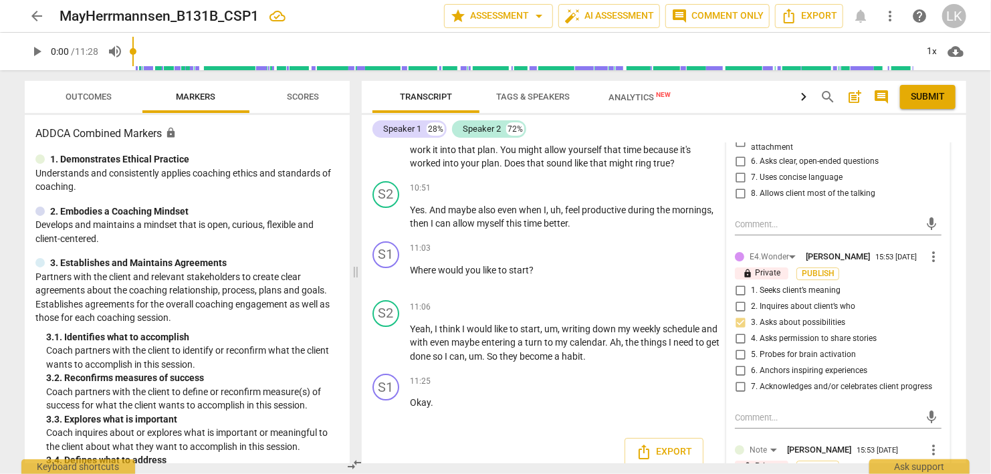
type textarea "Always good to ask. No"
type textarea "Always good to ask. No r"
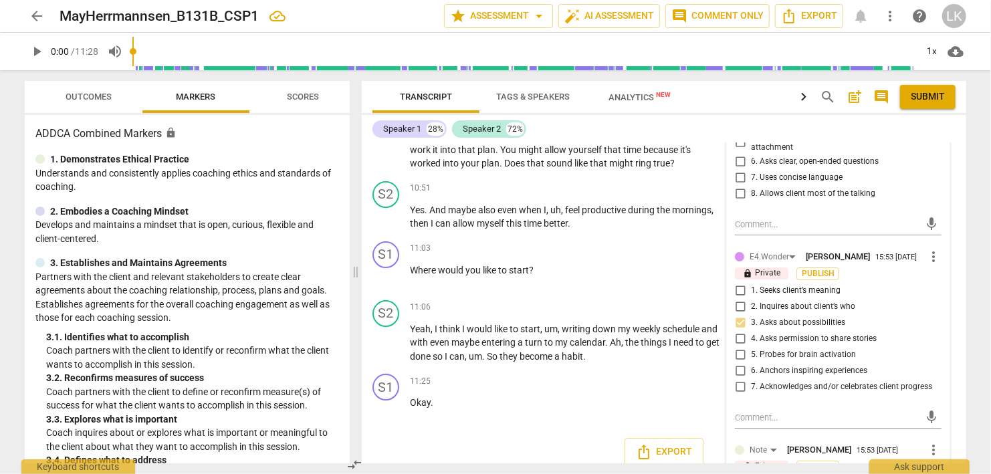
type textarea "Always good to ask. No re"
type textarea "Always good to ask. No rea"
type textarea "Always good to ask. No reas"
type textarea "Always good to ask. No reaso"
type textarea "Always good to ask. No reason"
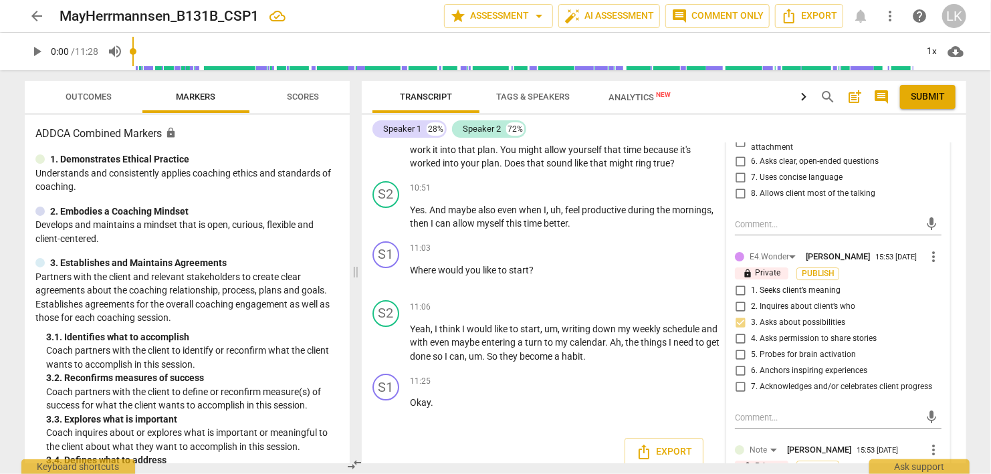
type textarea "Always good to ask. No reason"
type textarea "Always good to ask. No reason t"
type textarea "Always good to ask. No reason to"
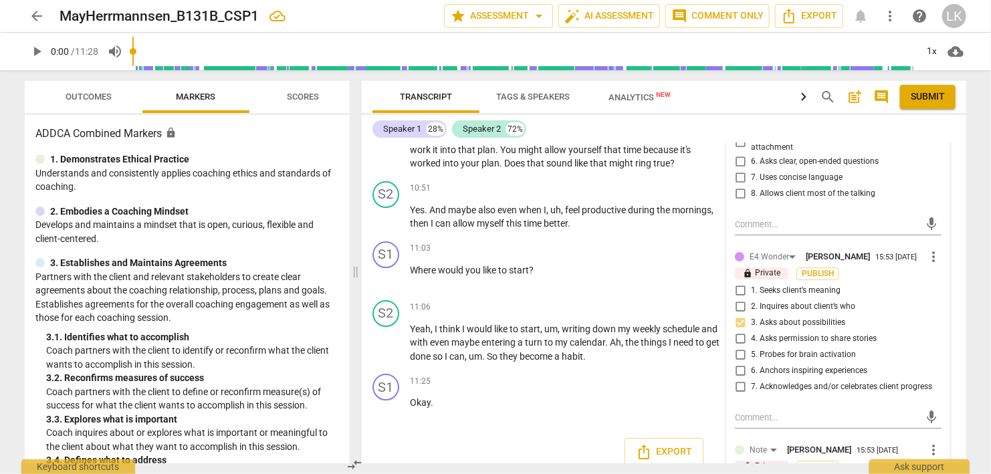
type textarea "Always good to ask. No reason to"
type textarea "Always good to ask. No reason to r"
type textarea "Always good to ask. No reason to re"
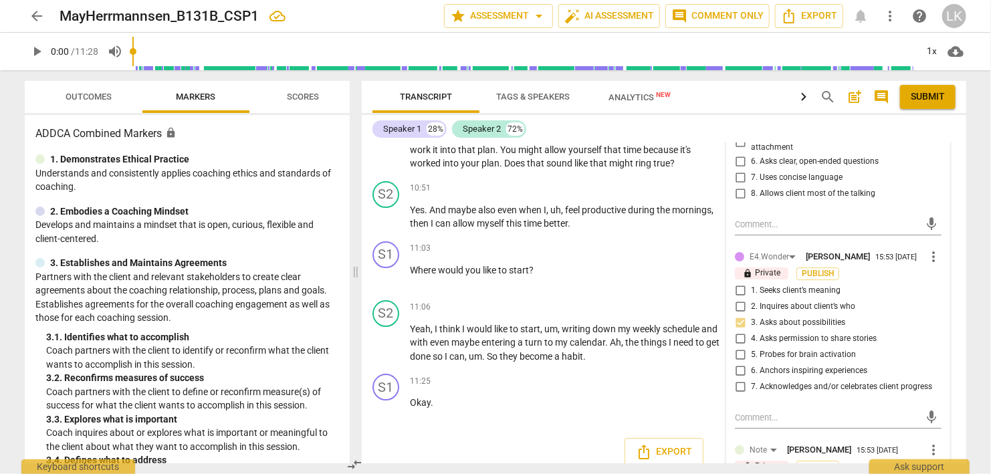
type textarea "Always good to ask. No reason to re"
type textarea "Always good to ask. No reason to rei"
type textarea "Always good to ask. No reason to rein"
type textarea "Always good to ask. No reason to reinv"
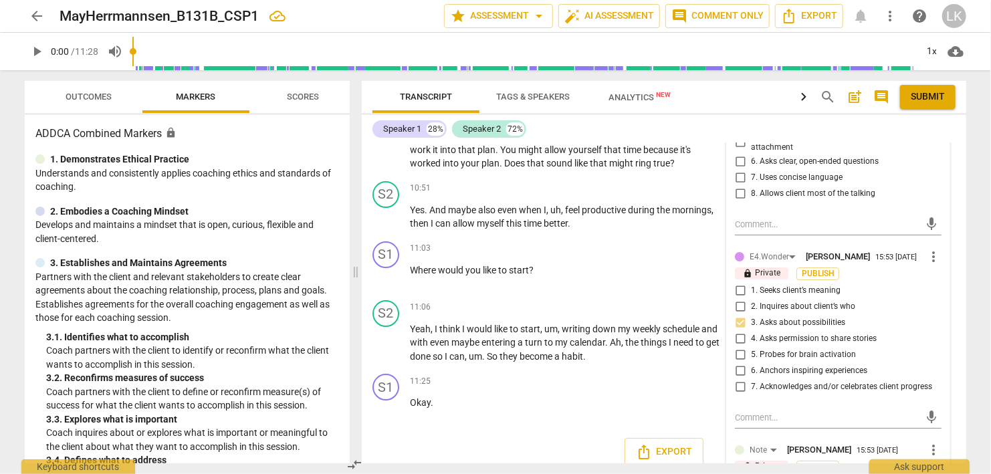
type textarea "Always good to ask. No reason to reinve"
type textarea "Always good to ask. No reason to reinven"
type textarea "Always good to ask. No reason to reinvent"
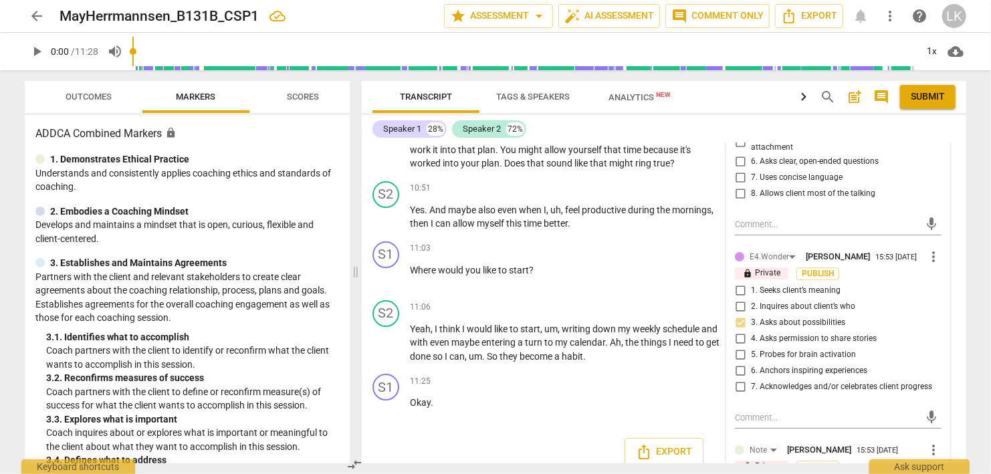
type textarea "Always good to ask. No reason to reinvent"
type textarea "Always good to ask. No reason to reinvent t"
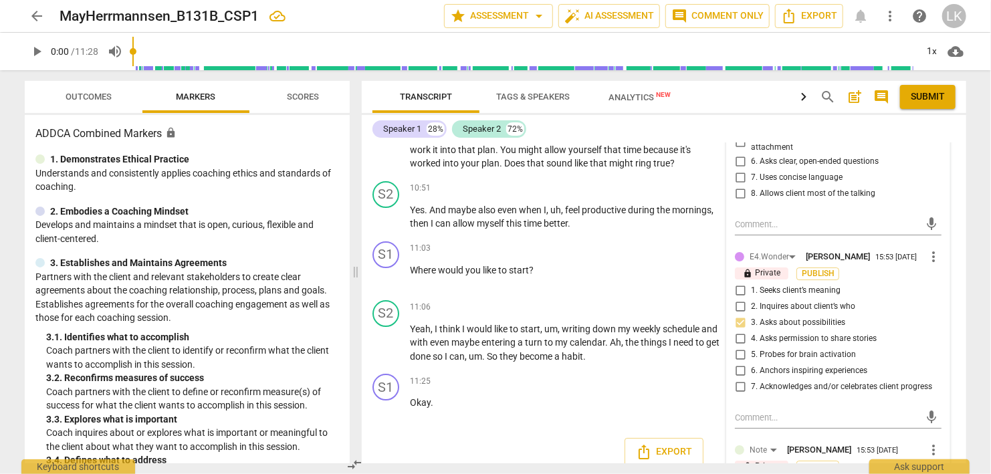
type textarea "Always good to ask. No reason to reinvent th"
type textarea "Always good to ask. No reason to reinvent the"
type textarea "Always good to ask. No reason to reinvent the w"
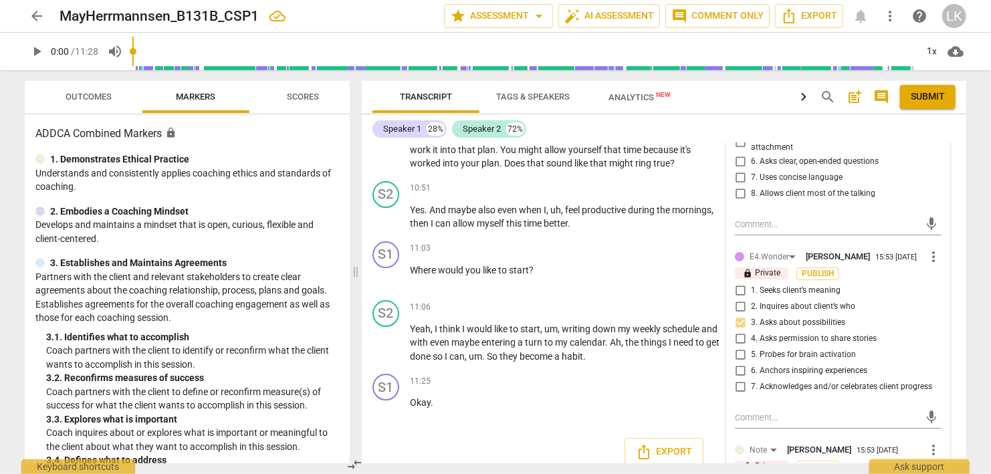
type textarea "Always good to ask. No reason to reinvent the w"
type textarea "Always good to ask. No reason to reinvent the wh"
type textarea "Always good to ask. No reason to reinvent the whe"
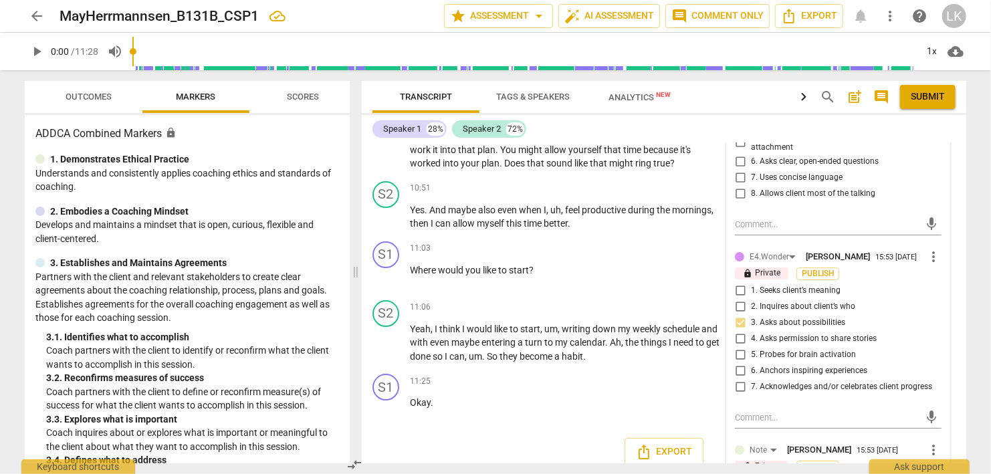
type textarea "Always good to ask. No reason to reinvent the whe"
type textarea "Always good to ask. No reason to reinvent the whee"
type textarea "Always good to ask. No reason to reinvent the wheel"
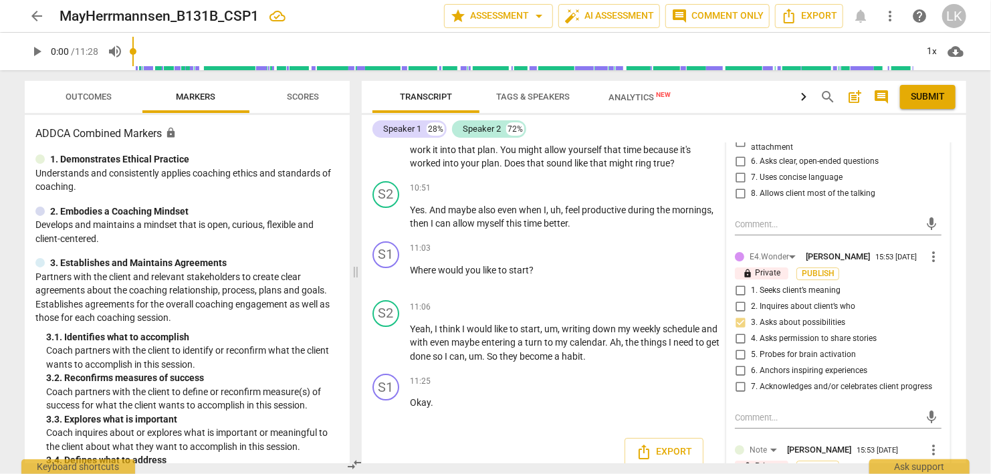
type textarea "Always good to ask. No reason to reinvent the wheel!"
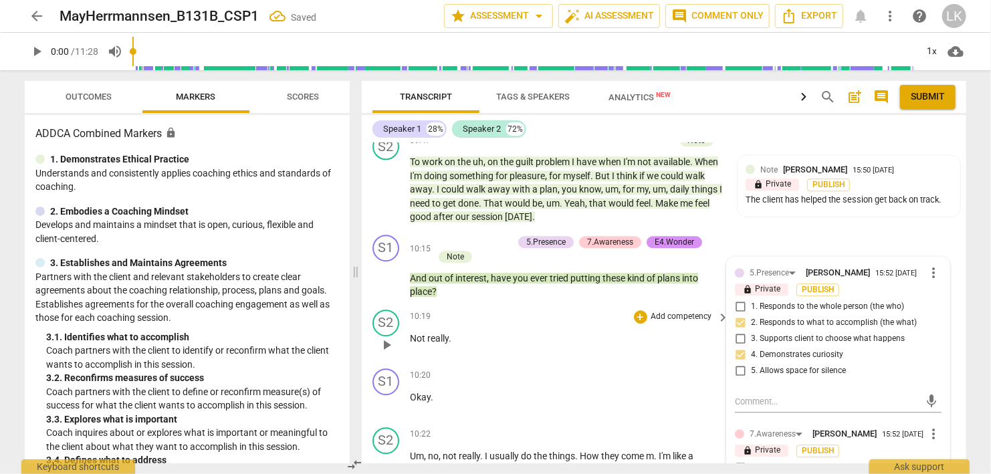
scroll to position [4279, 0]
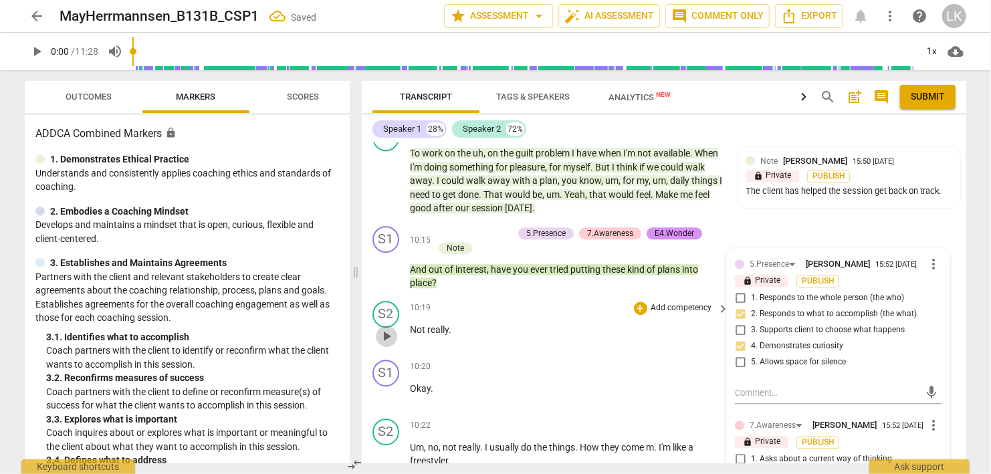
click at [392, 328] on span "play_arrow" at bounding box center [387, 336] width 16 height 16
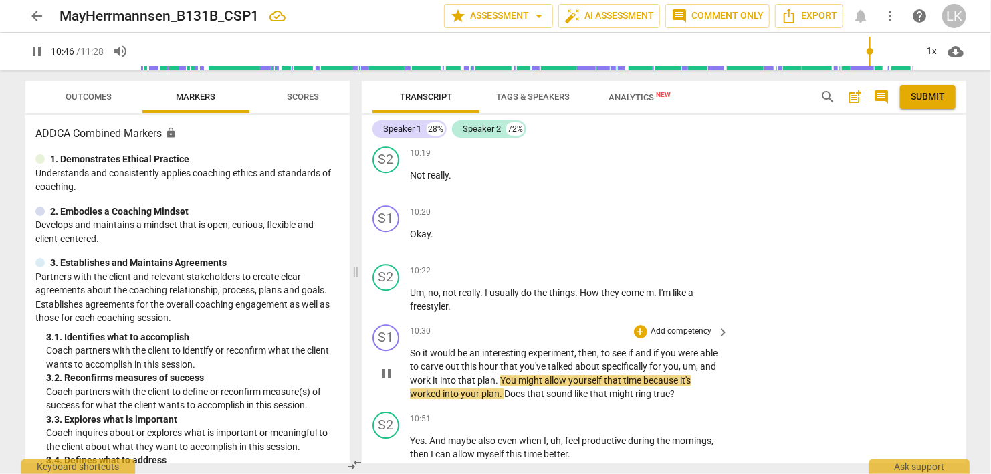
scroll to position [4511, 0]
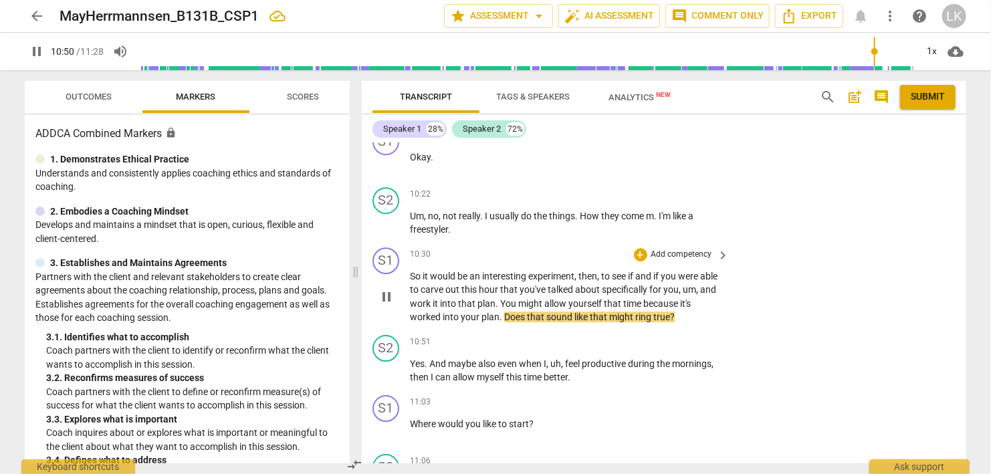
click at [387, 289] on span "pause" at bounding box center [387, 297] width 16 height 16
type input "651"
click at [643, 248] on div "+" at bounding box center [640, 254] width 13 height 13
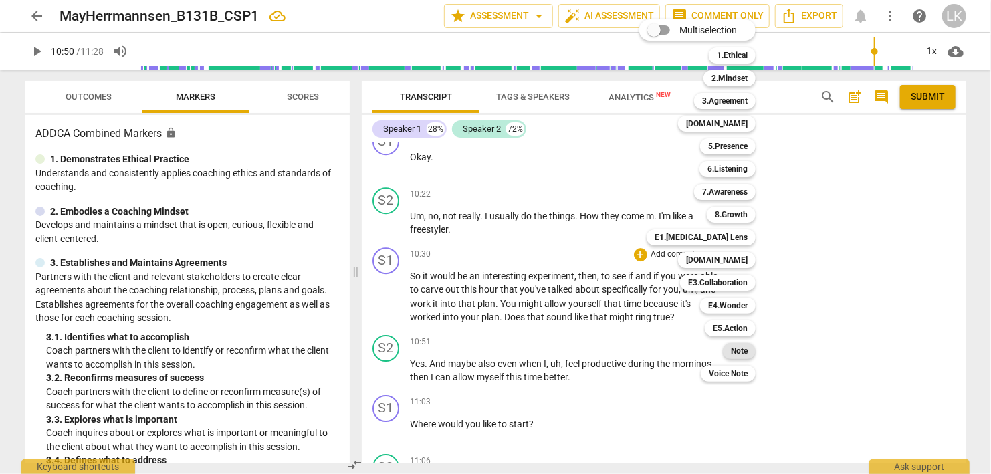
click at [732, 349] on b "Note" at bounding box center [739, 351] width 17 height 16
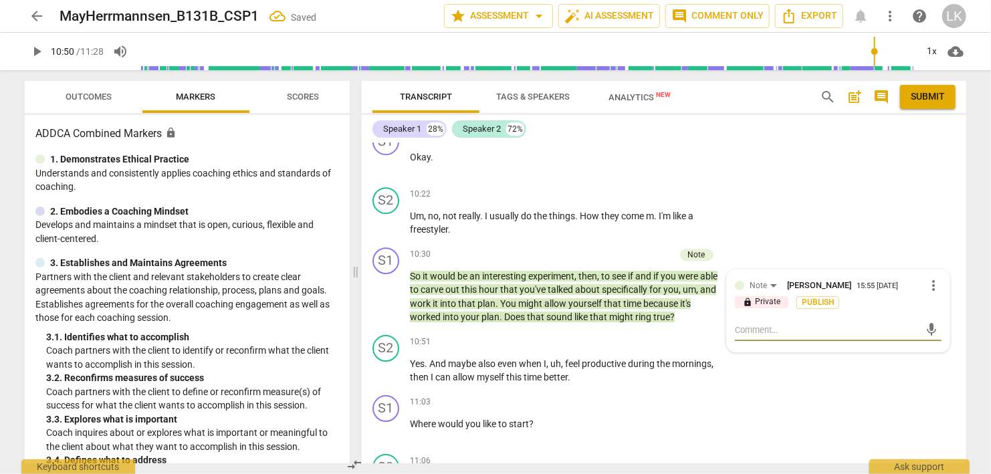
type textarea "S"
type textarea "Sh"
type textarea "She"
type textarea "She'"
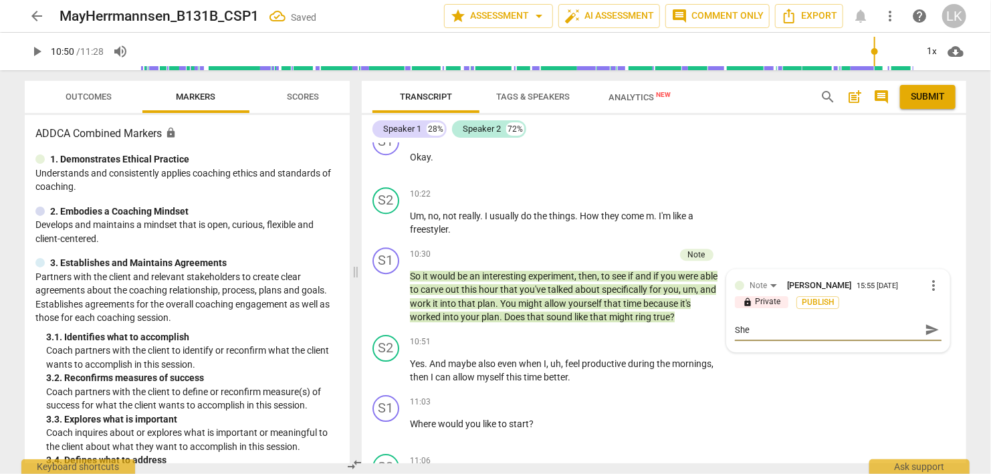
type textarea "She'"
type textarea "She's"
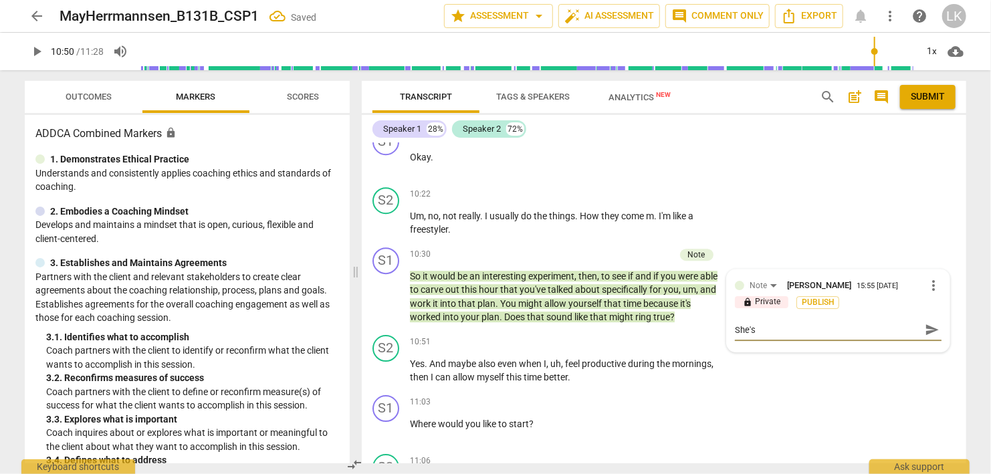
type textarea "She's p"
type textarea "She's pr"
type textarea "She's pre"
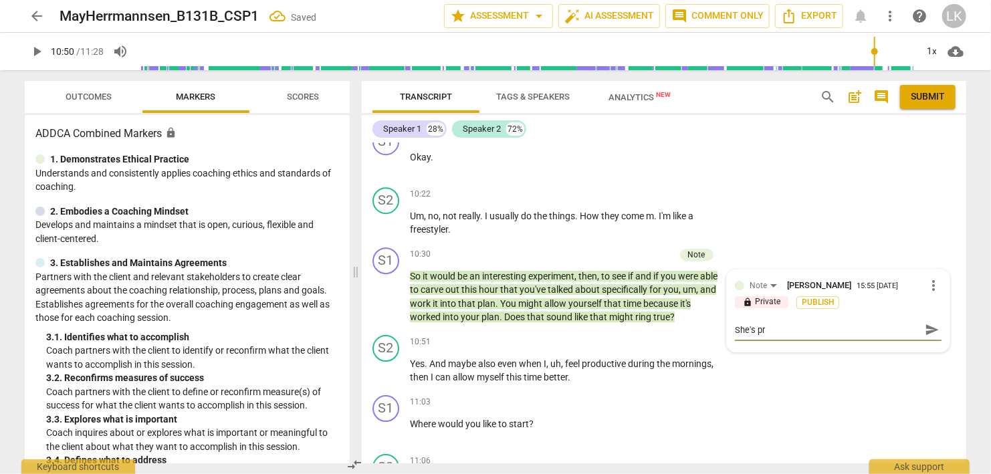
type textarea "She's pre"
type textarea "She's pret"
type textarea "She's prett"
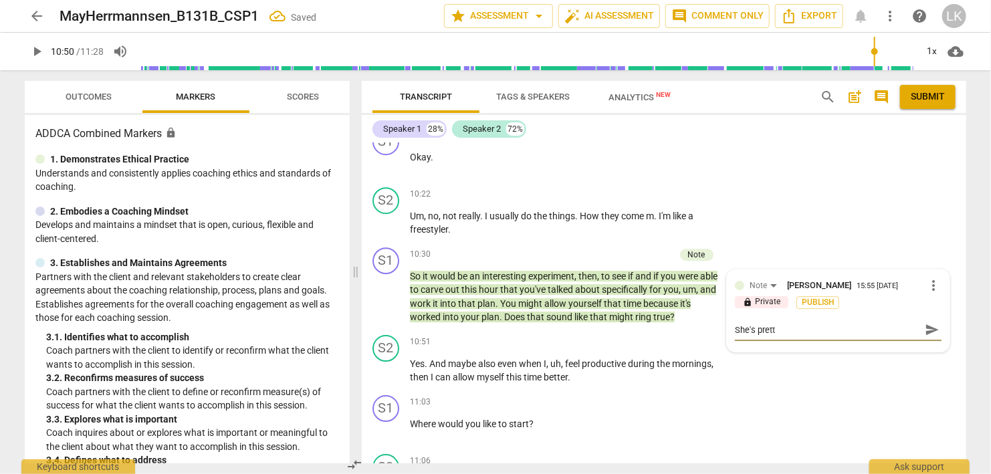
type textarea "She's pretty"
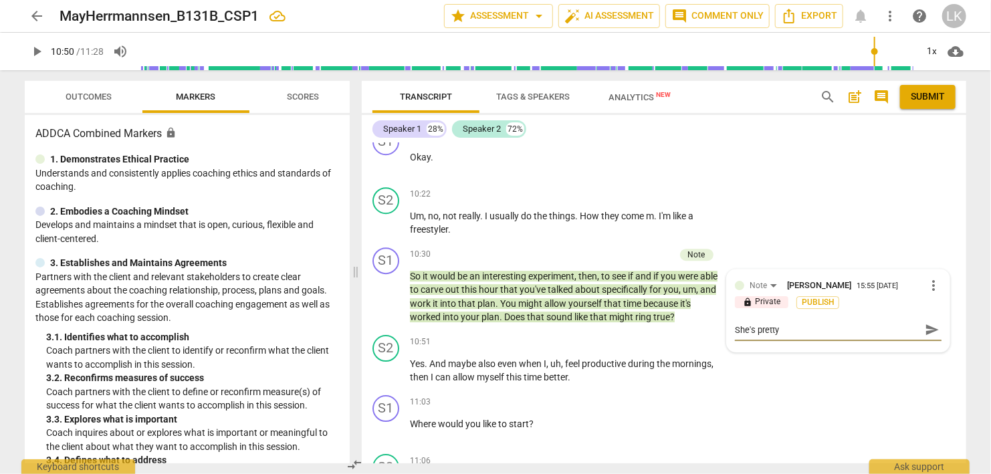
type textarea "She's pretty"
type textarea "She's prett"
type textarea "She's pret"
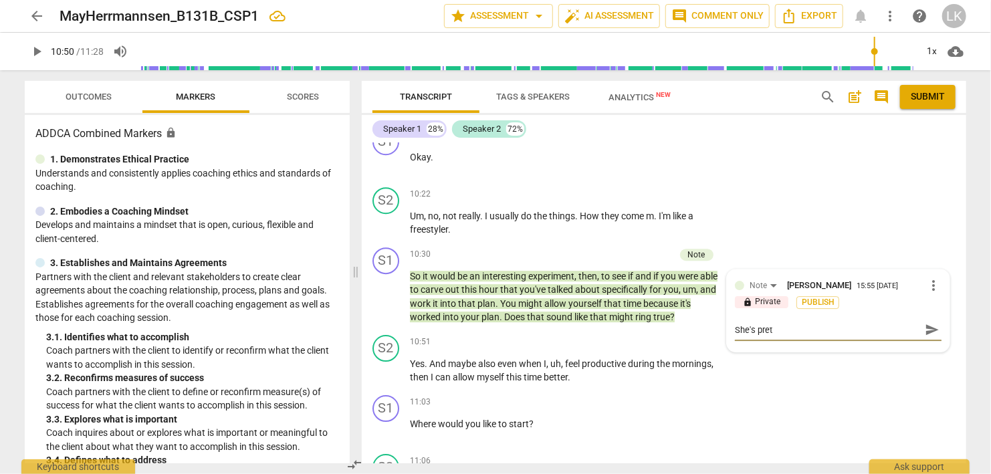
type textarea "She's pre"
type textarea "She's pr"
type textarea "She's p"
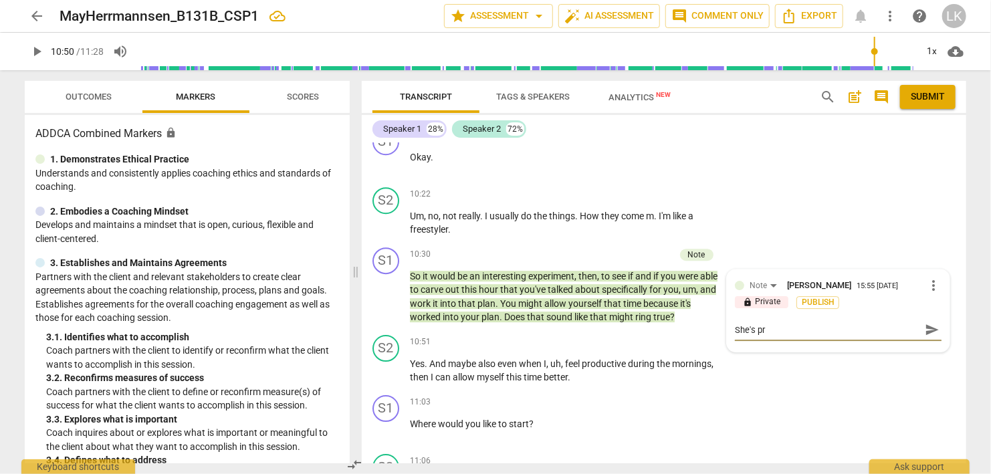
type textarea "She's p"
type textarea "She's"
type textarea "She's b"
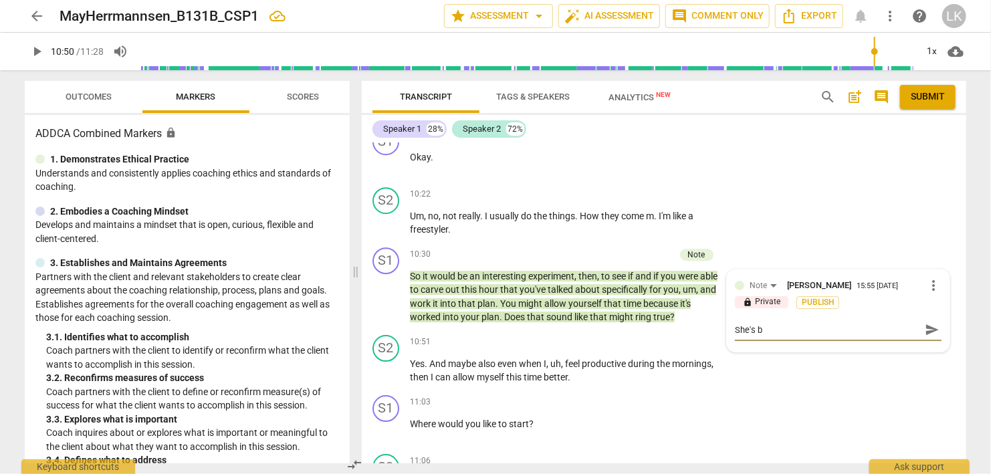
type textarea "She's be"
type textarea "She's bee"
type textarea "She's been"
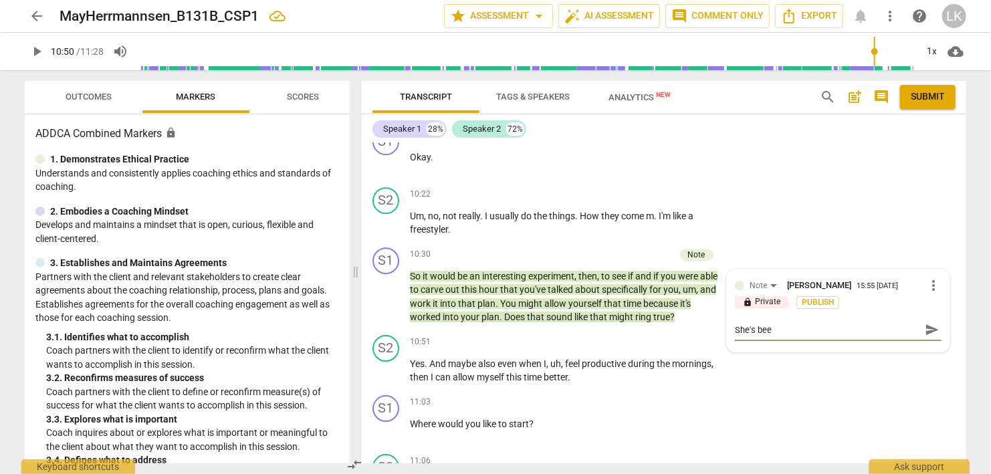
type textarea "She's been"
type textarea "She's been p"
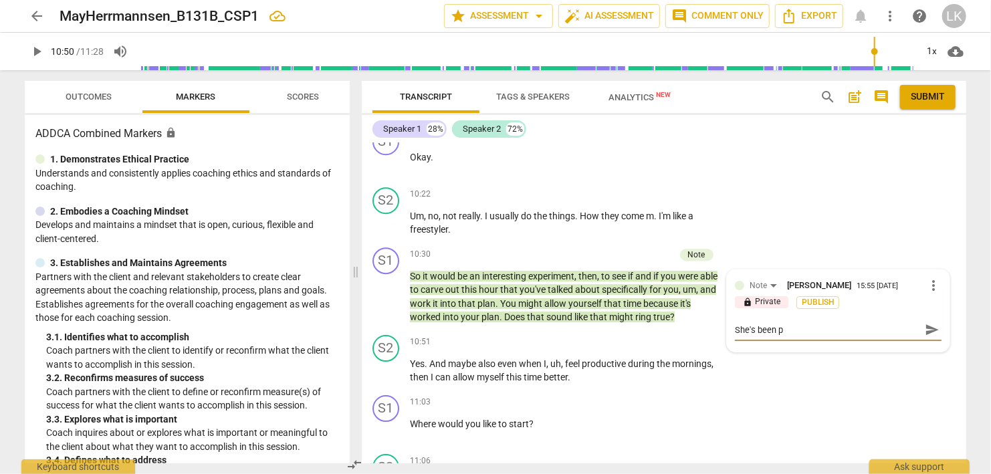
type textarea "She's been pr"
type textarea "She's been pre"
type textarea "She's been pret"
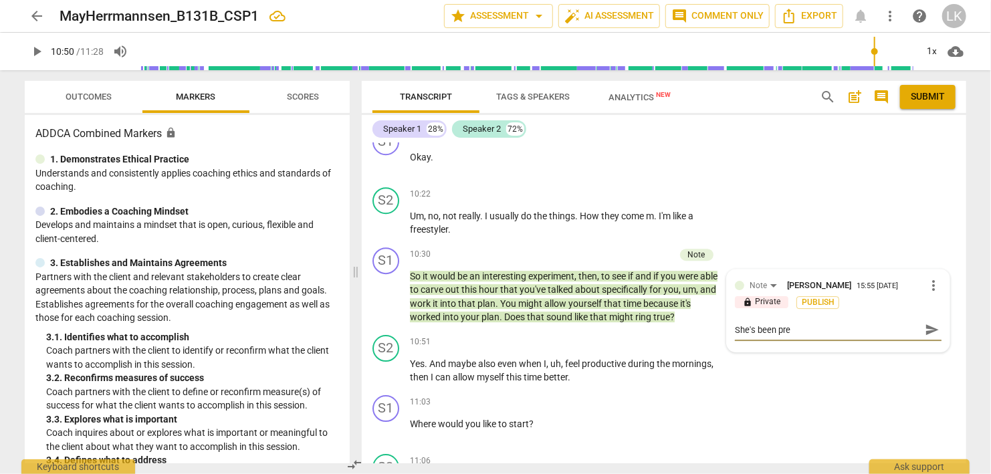
type textarea "She's been pret"
type textarea "She's been prett"
type textarea "She's been pretty"
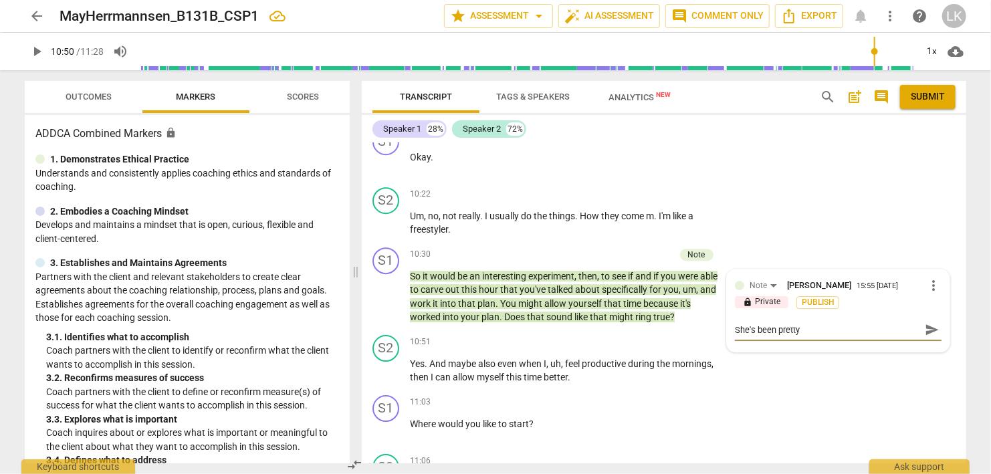
type textarea "She's been pretty"
type textarea "She's been pretty c"
type textarea "She's been pretty cl"
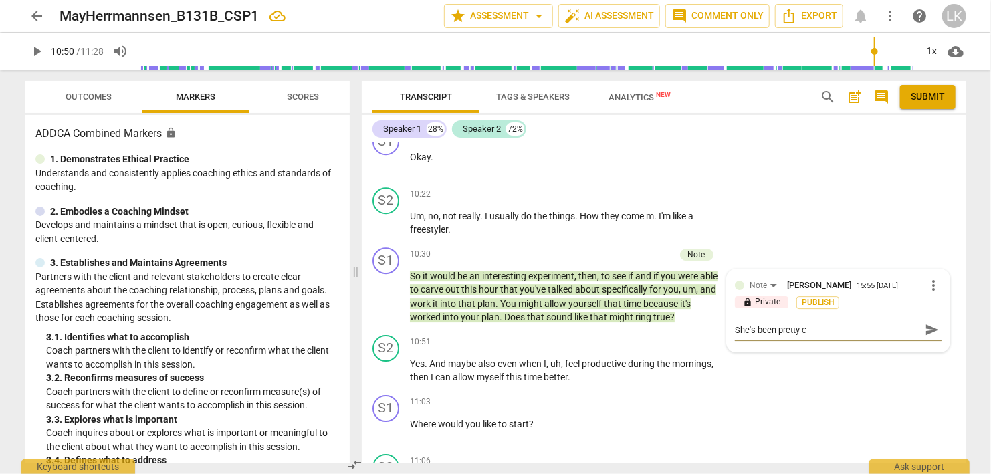
type textarea "She's been pretty cl"
type textarea "She's been pretty cle"
type textarea "She's been pretty clea"
type textarea "She's been pretty clear"
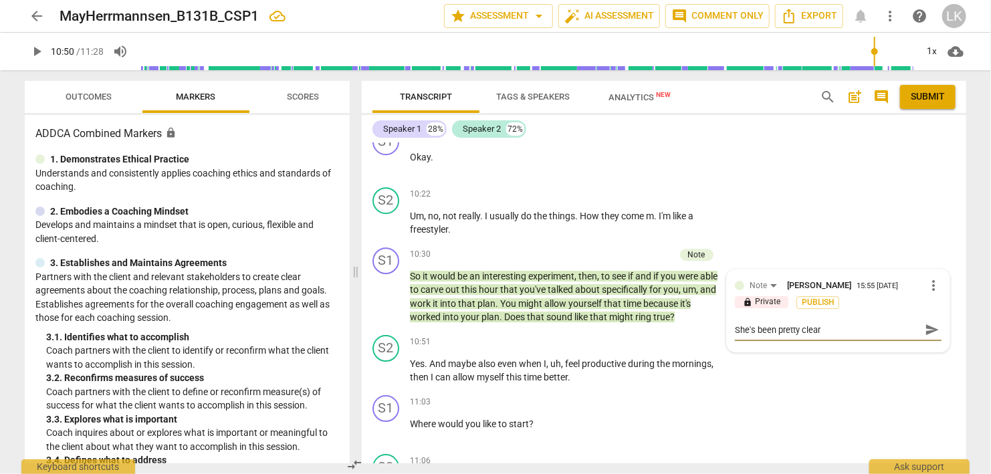
type textarea "She's been pretty clear"
type textarea "She's been pretty clear t"
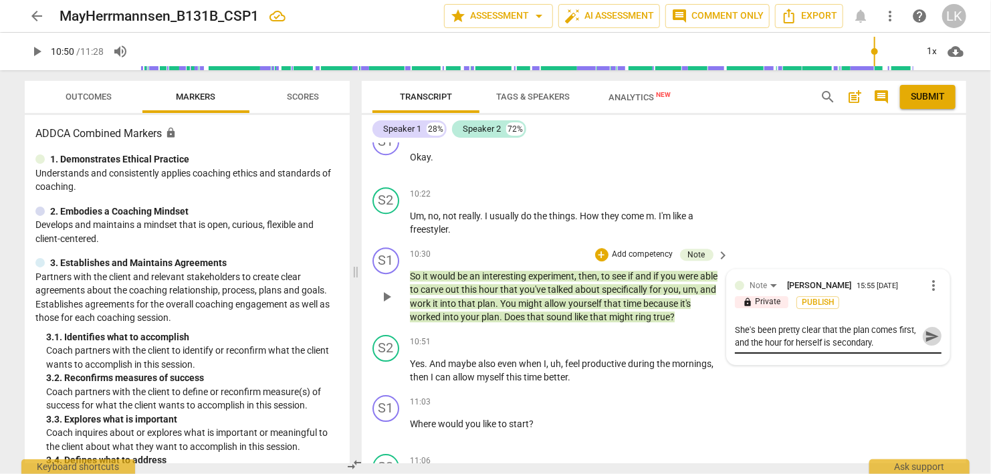
click at [926, 329] on span "send" at bounding box center [932, 336] width 15 height 15
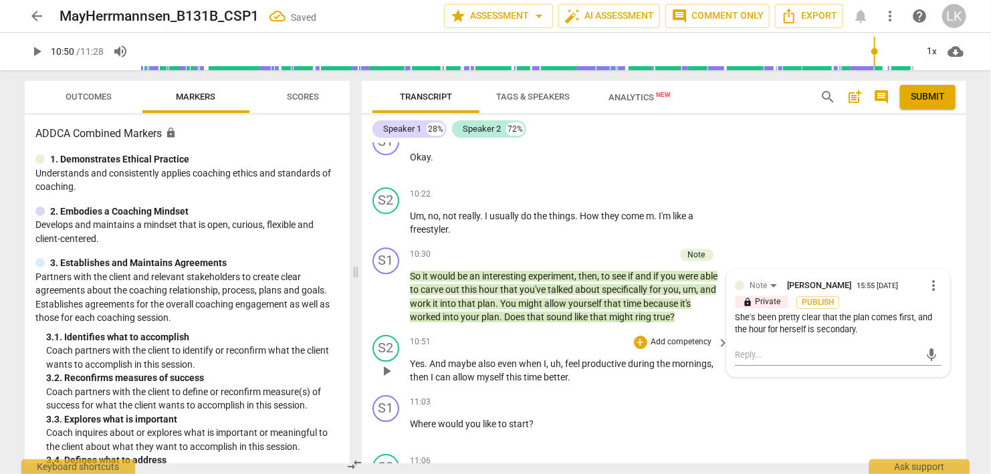
click at [387, 363] on span "play_arrow" at bounding box center [387, 371] width 16 height 16
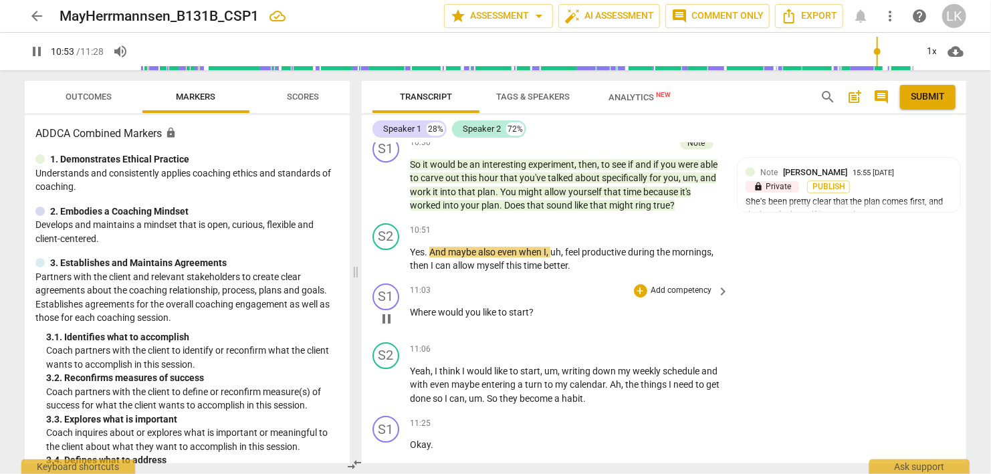
scroll to position [4623, 0]
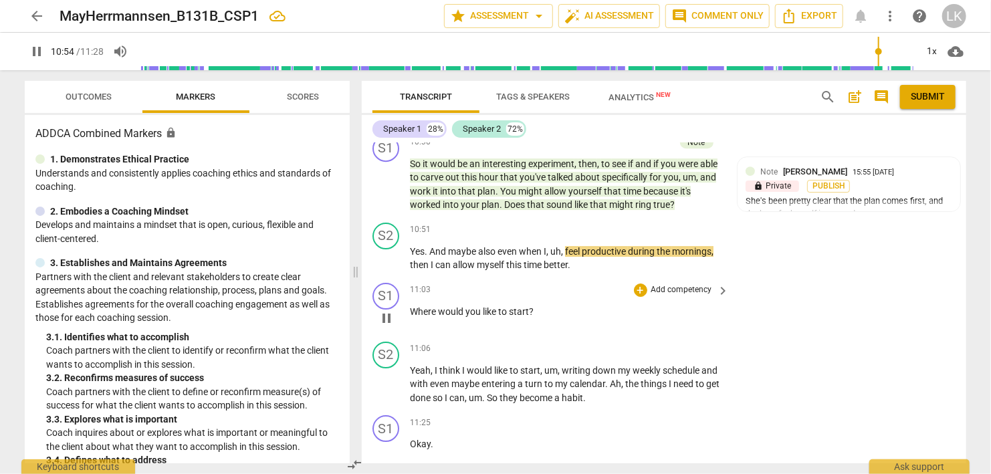
click at [383, 310] on span "pause" at bounding box center [387, 318] width 16 height 16
click at [641, 284] on div "+" at bounding box center [640, 290] width 13 height 13
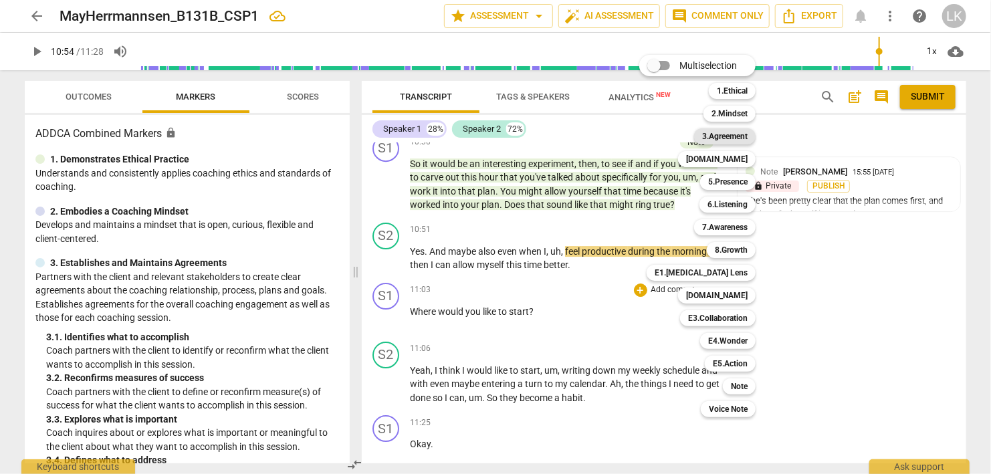
click at [731, 140] on b "3.Agreement" at bounding box center [724, 136] width 45 height 16
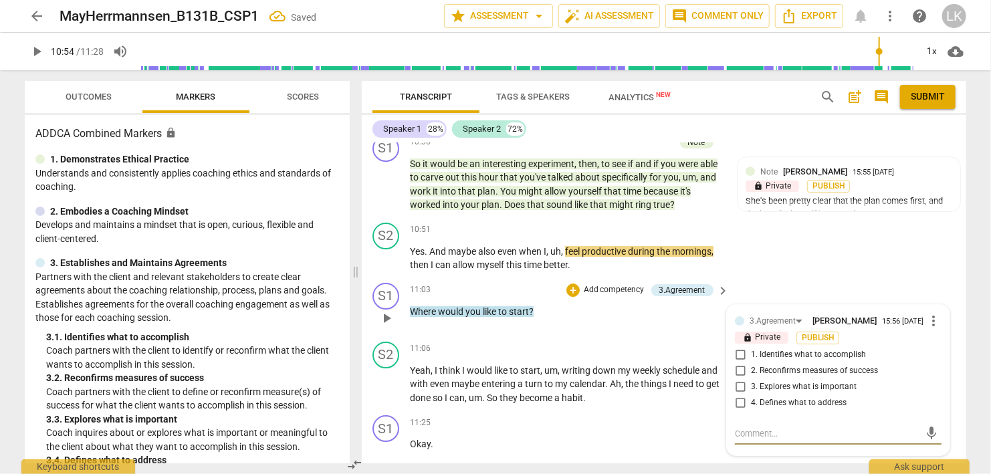
click at [740, 395] on input "4. Defines what to address" at bounding box center [740, 403] width 21 height 16
click at [753, 427] on textarea at bounding box center [827, 433] width 185 height 13
click at [809, 427] on textarea "This is an excellent, excellent start into the next part of the session. You ar…" at bounding box center [827, 446] width 185 height 38
paste textarea "👍"
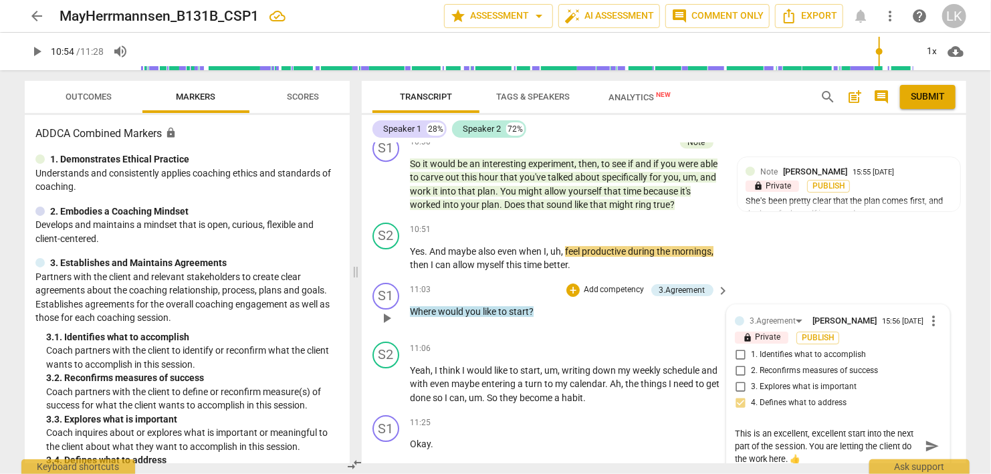
click at [926, 439] on span "send" at bounding box center [932, 446] width 15 height 15
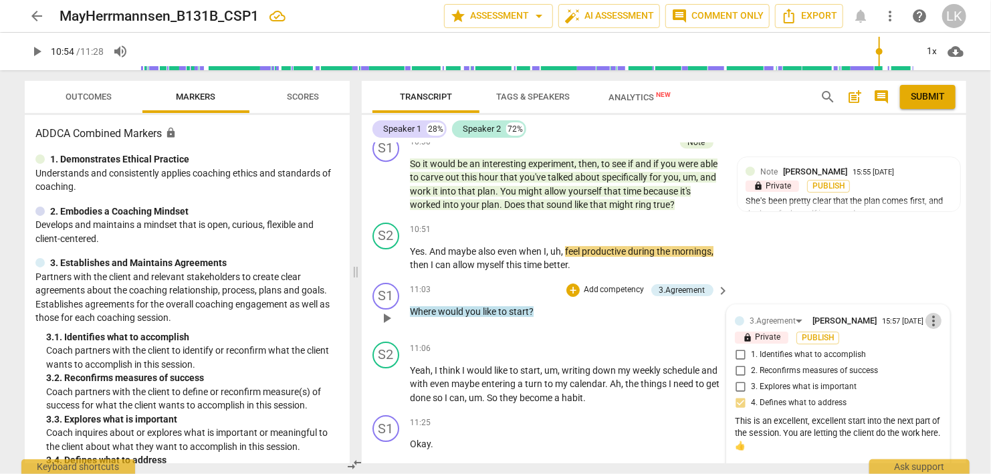
click at [930, 313] on span "more_vert" at bounding box center [934, 321] width 16 height 16
click at [932, 266] on li "Edit" at bounding box center [949, 266] width 46 height 25
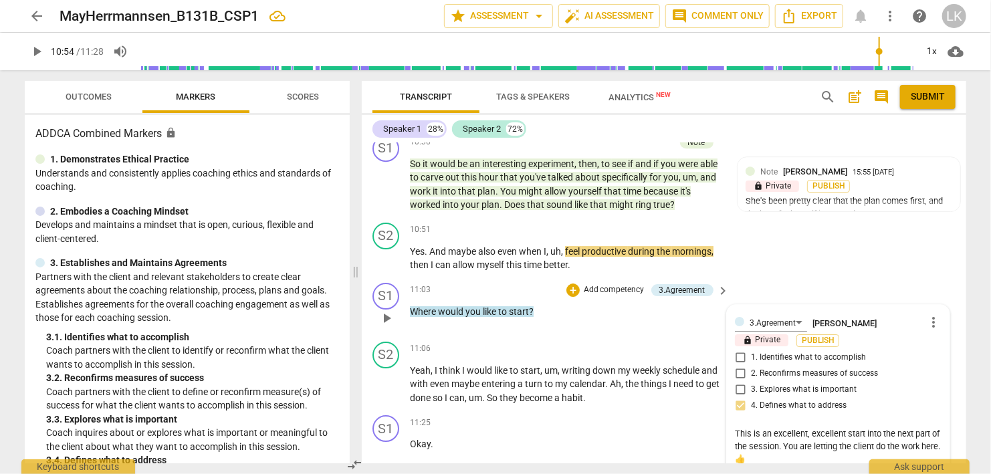
click at [757, 427] on textarea "This is an excellent, excellent start into the next part of the session. You ar…" at bounding box center [838, 446] width 207 height 38
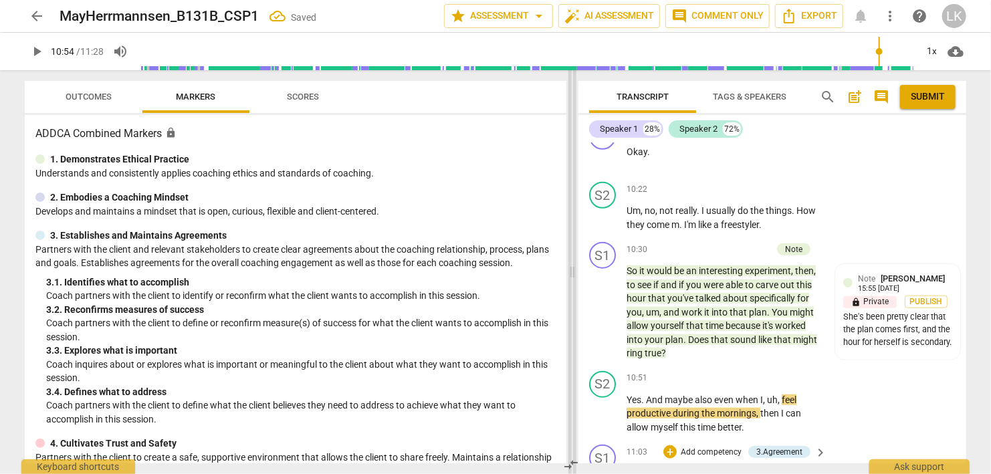
scroll to position [5608, 0]
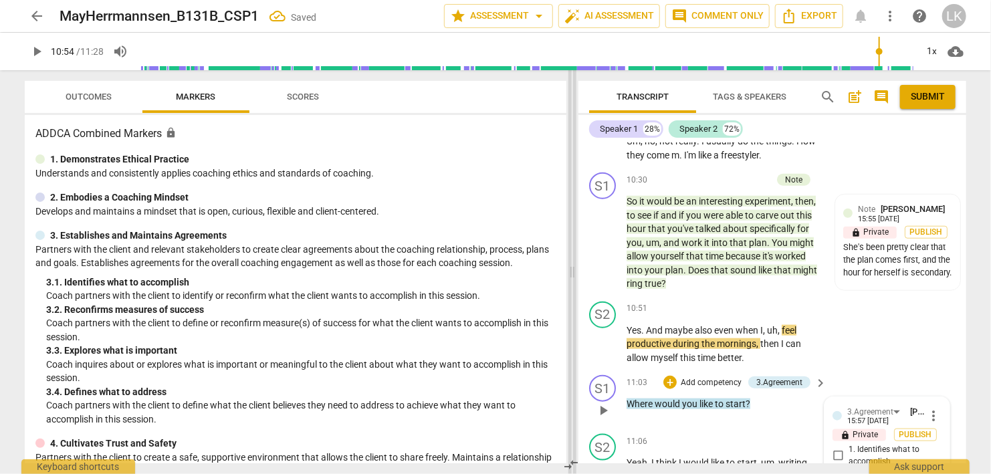
drag, startPoint x: 359, startPoint y: 271, endPoint x: 576, endPoint y: 259, distance: 217.7
click at [576, 259] on span at bounding box center [573, 272] width 8 height 404
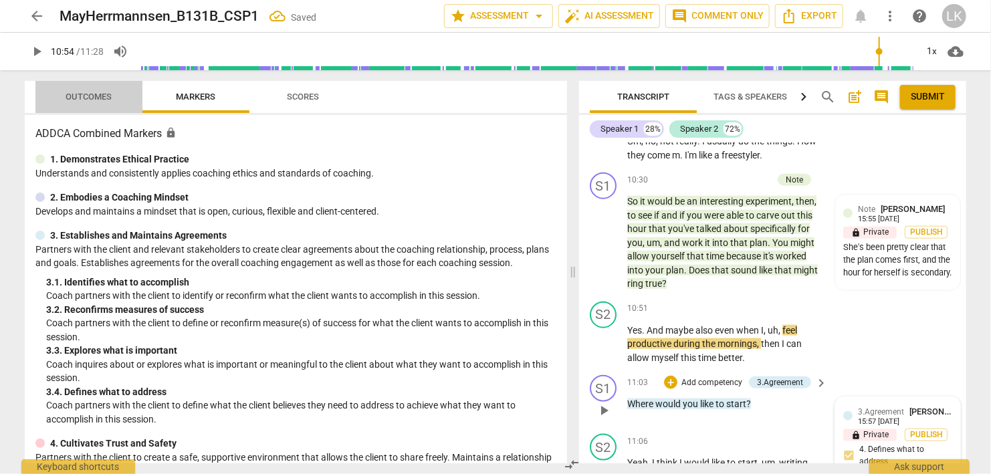
drag, startPoint x: 53, startPoint y: 90, endPoint x: 61, endPoint y: 92, distance: 8.5
click at [54, 90] on span "Outcomes" at bounding box center [89, 97] width 78 height 18
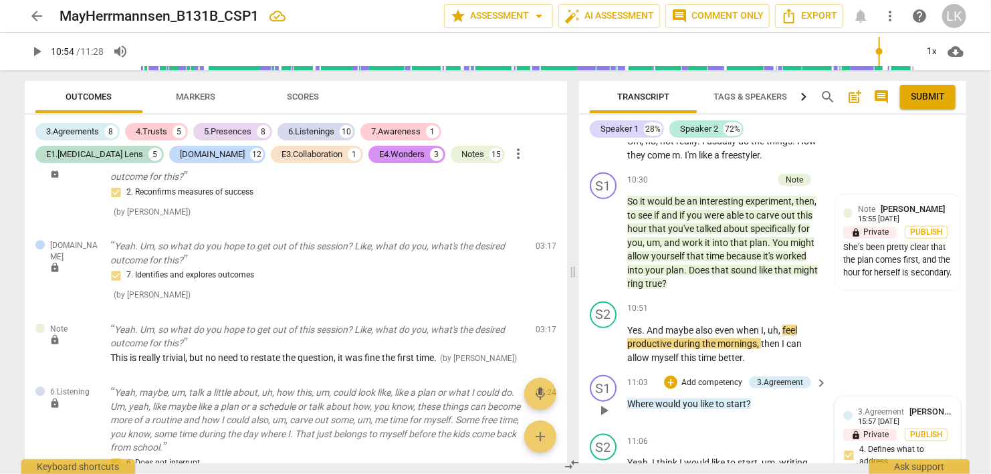
scroll to position [1695, 0]
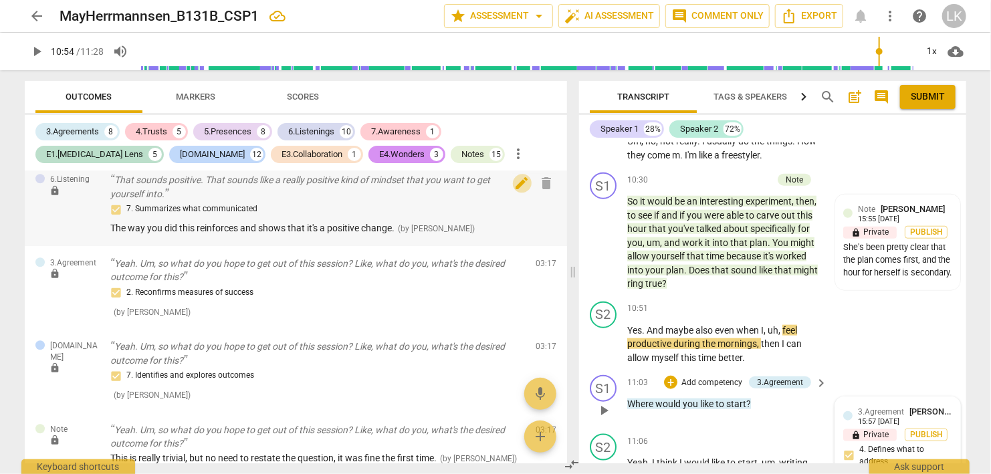
click at [515, 181] on span "edit" at bounding box center [522, 183] width 16 height 16
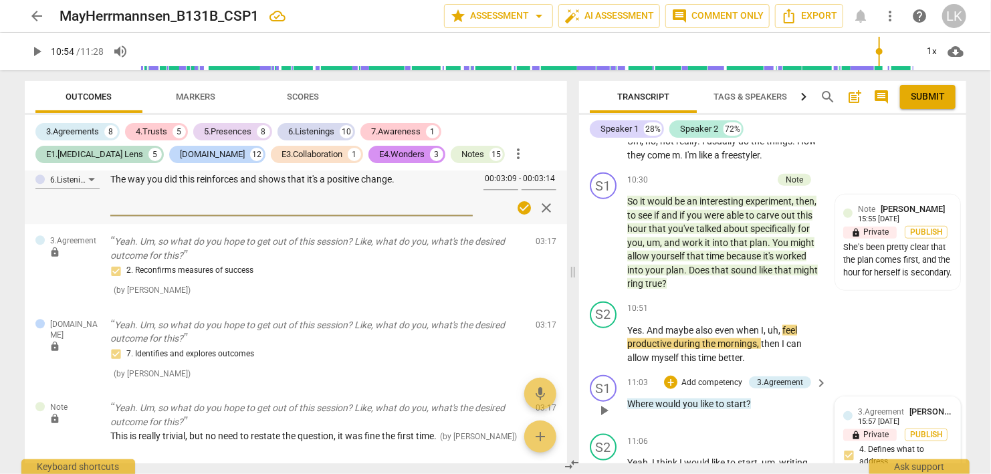
scroll to position [1674, 0]
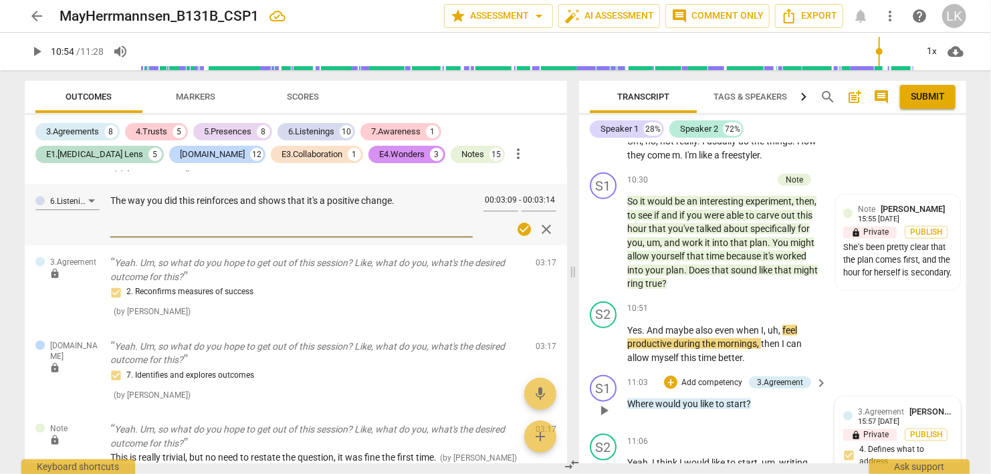
click at [320, 199] on textarea "The way you did this reinforces and shows that it's a positive change." at bounding box center [291, 214] width 363 height 38
click at [523, 226] on span "check_circle" at bounding box center [525, 229] width 16 height 16
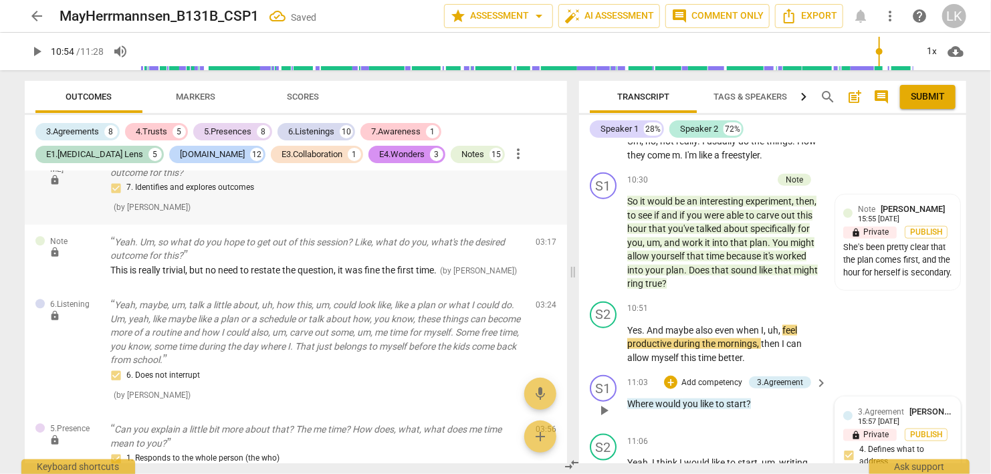
scroll to position [1905, 0]
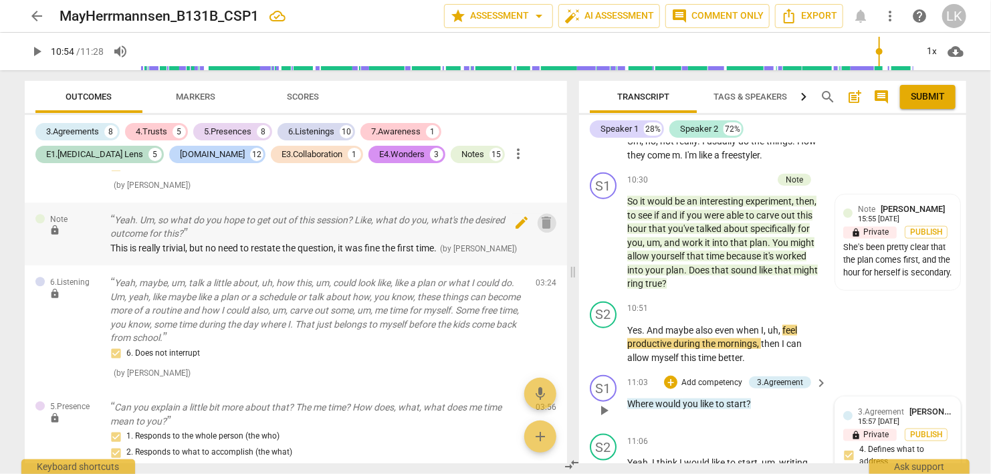
click at [544, 221] on span "delete" at bounding box center [547, 223] width 16 height 16
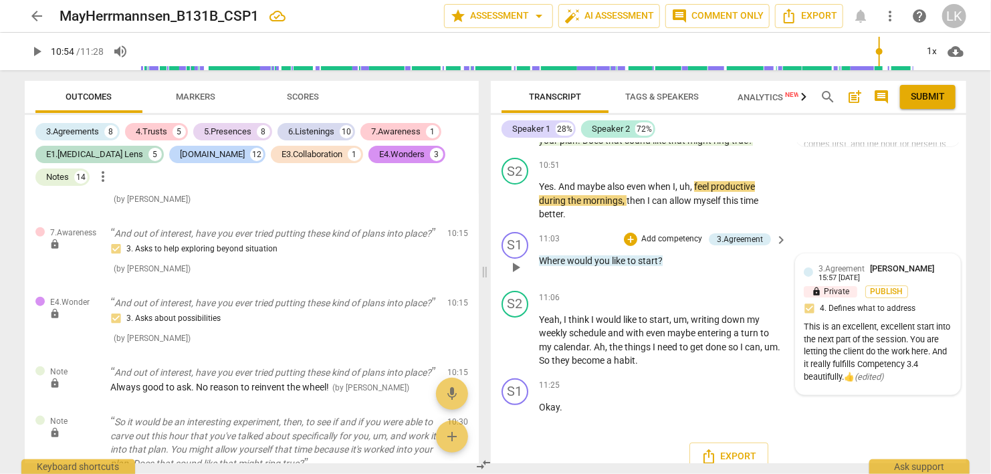
scroll to position [5890, 0]
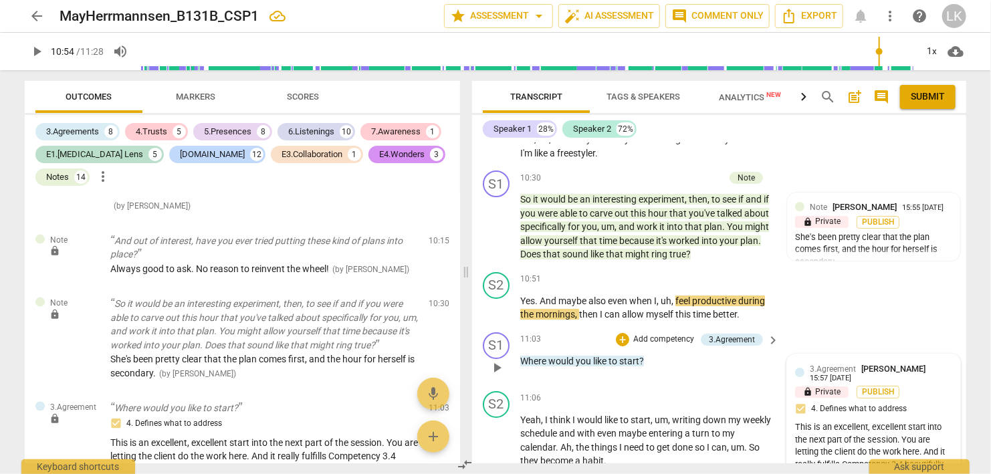
drag, startPoint x: 571, startPoint y: 272, endPoint x: 464, endPoint y: 278, distance: 107.2
click at [464, 278] on span at bounding box center [466, 272] width 8 height 404
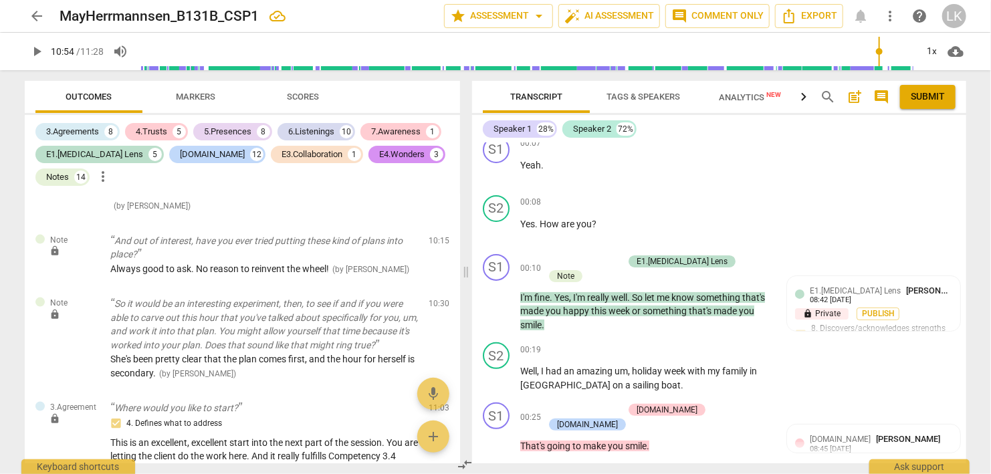
scroll to position [0, 0]
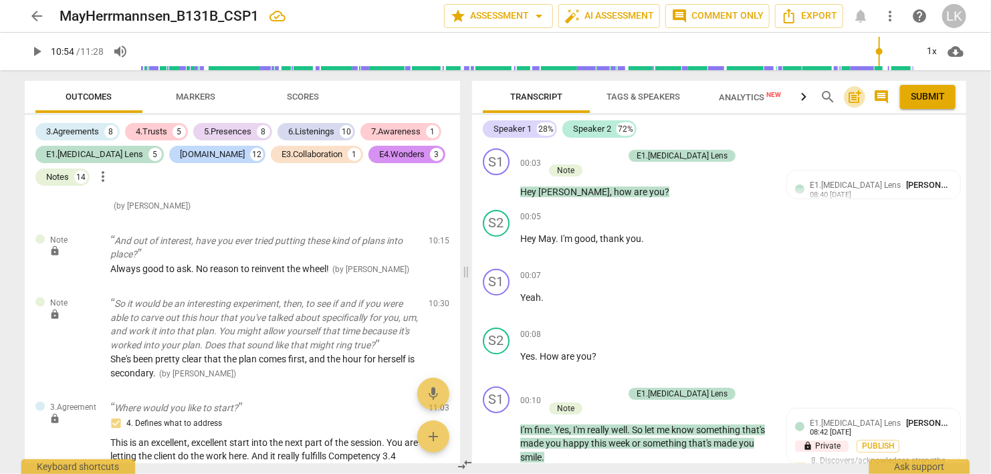
drag, startPoint x: 855, startPoint y: 94, endPoint x: 855, endPoint y: 104, distance: 10.7
click at [855, 104] on span "post_add" at bounding box center [855, 97] width 16 height 16
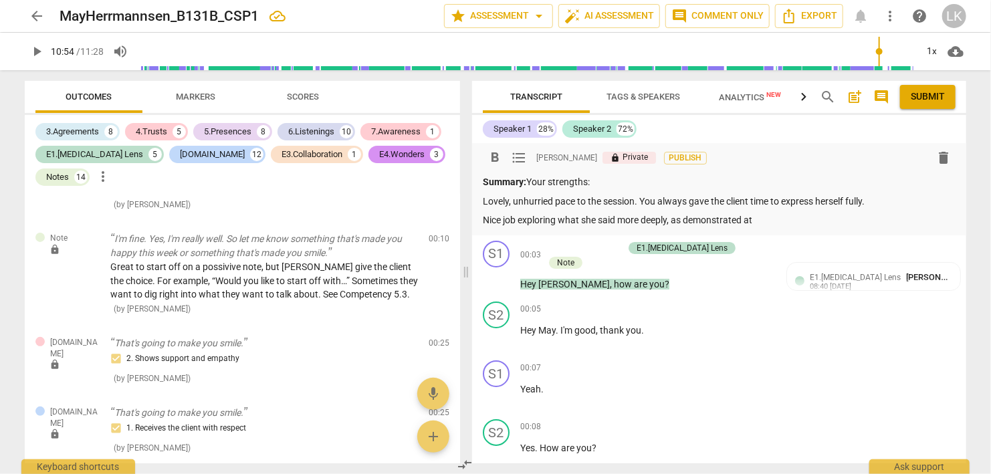
scroll to position [231, 0]
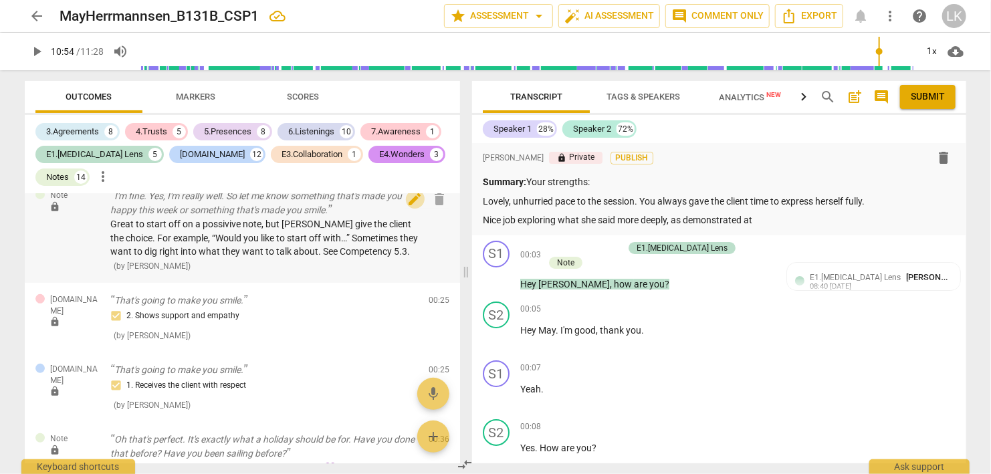
click at [421, 195] on span "edit" at bounding box center [415, 199] width 16 height 16
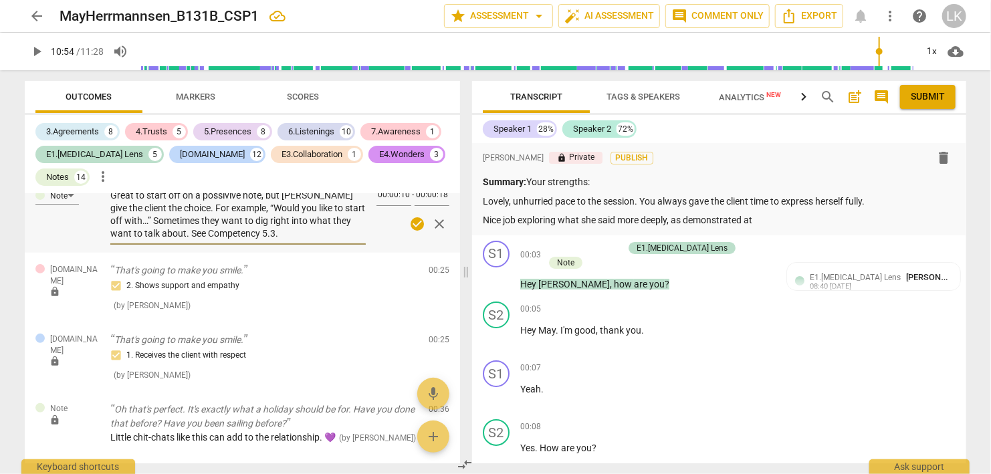
scroll to position [201, 0]
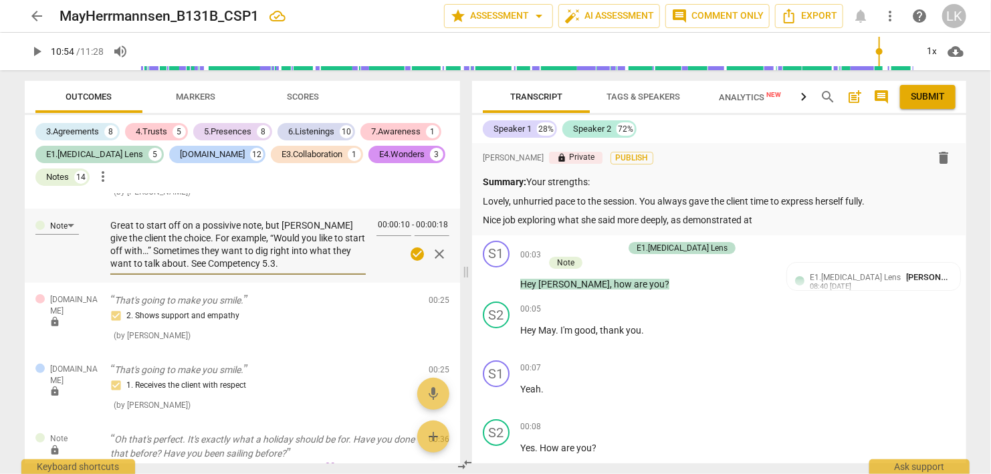
click at [216, 226] on textarea "Great to start off on a possivive note, but [PERSON_NAME] give the client the c…" at bounding box center [238, 244] width 256 height 51
click at [413, 250] on span "check_circle" at bounding box center [418, 254] width 16 height 16
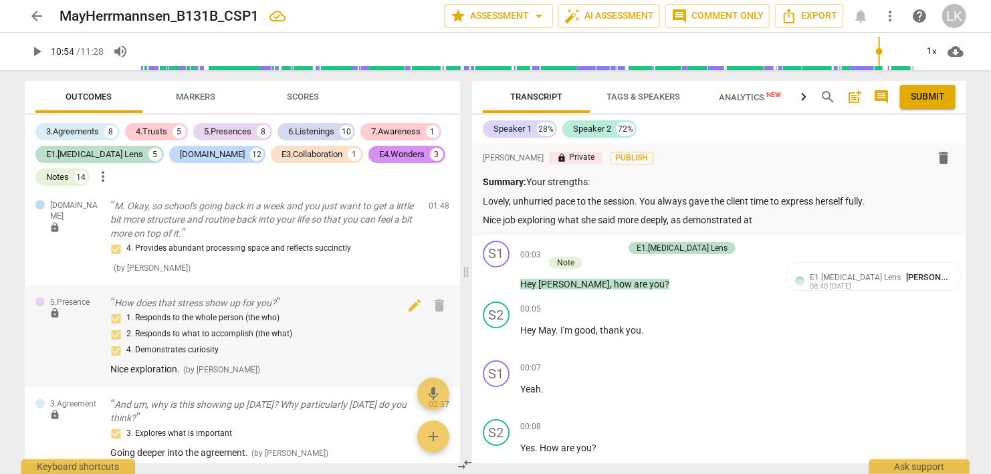
scroll to position [1203, 0]
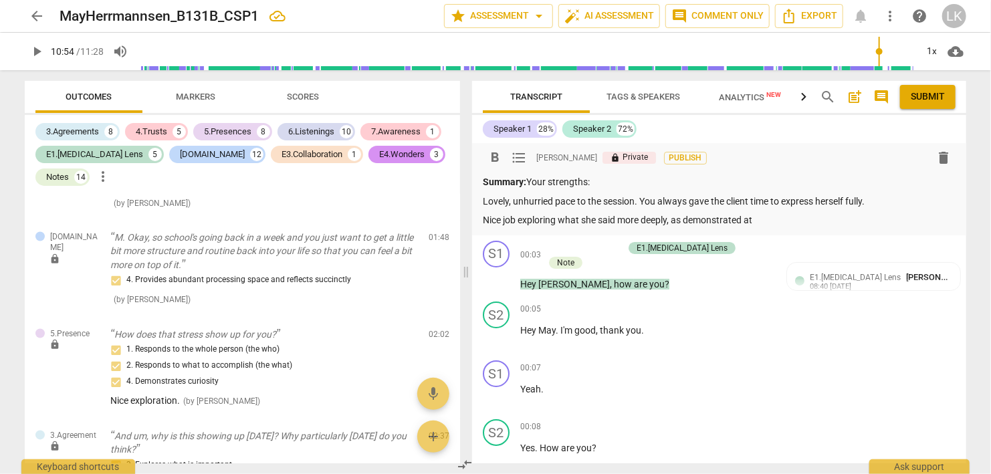
click at [775, 225] on p "Nice job exploring what she said more deeply, as demonstrated at" at bounding box center [719, 220] width 473 height 14
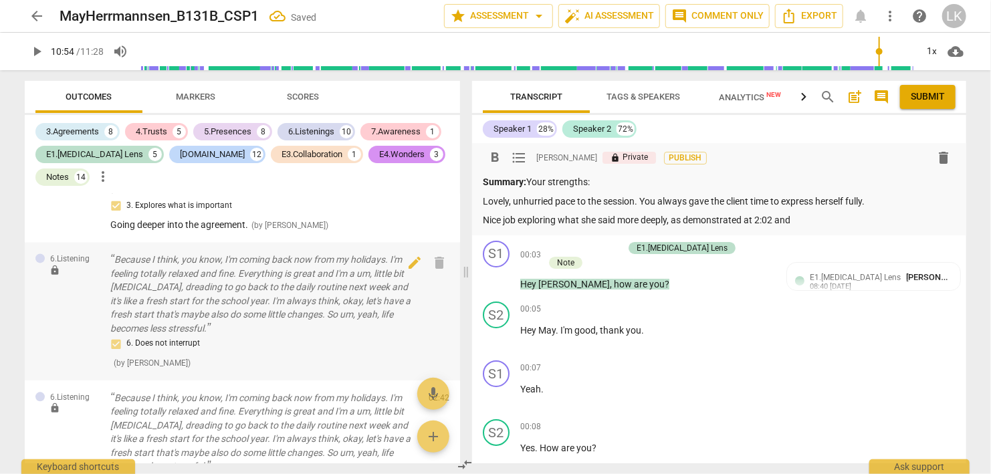
scroll to position [1434, 0]
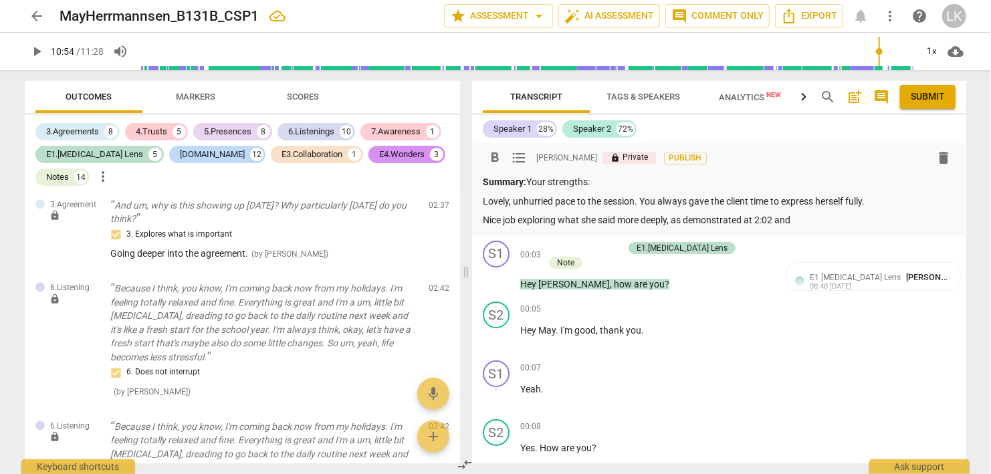
drag, startPoint x: 777, startPoint y: 223, endPoint x: 802, endPoint y: 218, distance: 26.0
click at [802, 218] on p "Nice job exploring what she said more deeply, as demonstrated at 2:02 and" at bounding box center [719, 220] width 473 height 14
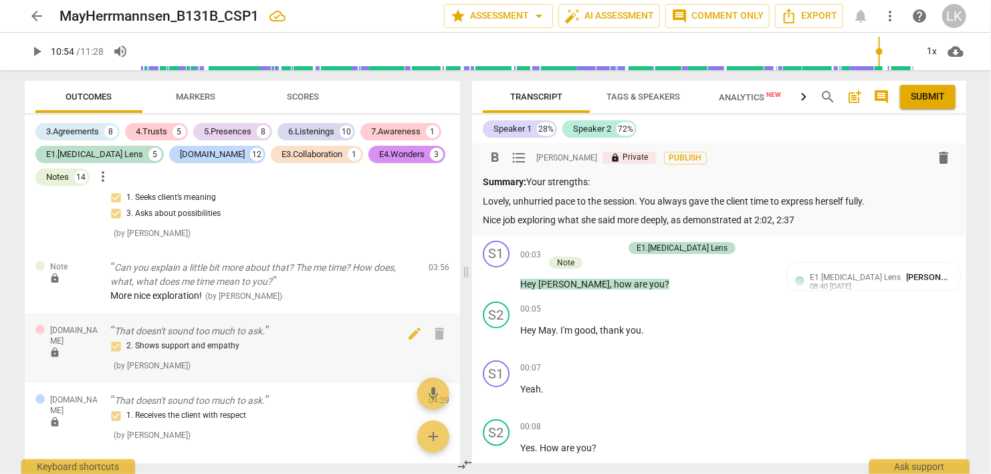
scroll to position [2590, 0]
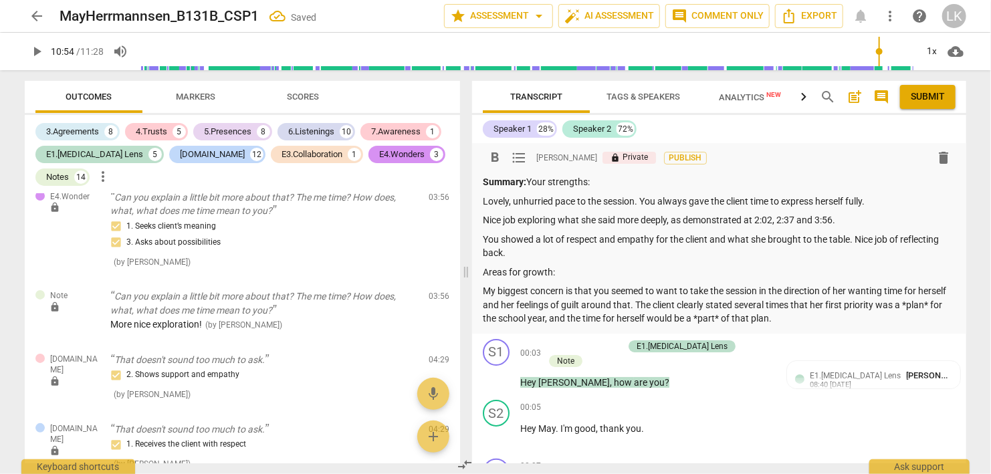
click at [537, 253] on p "You showed a lot of respect and empathy for the client and what she brought to …" at bounding box center [719, 246] width 473 height 27
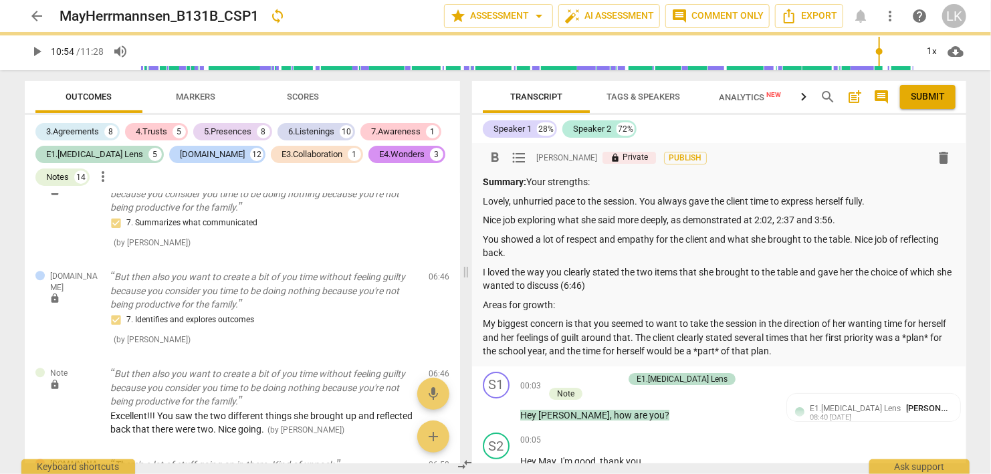
scroll to position [77, 0]
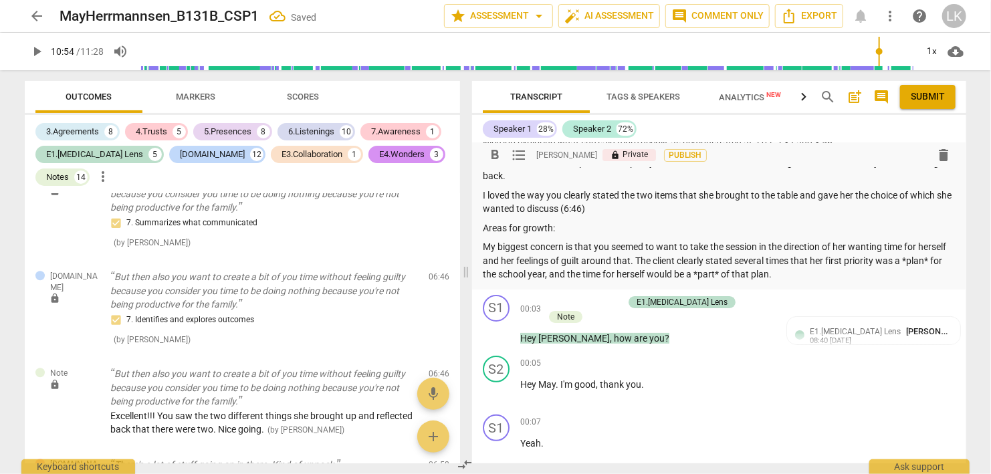
click at [809, 274] on p "My biggest concern is that you seemed to want to take the session in the direct…" at bounding box center [719, 260] width 473 height 41
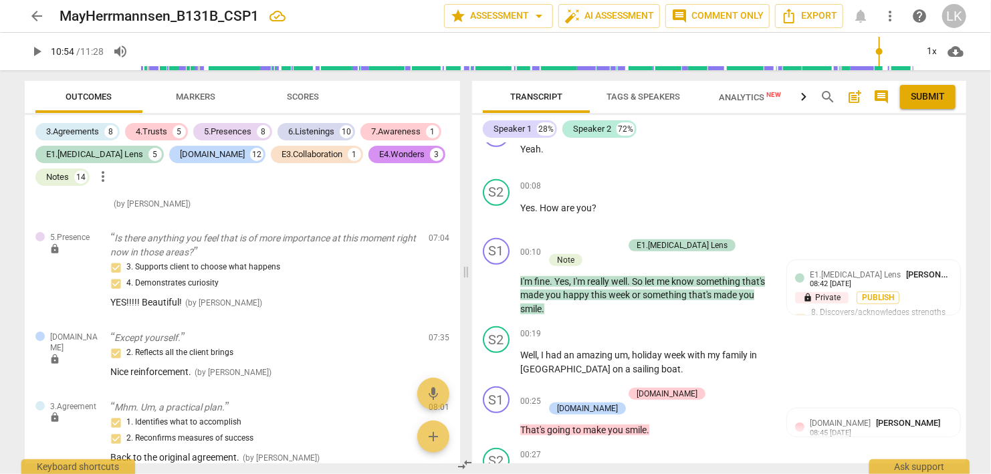
scroll to position [0, 0]
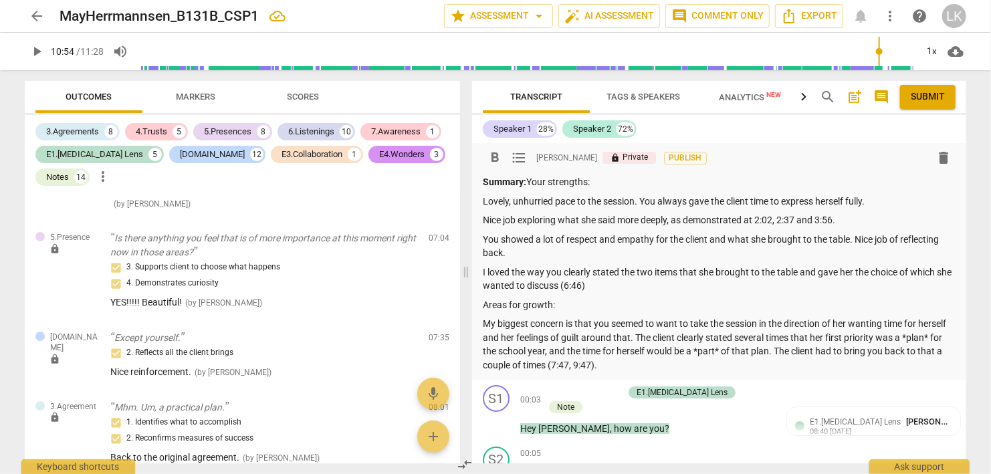
click at [566, 365] on p "My biggest concern is that you seemed to want to take the session in the direct…" at bounding box center [719, 344] width 473 height 55
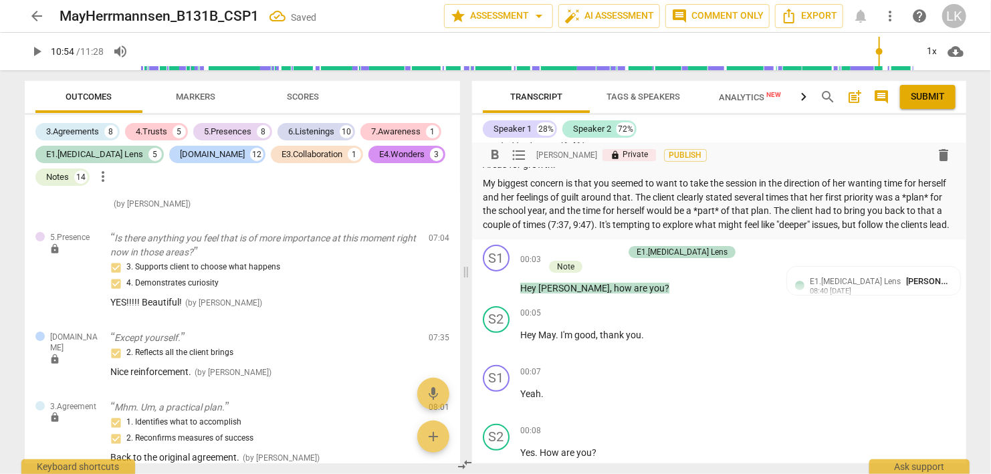
scroll to position [154, 0]
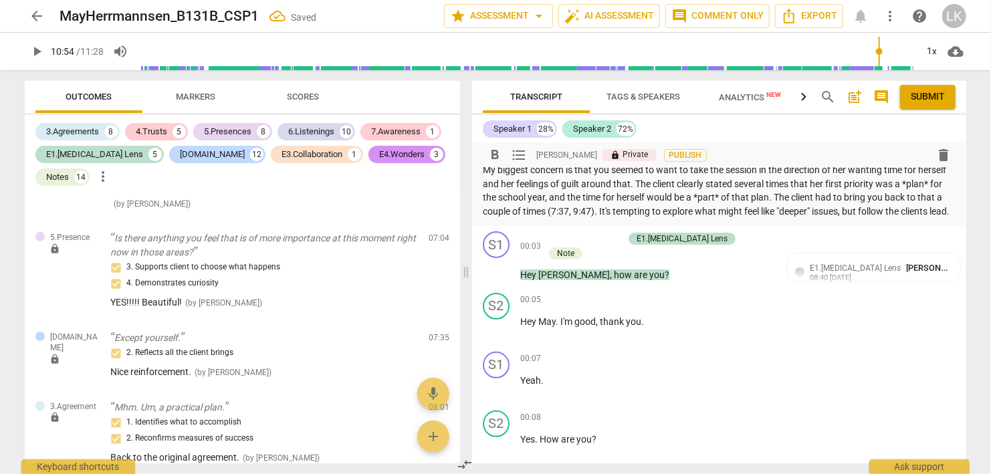
click at [546, 218] on p "My biggest concern is that you seemed to want to take the session in the direct…" at bounding box center [719, 190] width 473 height 55
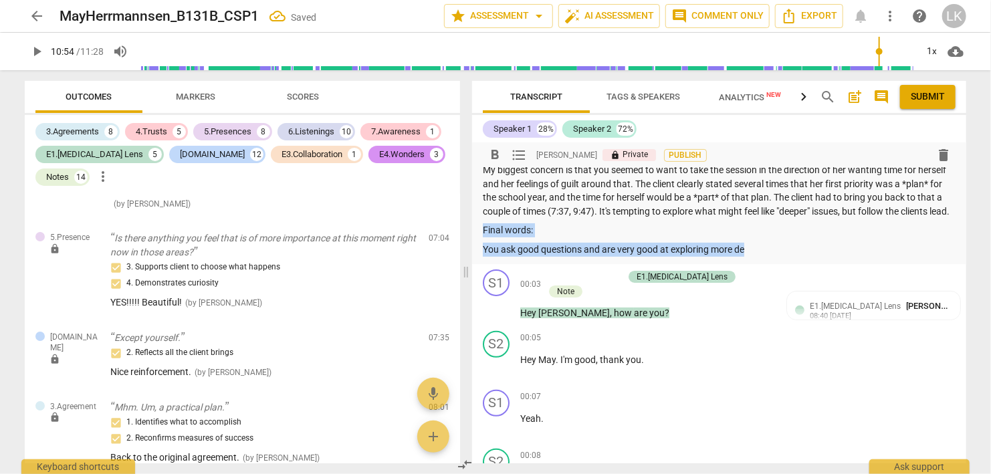
drag, startPoint x: 484, startPoint y: 247, endPoint x: 764, endPoint y: 260, distance: 279.9
click at [764, 256] on div "Summary: Your strengths: Lovely, unhurried pace to the session. You always gave…" at bounding box center [719, 138] width 473 height 235
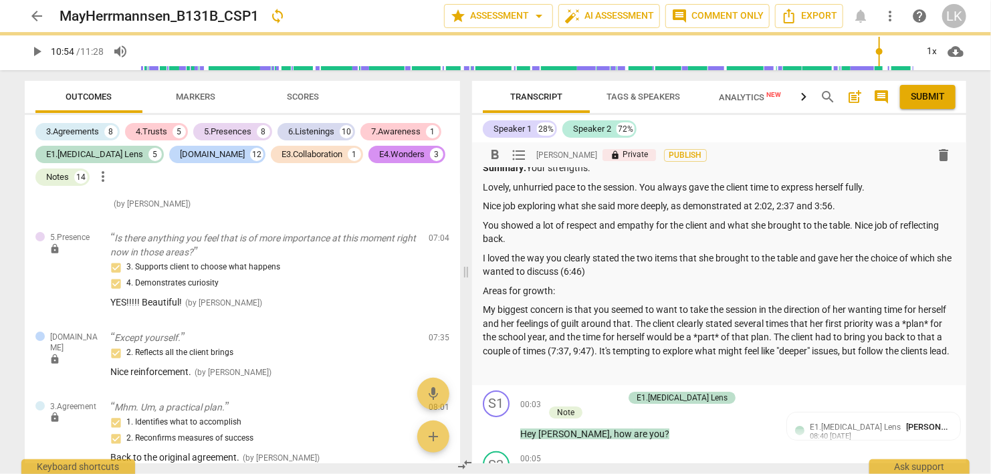
scroll to position [0, 0]
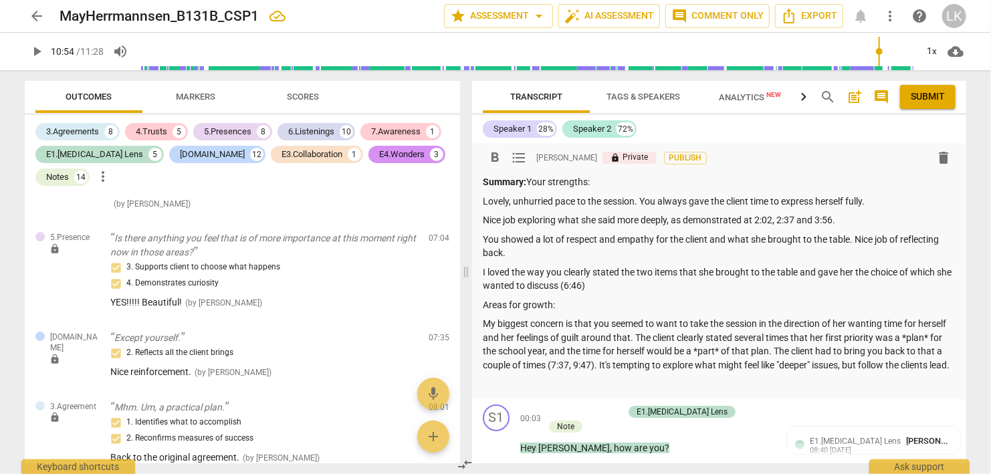
click at [622, 285] on p "I loved the way you clearly stated the two items that she brought to the table …" at bounding box center [719, 279] width 473 height 27
click at [611, 285] on p "I loved the way you clearly stated the two items that she brought to the table …" at bounding box center [719, 279] width 473 height 27
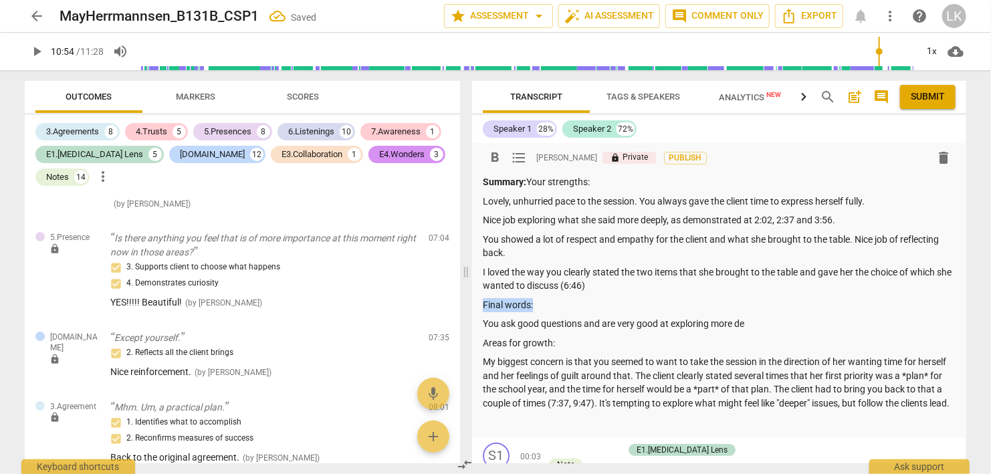
drag, startPoint x: 607, startPoint y: 286, endPoint x: 609, endPoint y: 301, distance: 14.8
click at [609, 301] on div "Summary: Your strengths: Lovely, unhurried pace to the session. You always gave…" at bounding box center [719, 302] width 473 height 254
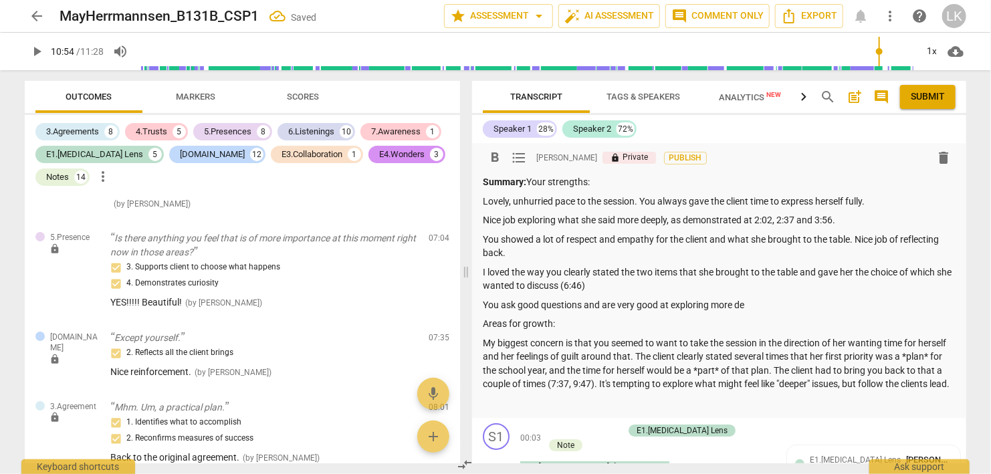
click at [752, 306] on p "You ask good questions and are very good at exploring more de" at bounding box center [719, 305] width 473 height 14
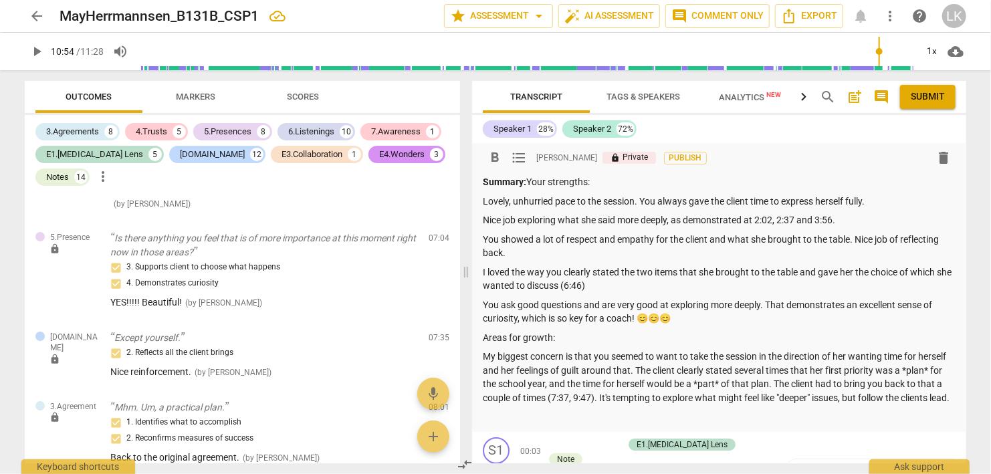
click at [934, 102] on span "Submit" at bounding box center [928, 96] width 34 height 13
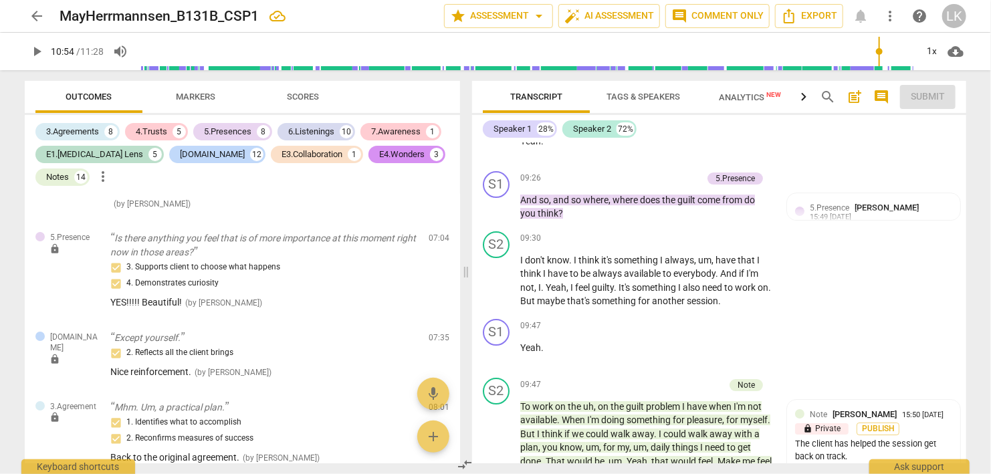
scroll to position [5240, 0]
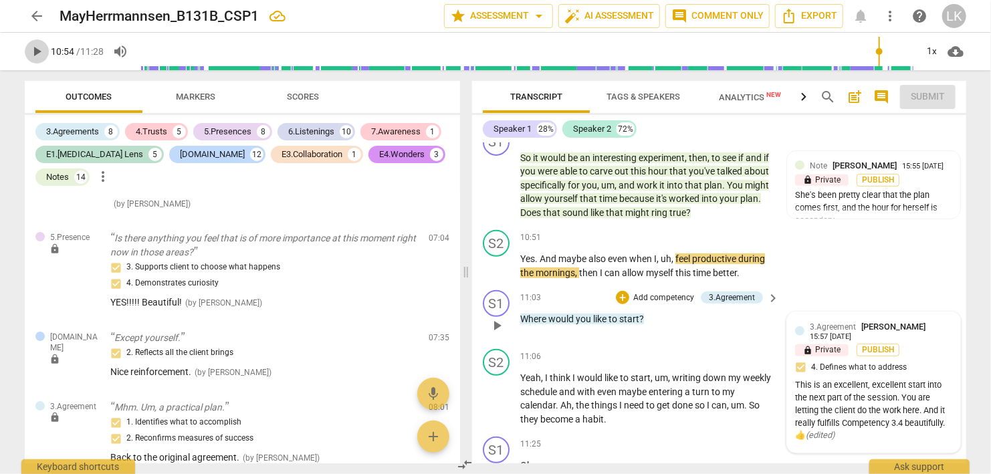
click at [35, 46] on span "play_arrow" at bounding box center [37, 51] width 16 height 16
click at [39, 22] on span "arrow_back" at bounding box center [37, 16] width 16 height 16
